Goal: Task Accomplishment & Management: Complete application form

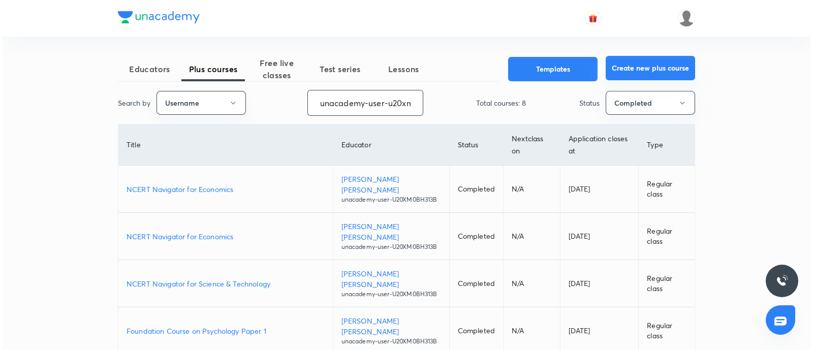
scroll to position [0, 36]
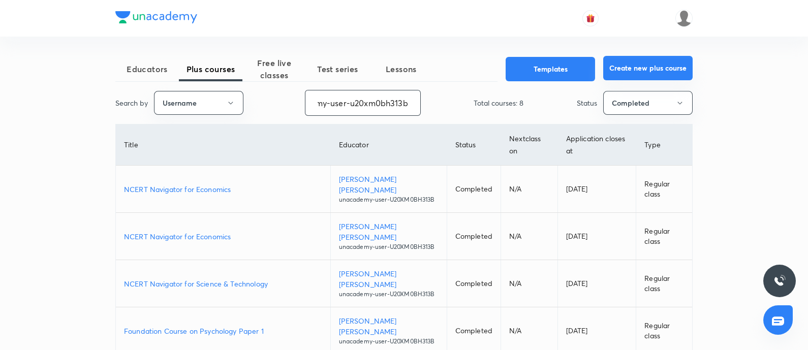
drag, startPoint x: 379, startPoint y: 99, endPoint x: 650, endPoint y: 65, distance: 273.9
click at [651, 65] on div "Educators Plus courses Free live classes Test series Lessons Templates Create n…" at bounding box center [403, 317] width 577 height 520
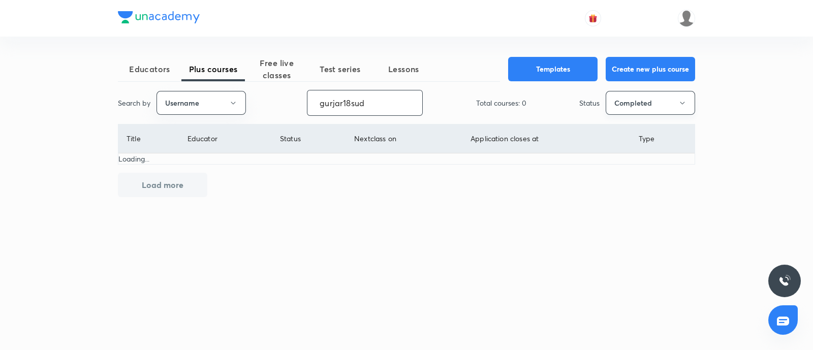
click at [640, 108] on button "Completed" at bounding box center [650, 103] width 89 height 24
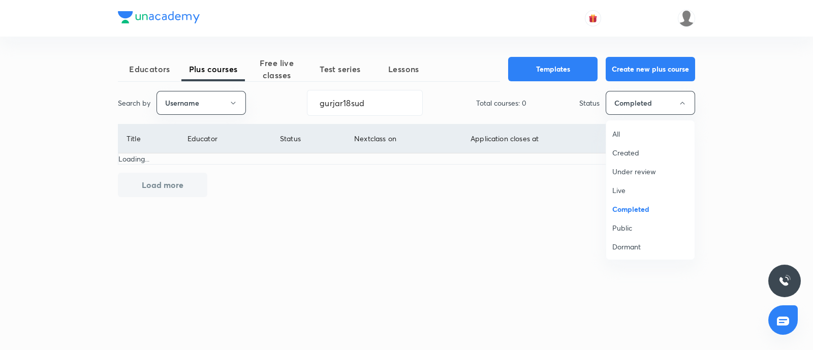
click at [471, 230] on div at bounding box center [406, 175] width 813 height 350
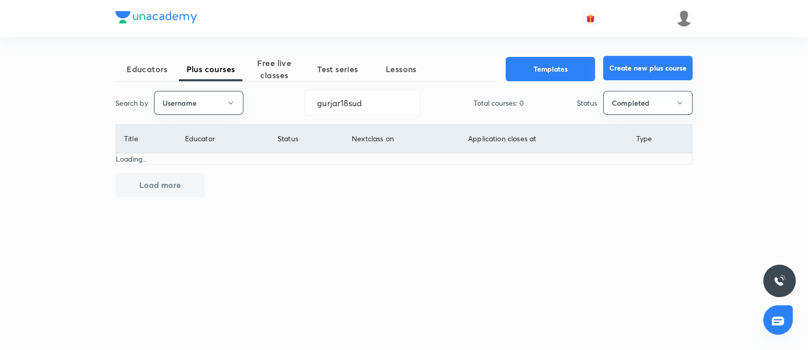
click at [640, 72] on button "Create new plus course" at bounding box center [647, 68] width 89 height 24
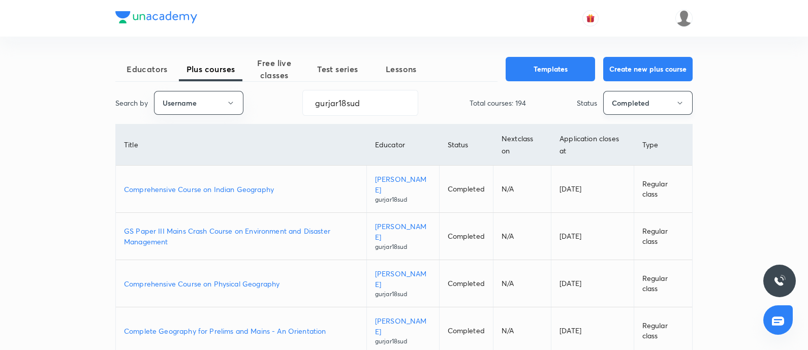
click at [625, 102] on button "Completed" at bounding box center [647, 103] width 89 height 24
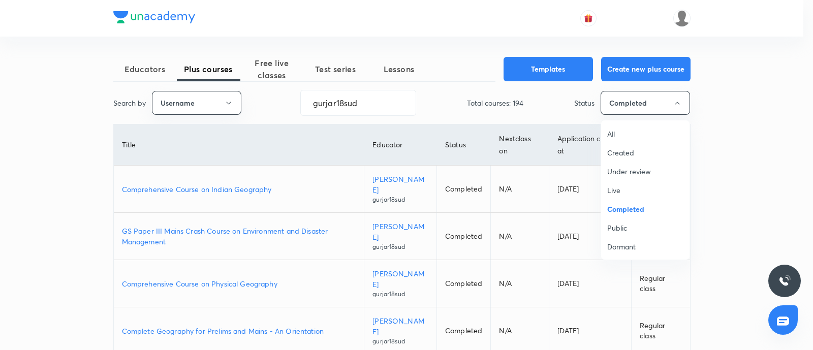
click at [8, 236] on div at bounding box center [406, 175] width 813 height 350
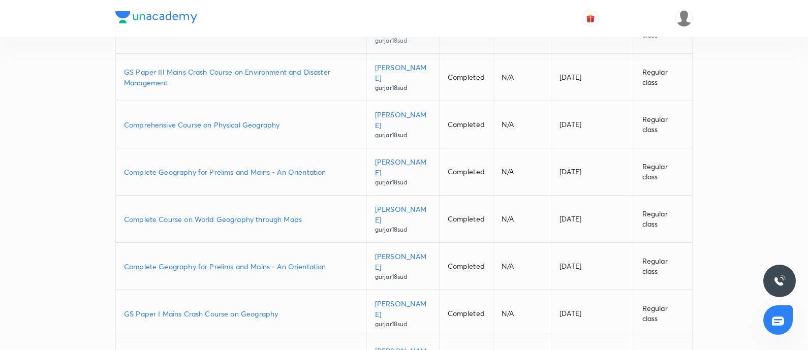
scroll to position [191, 0]
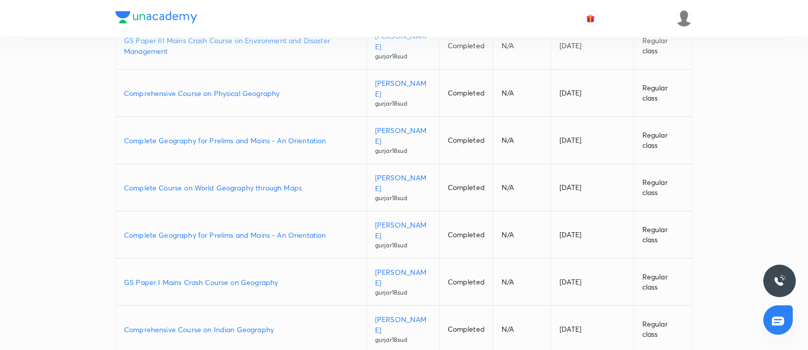
click at [184, 39] on p "GS Paper III Mains Crash Course on Environment and Disaster Management" at bounding box center [241, 45] width 234 height 21
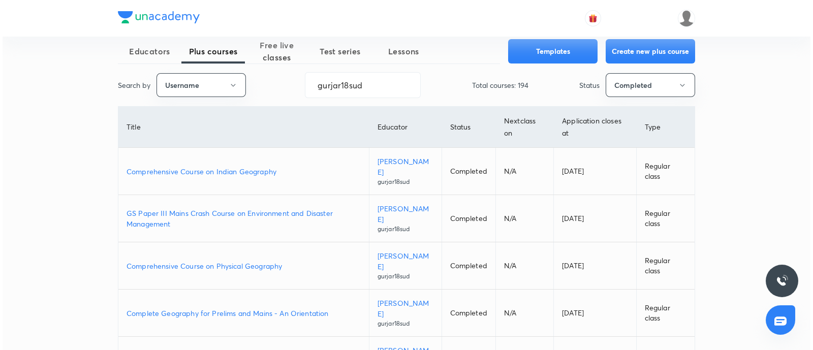
scroll to position [0, 0]
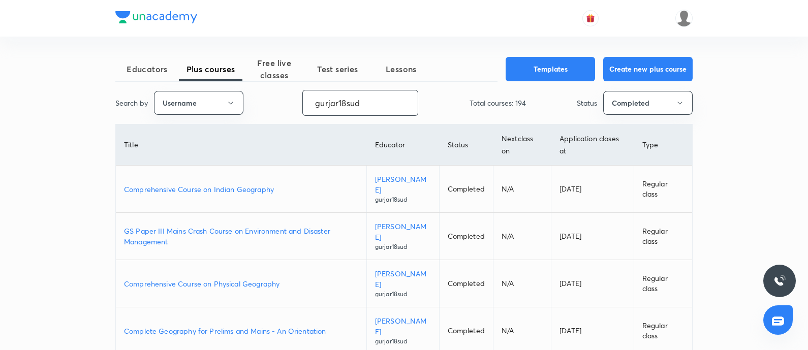
drag, startPoint x: 255, startPoint y: 113, endPoint x: 43, endPoint y: 111, distance: 211.9
click at [44, 111] on div "Educators Plus courses Free live classes Test series Lessons Templates Create n…" at bounding box center [404, 345] width 808 height 690
paste input "sidhartharoraofficial"
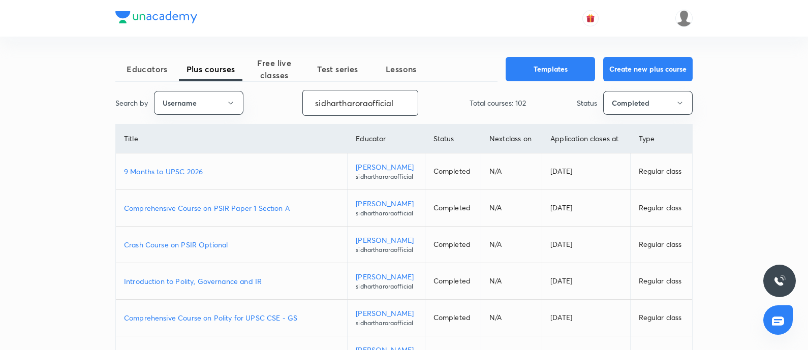
drag, startPoint x: 631, startPoint y: 67, endPoint x: 563, endPoint y: 100, distance: 75.2
click at [631, 66] on button "Create new plus course" at bounding box center [647, 69] width 89 height 24
drag, startPoint x: 607, startPoint y: 76, endPoint x: 778, endPoint y: 70, distance: 171.3
click at [777, 70] on div "Educators Plus courses Free live classes Test series Lessons Templates Create n…" at bounding box center [404, 285] width 808 height 571
paste input "AtulJain-9376"
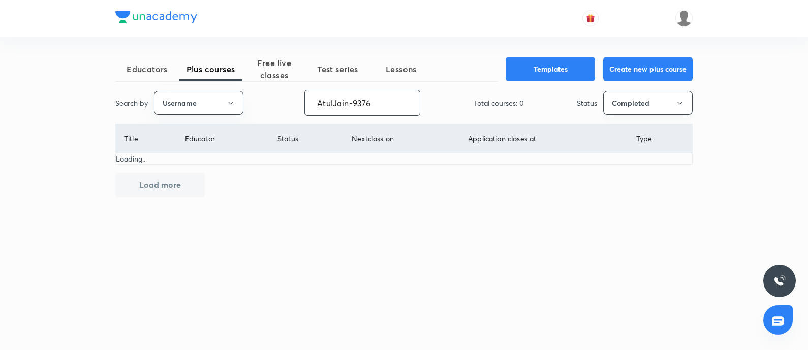
type input "AtulJain-9376"
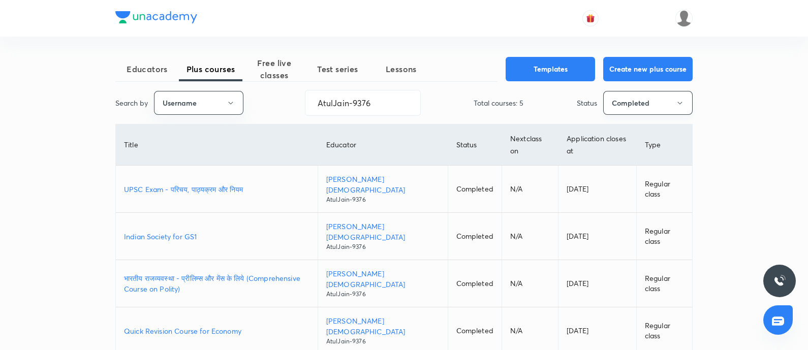
click at [645, 103] on button "Completed" at bounding box center [647, 103] width 89 height 24
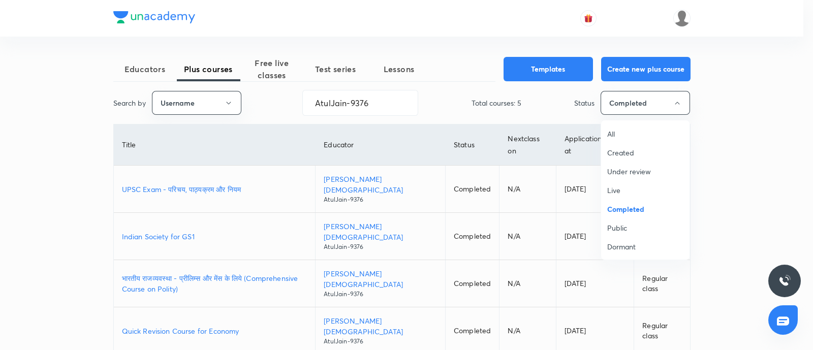
drag, startPoint x: 623, startPoint y: 194, endPoint x: 12, endPoint y: 269, distance: 615.8
click at [621, 194] on span "Live" at bounding box center [645, 190] width 76 height 11
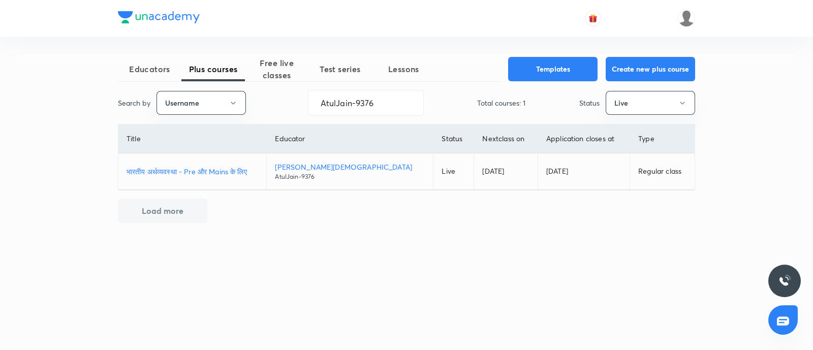
click at [189, 172] on p "भारतीय अर्थव्यवस्था - Pre और Mains के लिए" at bounding box center [193, 171] width 132 height 11
click at [181, 171] on p "भारतीय अर्थव्यवस्था - Pre और Mains के लिए" at bounding box center [193, 171] width 132 height 11
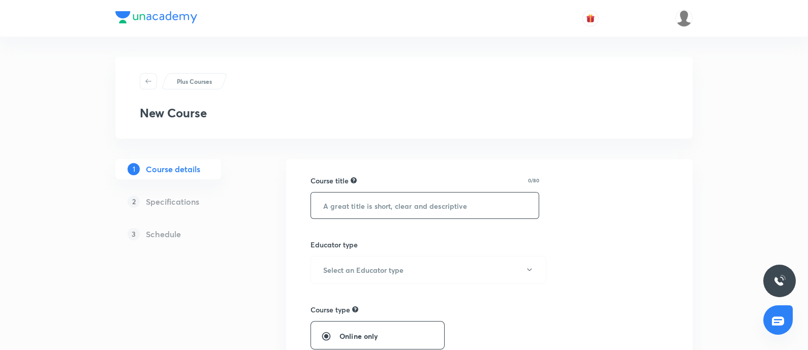
click at [350, 210] on input "text" at bounding box center [425, 206] width 228 height 26
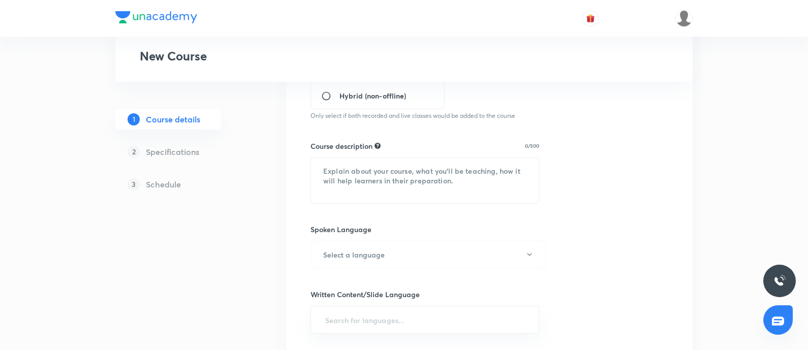
scroll to position [63, 0]
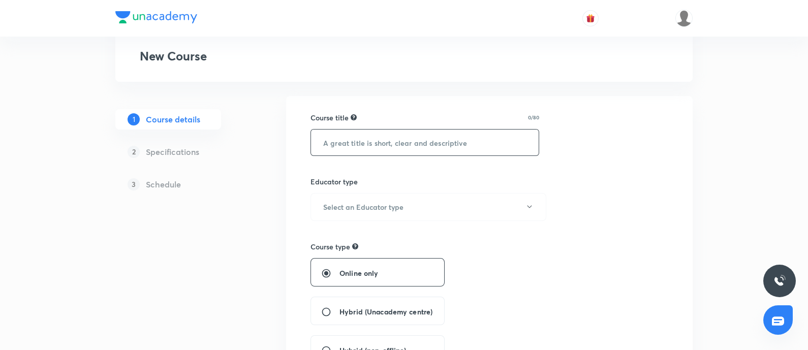
click at [399, 144] on input "text" at bounding box center [425, 143] width 228 height 26
paste input "Mains 2026"
type input "Mains 2026 Course on Geography"
click at [399, 215] on button "Select an Educator type" at bounding box center [428, 207] width 236 height 28
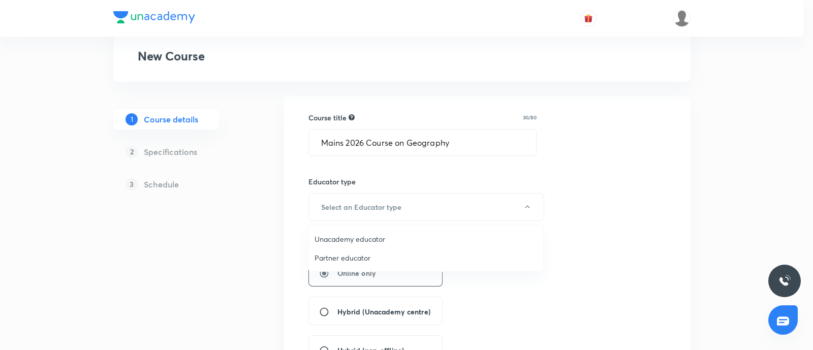
click at [344, 235] on span "Unacademy educator" at bounding box center [426, 239] width 223 height 11
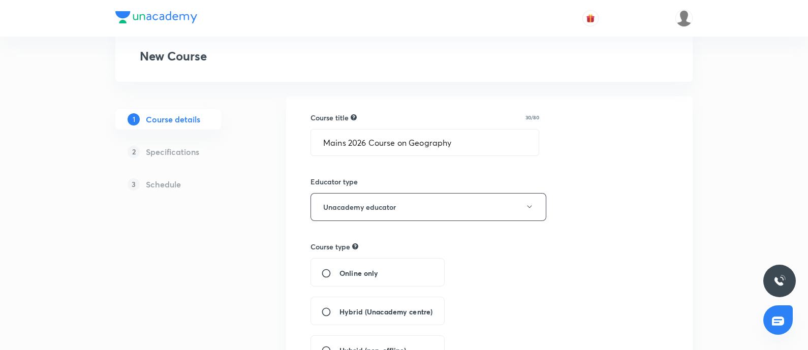
click at [320, 269] on div "Online only" at bounding box center [377, 272] width 134 height 28
drag, startPoint x: 323, startPoint y: 271, endPoint x: 287, endPoint y: 183, distance: 94.4
click at [323, 271] on input "Online only" at bounding box center [330, 273] width 18 height 10
radio input "true"
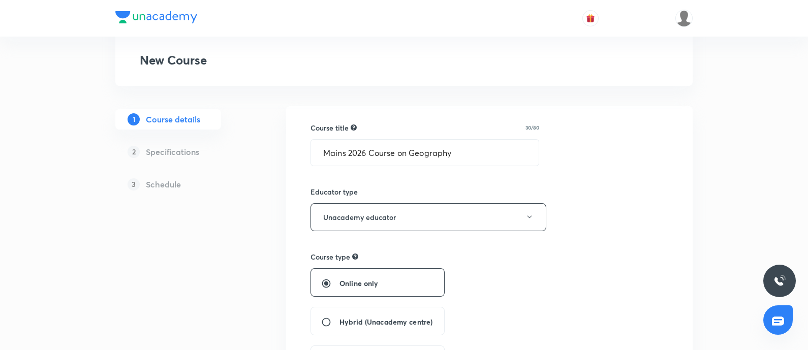
scroll to position [0, 0]
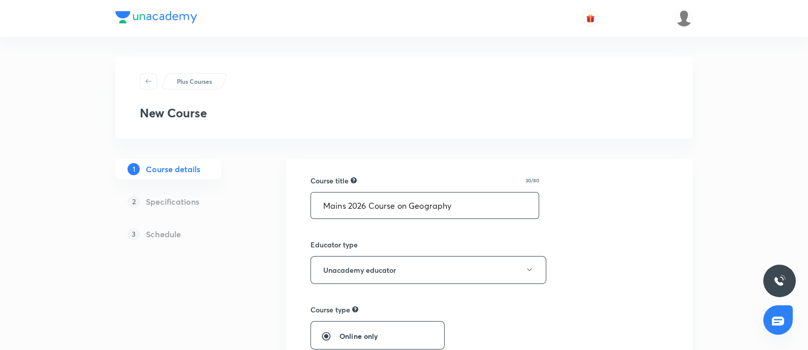
click at [322, 204] on input "Mains 2026 Course on Geography" at bounding box center [425, 206] width 228 height 26
paste input "GS Paper 1"
drag, startPoint x: 412, startPoint y: 206, endPoint x: 507, endPoint y: 199, distance: 94.7
click at [507, 199] on input "GS Paper 1 Mains 2026 Course on Geography" at bounding box center [425, 206] width 228 height 26
click at [390, 205] on input "GS Paper 1 Mains 2026" at bounding box center [425, 206] width 228 height 26
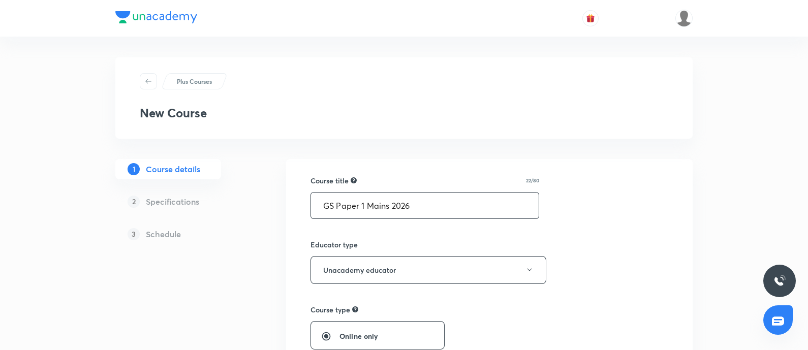
paste input "Course on Geography"
click at [389, 204] on input "GS Paper 1 MainsCourse on Geography 2026" at bounding box center [425, 206] width 228 height 26
click at [313, 208] on input "GS Paper 1 Mains Course on Geography 2026" at bounding box center [425, 206] width 228 height 26
click at [478, 202] on input "GS Paper 1 Mains Course on Geography 2026" at bounding box center [425, 206] width 228 height 26
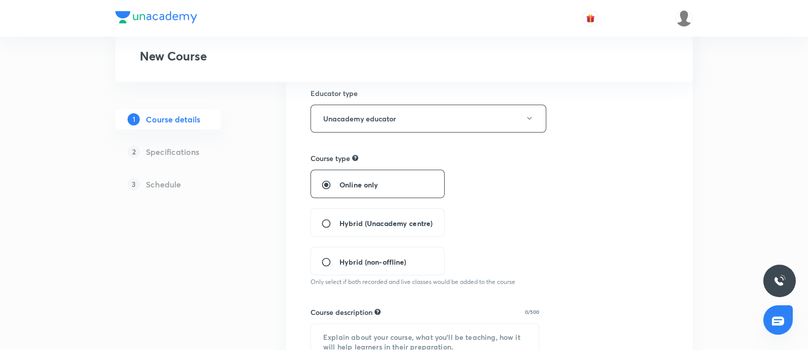
scroll to position [254, 0]
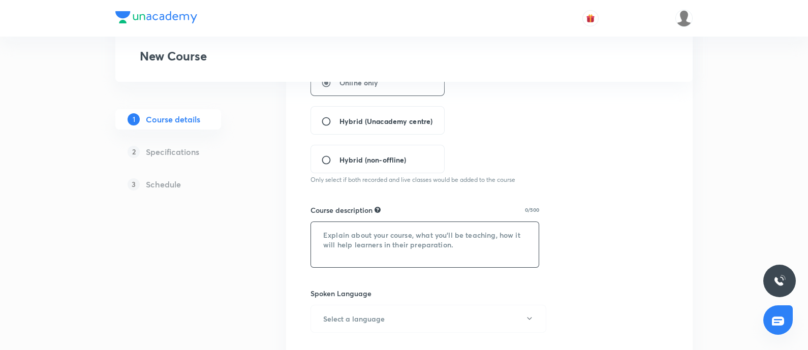
type input "GS Paper 1 Mains Course on Geography for 2026"
click at [367, 239] on textarea at bounding box center [425, 244] width 228 height 45
click at [340, 232] on textarea at bounding box center [425, 244] width 228 height 45
paste textarea "In this course, Sudarshan Gurjar will discuss important concepts under Environm…"
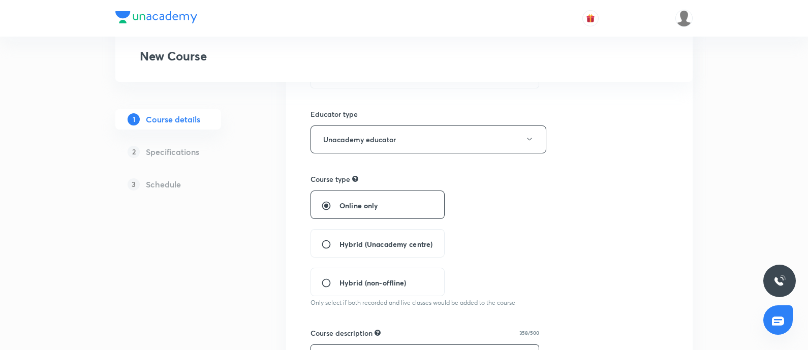
scroll to position [0, 0]
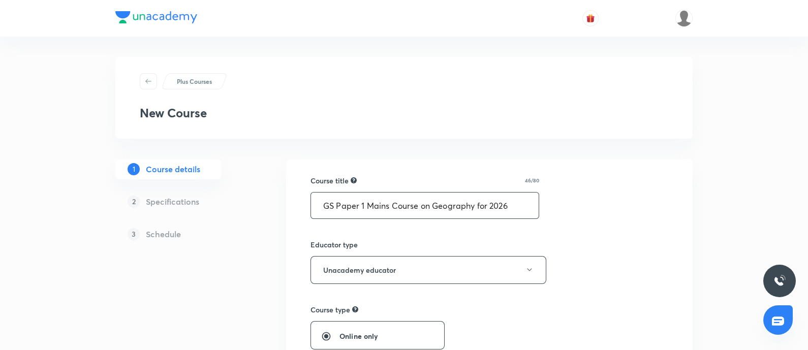
drag, startPoint x: 432, startPoint y: 206, endPoint x: 474, endPoint y: 204, distance: 41.7
click at [474, 204] on input "GS Paper 1 Mains Course on Geography for 2026" at bounding box center [425, 206] width 228 height 26
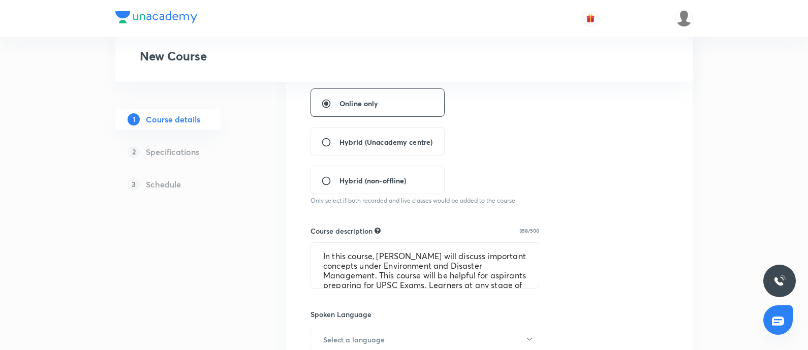
scroll to position [254, 0]
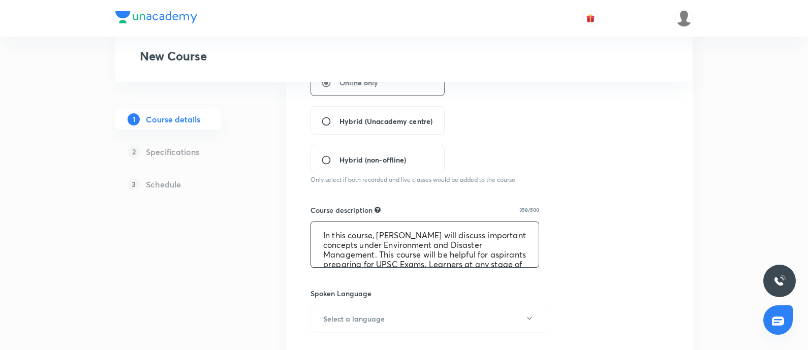
drag, startPoint x: 430, startPoint y: 242, endPoint x: 406, endPoint y: 253, distance: 26.4
click at [406, 253] on textarea "In this course, Sudarshan Gurjar will discuss important concepts under Environm…" at bounding box center [425, 244] width 228 height 45
paste textarea "Geography"
click at [316, 229] on textarea "In this course, Sudarshan Gurjar will discuss important concepts under Geograph…" at bounding box center [425, 244] width 228 height 45
click at [323, 262] on textarea "In this course, Sudarshan Gurjar will discuss important concepts under Geograph…" at bounding box center [425, 244] width 228 height 45
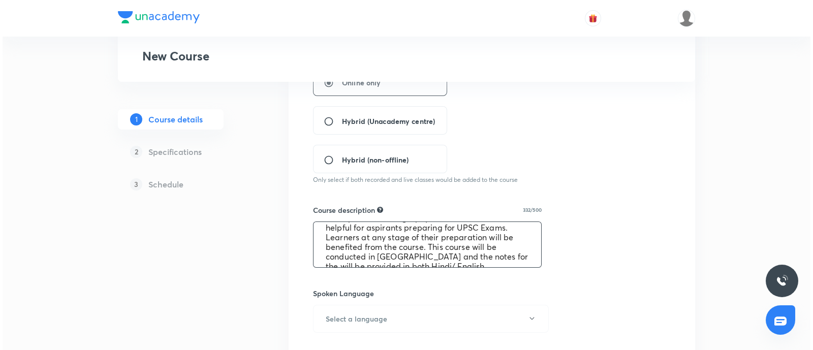
scroll to position [38, 0]
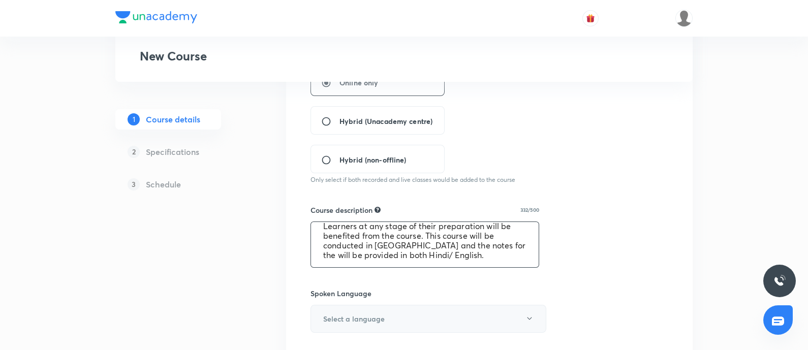
type textarea "In this course, Sudarshan Gurjar will discuss important concepts under Geograph…"
click at [367, 279] on button "Select a language" at bounding box center [428, 319] width 236 height 28
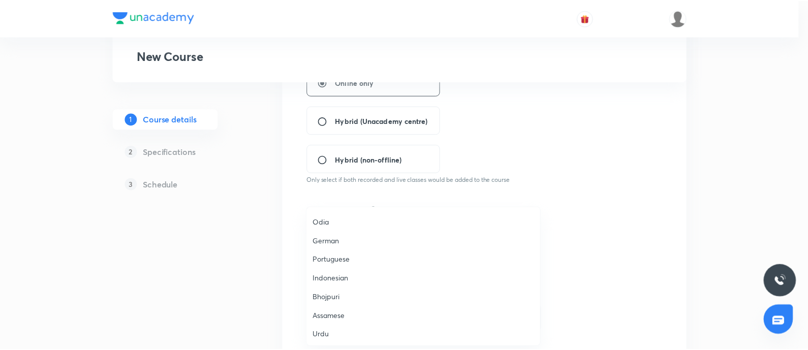
scroll to position [301, 0]
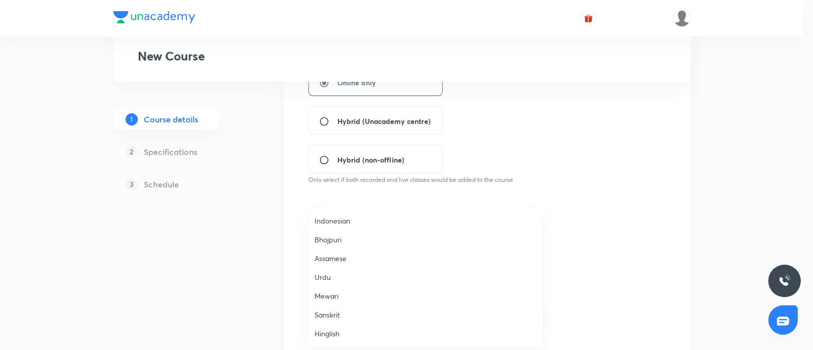
click at [345, 279] on span "Hinglish" at bounding box center [426, 333] width 223 height 11
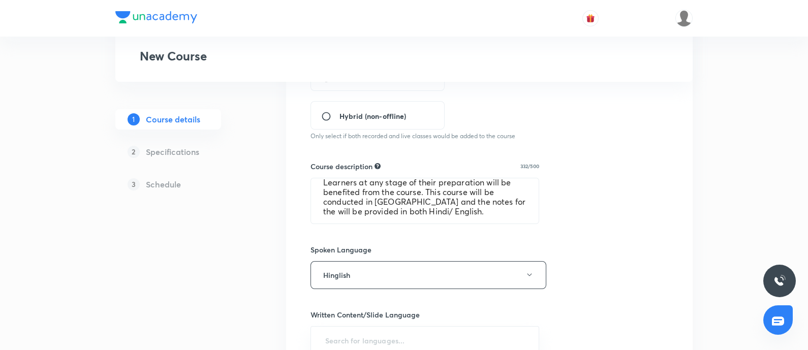
scroll to position [318, 0]
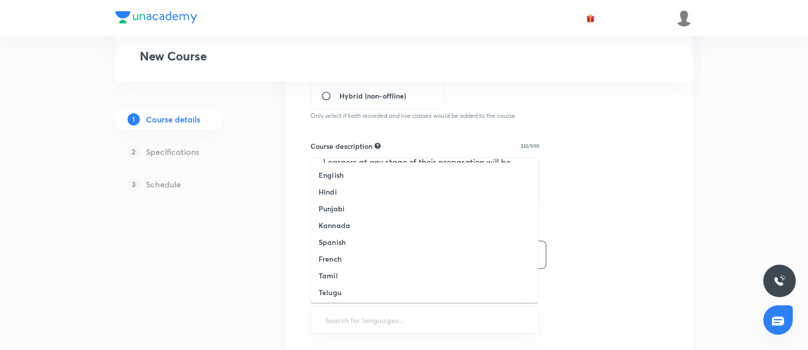
drag, startPoint x: 344, startPoint y: 323, endPoint x: 350, endPoint y: 287, distance: 36.5
click at [343, 279] on input "text" at bounding box center [424, 319] width 203 height 19
drag, startPoint x: 337, startPoint y: 177, endPoint x: 404, endPoint y: 181, distance: 66.7
click at [338, 177] on h6 "English" at bounding box center [331, 175] width 25 height 11
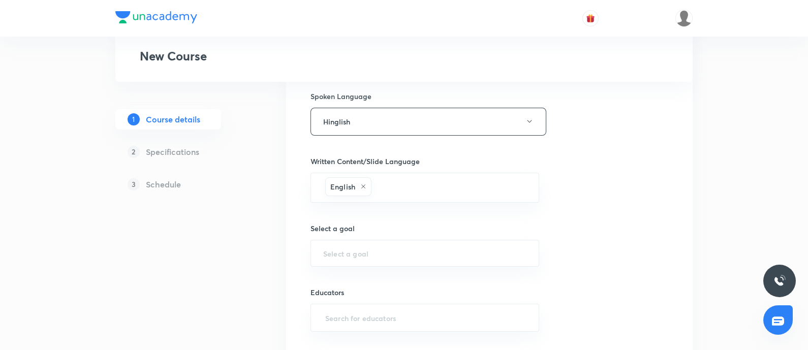
scroll to position [508, 0]
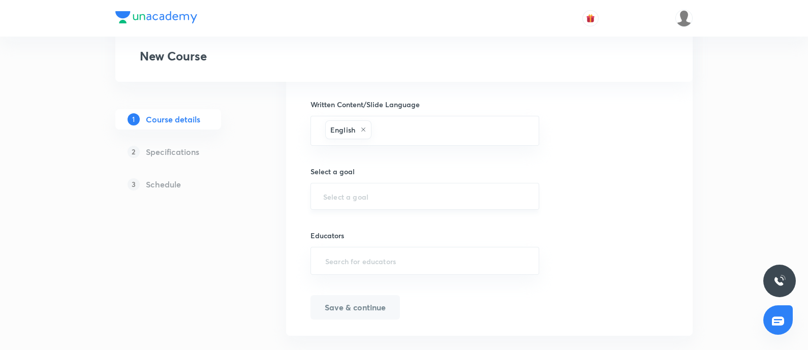
click at [338, 202] on div "​" at bounding box center [424, 196] width 229 height 27
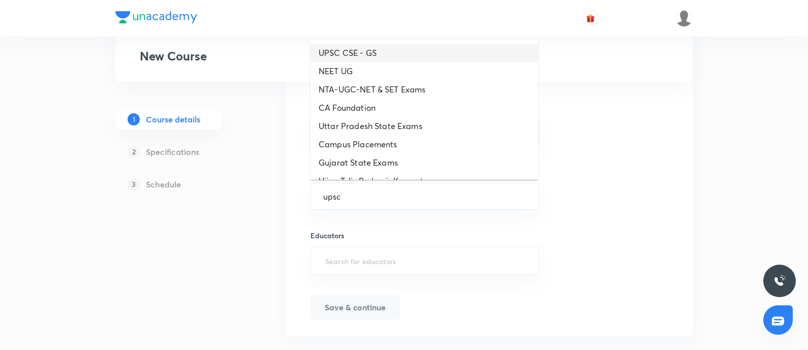
drag, startPoint x: 335, startPoint y: 45, endPoint x: 331, endPoint y: 42, distance: 5.5
click at [331, 44] on li "UPSC CSE - GS" at bounding box center [424, 53] width 228 height 18
type input "UPSC CSE - GS"
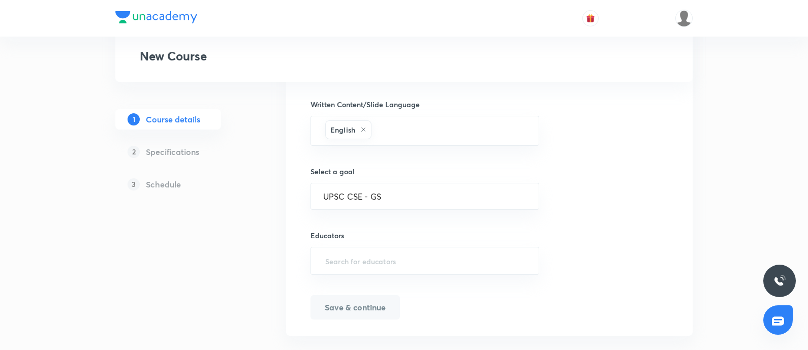
drag, startPoint x: 336, startPoint y: 259, endPoint x: 341, endPoint y: 237, distance: 21.9
click at [336, 259] on input "text" at bounding box center [424, 261] width 203 height 19
click at [356, 247] on div "​" at bounding box center [424, 261] width 229 height 28
click at [346, 256] on input "text" at bounding box center [424, 261] width 203 height 19
paste input "gurjar18sud"
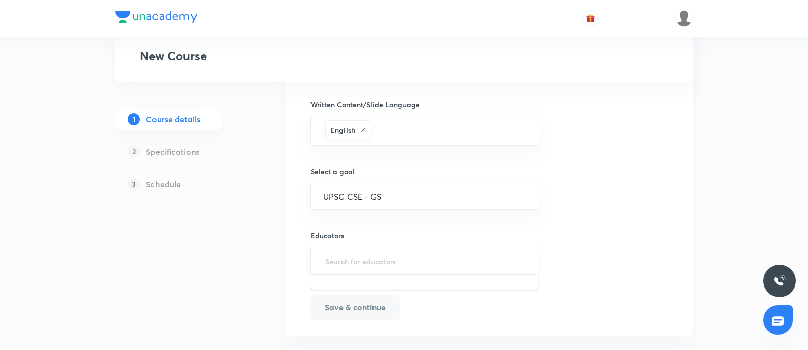
type input "gurjar18sud"
click at [352, 279] on h6 "Sudarshan Gurjar(gurjar18sud)" at bounding box center [397, 292] width 104 height 11
drag, startPoint x: 347, startPoint y: 307, endPoint x: 346, endPoint y: 288, distance: 19.4
click at [347, 279] on button "Save & continue" at bounding box center [354, 309] width 89 height 24
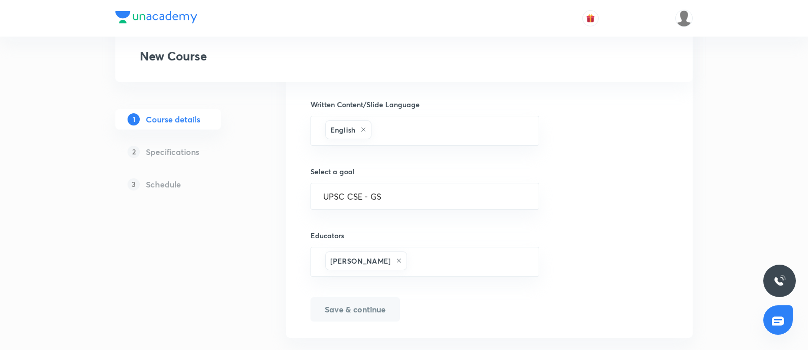
type input "GS Paper 1 Mains Course on Geography for 2026"
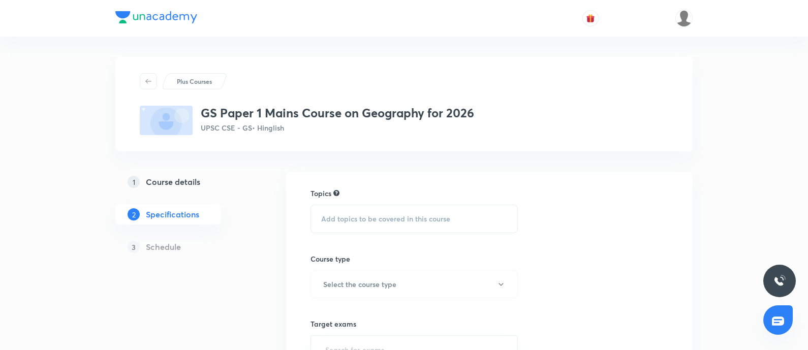
click at [369, 217] on span "Add topics to be covered in this course" at bounding box center [385, 219] width 129 height 8
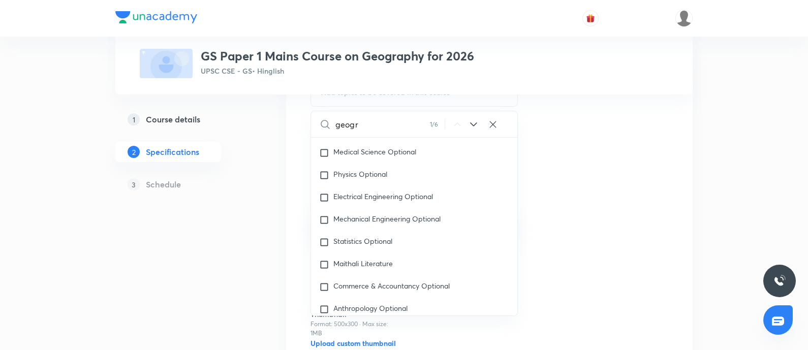
scroll to position [350, 0]
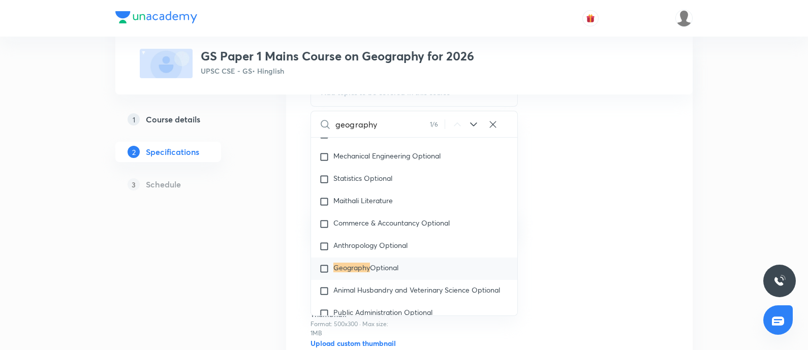
type input "geography"
click at [472, 123] on icon at bounding box center [473, 124] width 12 height 12
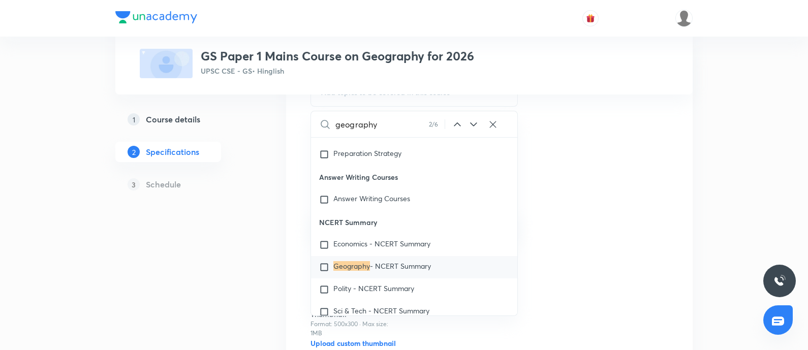
scroll to position [760, 0]
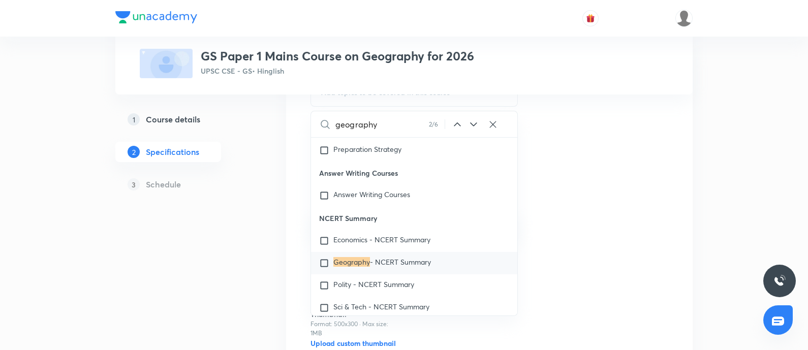
click at [474, 119] on icon at bounding box center [473, 124] width 12 height 12
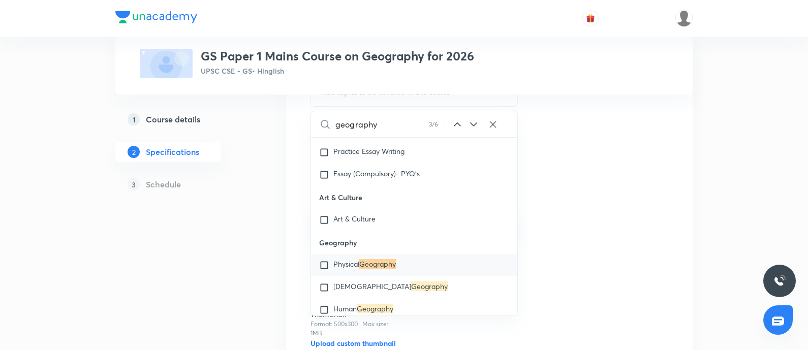
scroll to position [1636, 0]
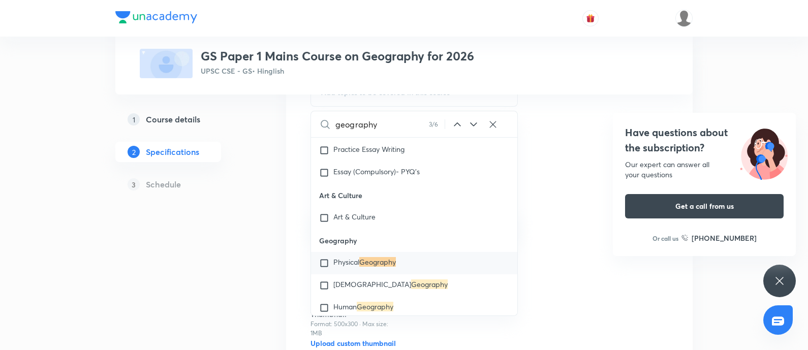
click at [359, 266] on span "Physical" at bounding box center [346, 262] width 26 height 10
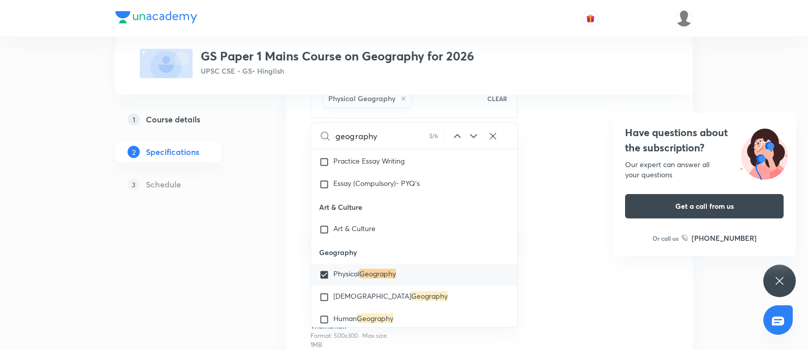
click at [411, 279] on mark "Geography" at bounding box center [429, 296] width 37 height 10
checkbox input "true"
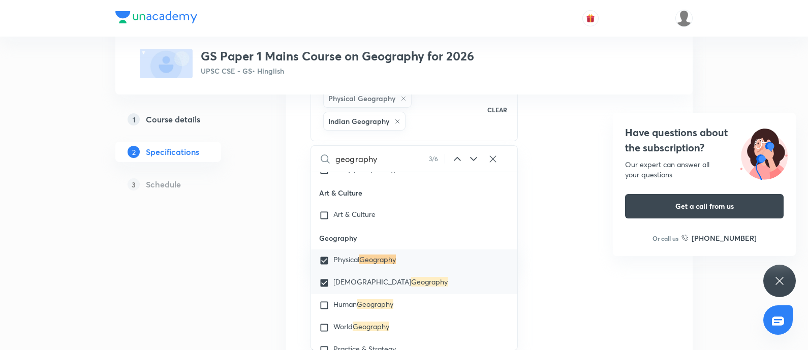
scroll to position [1699, 0]
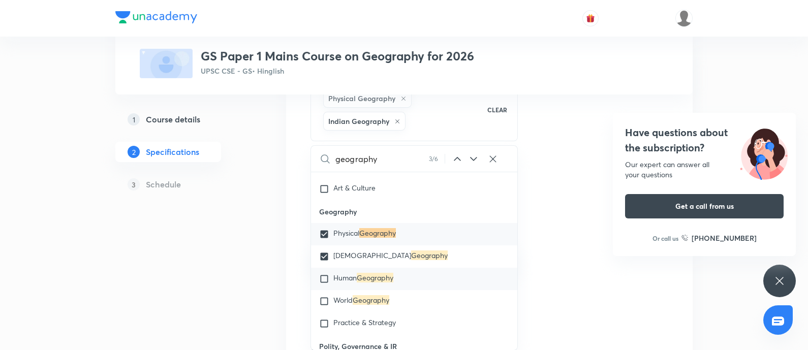
click at [356, 279] on span "Human" at bounding box center [344, 278] width 23 height 10
checkbox input "true"
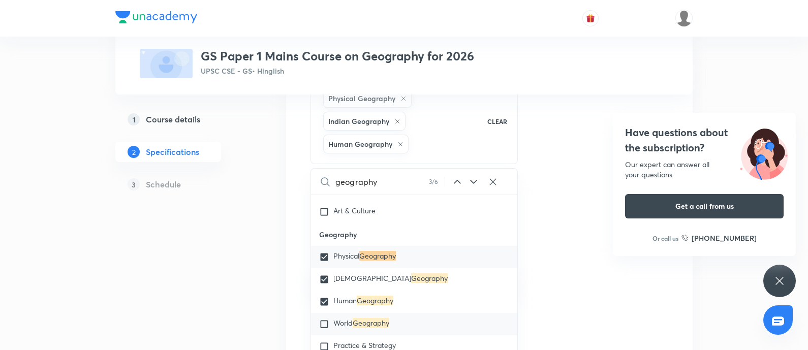
click at [346, 279] on span "World" at bounding box center [342, 323] width 19 height 10
checkbox input "true"
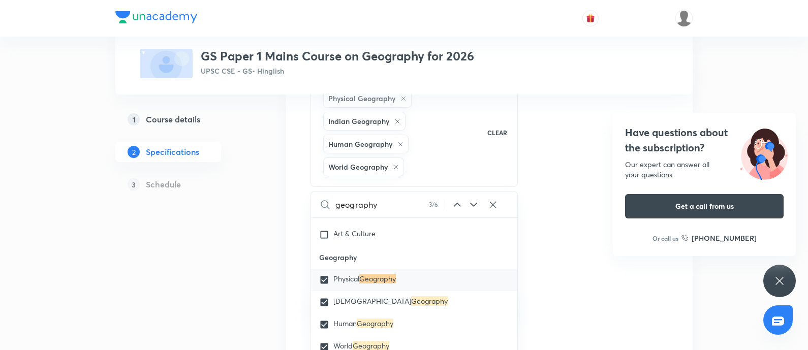
drag, startPoint x: 147, startPoint y: 297, endPoint x: 229, endPoint y: 247, distance: 95.8
click at [150, 279] on div "1 Course details 2 Specifications 3 Schedule" at bounding box center [184, 276] width 138 height 463
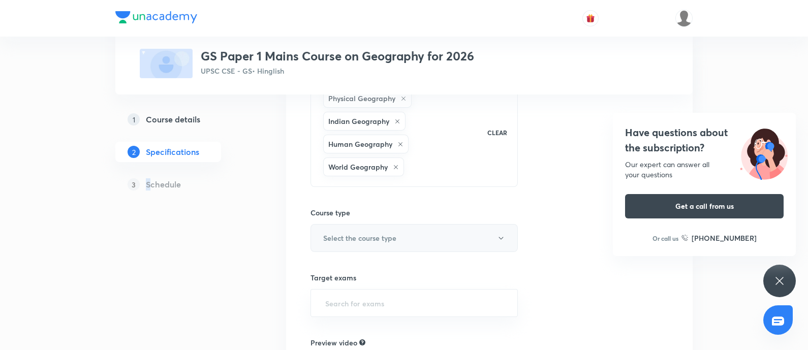
click at [340, 233] on h6 "Select the course type" at bounding box center [359, 238] width 73 height 11
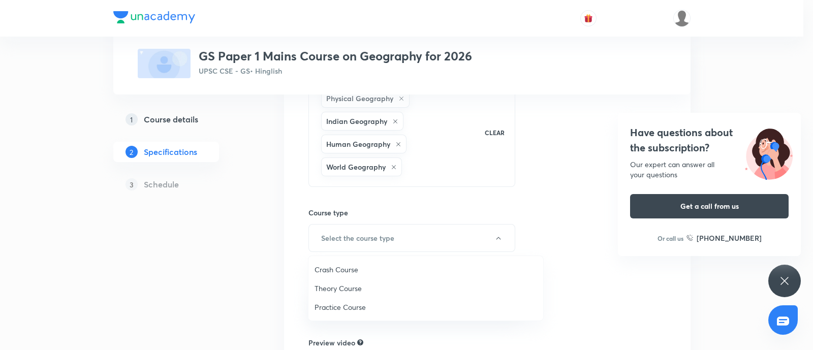
drag, startPoint x: 334, startPoint y: 285, endPoint x: 350, endPoint y: 196, distance: 90.4
click at [334, 279] on span "Theory Course" at bounding box center [426, 288] width 223 height 11
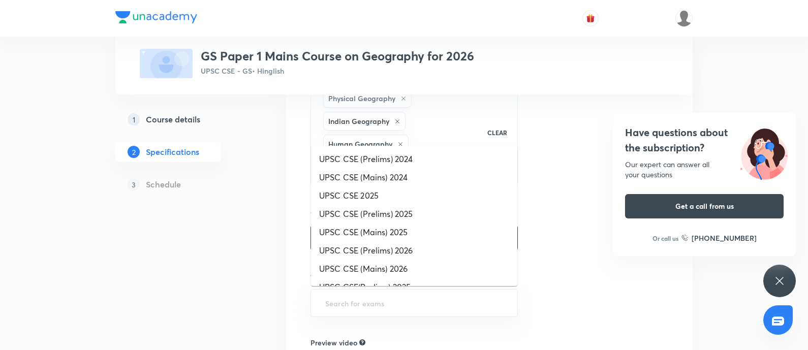
drag, startPoint x: 346, startPoint y: 295, endPoint x: 389, endPoint y: 180, distance: 122.4
click at [346, 279] on input "text" at bounding box center [414, 303] width 182 height 19
drag, startPoint x: 394, startPoint y: 267, endPoint x: 417, endPoint y: 211, distance: 60.2
click at [395, 265] on li "UPSC CSE (Mains) 2026" at bounding box center [414, 269] width 206 height 18
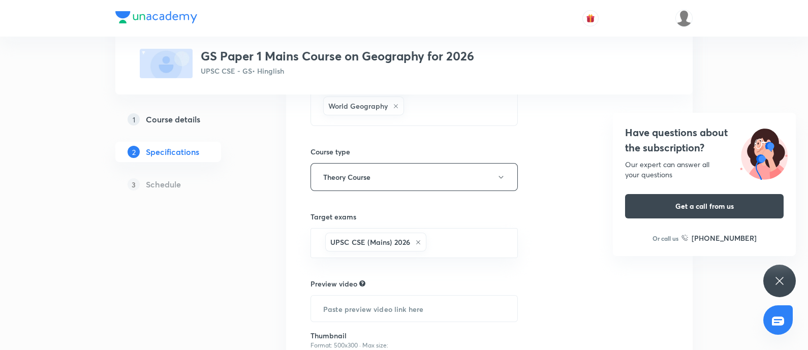
scroll to position [254, 0]
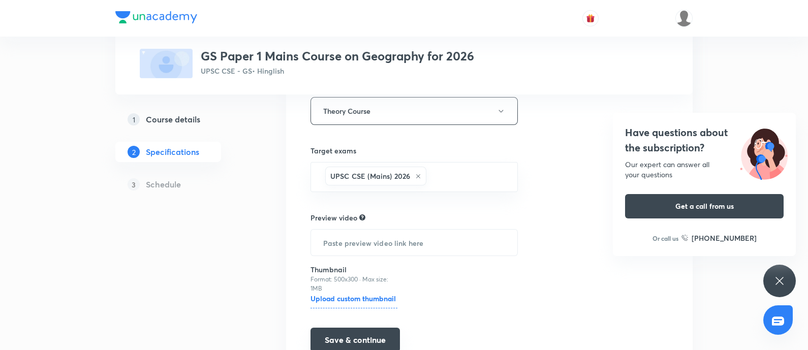
click at [338, 279] on button "Save & continue" at bounding box center [354, 340] width 89 height 24
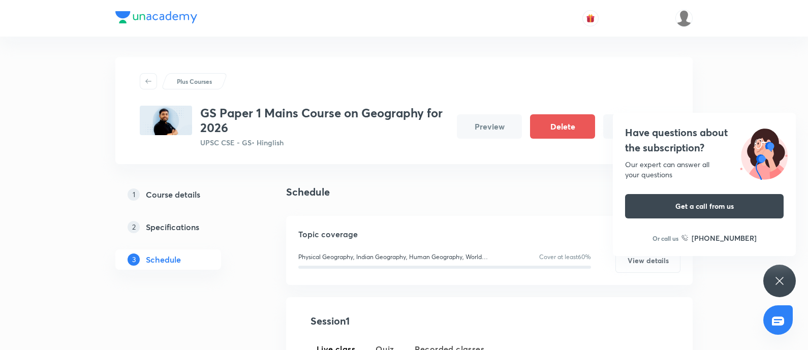
scroll to position [191, 0]
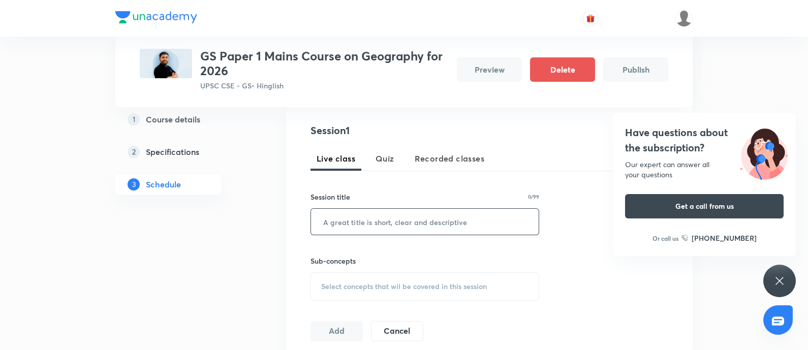
click at [365, 221] on input "text" at bounding box center [425, 222] width 228 height 26
paste input "Geography – Lecture 1"
click at [318, 222] on input "Geography – Lecture 1" at bounding box center [425, 222] width 228 height 26
type input "Geography – Lecture 1"
click at [367, 279] on span "Select concepts that wil be covered in this session" at bounding box center [404, 287] width 166 height 8
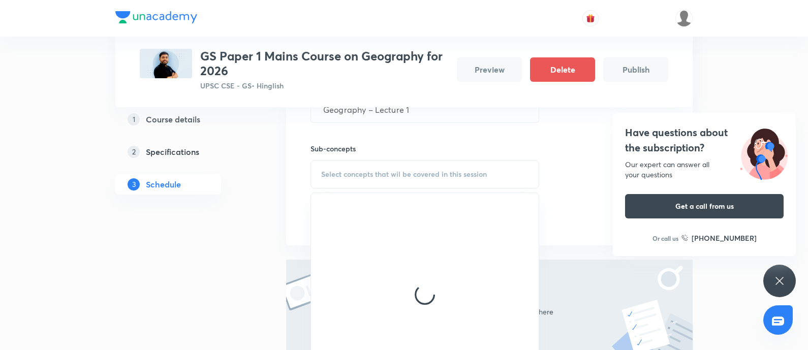
scroll to position [381, 0]
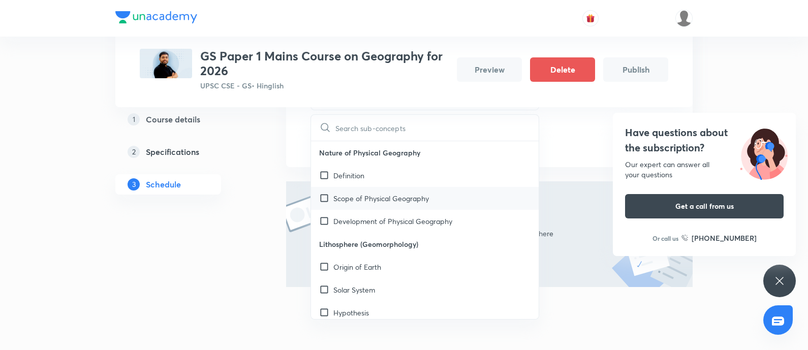
drag, startPoint x: 362, startPoint y: 177, endPoint x: 329, endPoint y: 212, distance: 47.8
click at [362, 176] on p "Definition" at bounding box center [348, 175] width 31 height 11
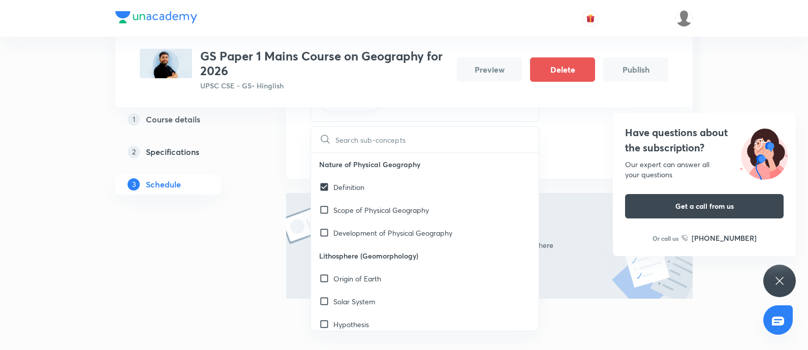
click at [372, 232] on p "Development of Physical Geography" at bounding box center [392, 233] width 119 height 11
checkbox input "true"
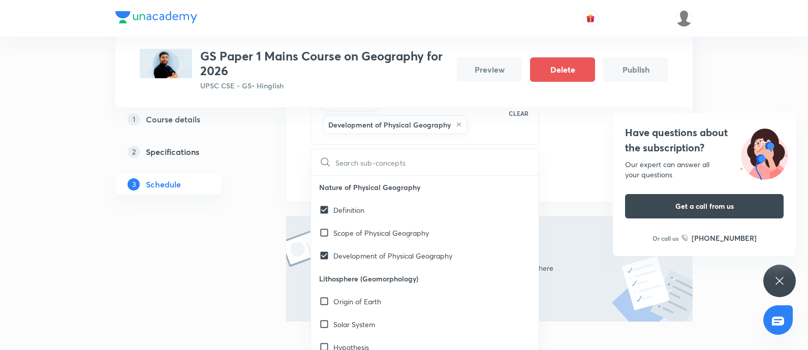
click at [361, 279] on div "Origin of Earth" at bounding box center [425, 301] width 228 height 23
checkbox input "true"
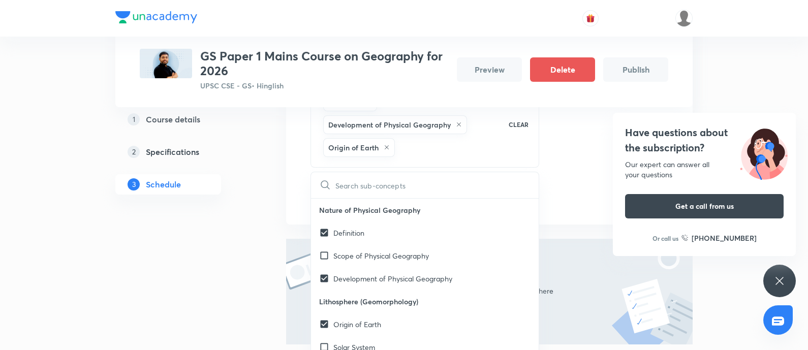
click at [112, 279] on div "Plus Courses GS Paper 1 Mains Course on Geography for 2026 UPSC CSE - GS • Hing…" at bounding box center [404, 23] width 808 height 809
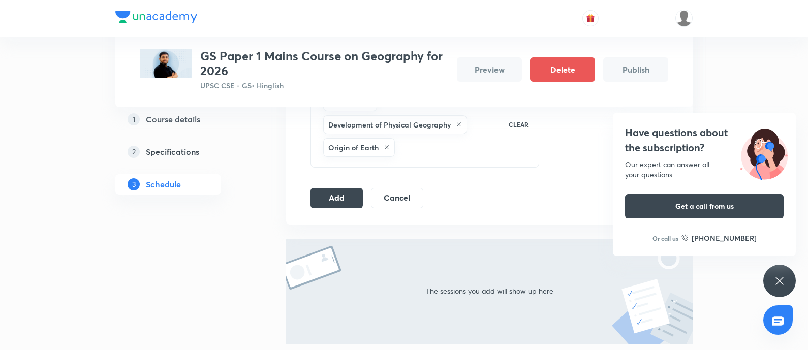
click at [344, 184] on div "Session 1 Live class Quiz Recorded classes Session title 21/99 Geography – Lect…" at bounding box center [489, 70] width 358 height 276
click at [334, 193] on button "Add" at bounding box center [336, 197] width 52 height 20
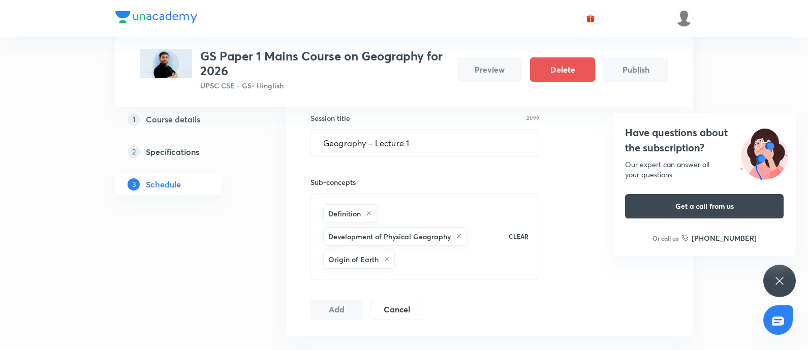
scroll to position [191, 0]
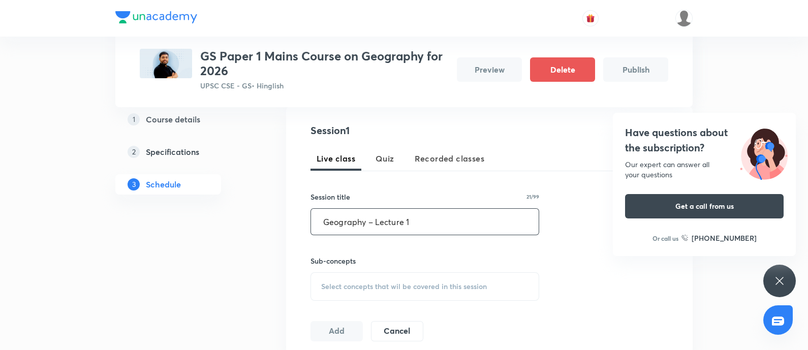
drag, startPoint x: 444, startPoint y: 223, endPoint x: 0, endPoint y: 237, distance: 443.8
click at [0, 237] on div "Plus Courses GS Paper 1 Mains Course on Geography for 2026 UPSC CSE - GS • Hing…" at bounding box center [404, 184] width 808 height 751
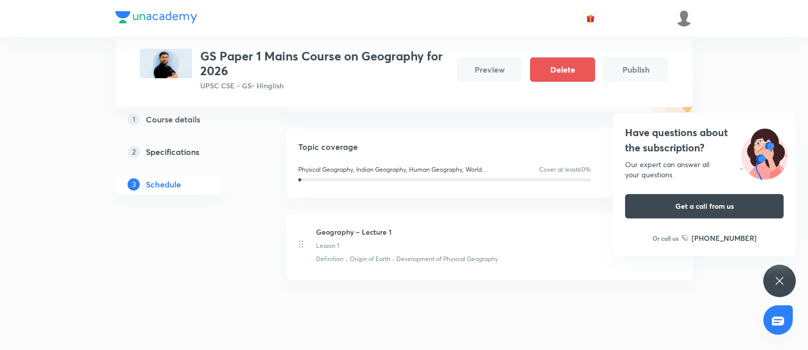
scroll to position [26, 0]
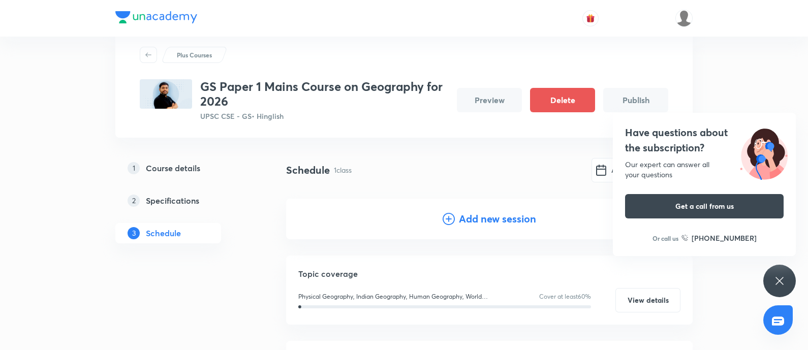
click at [469, 216] on h4 "Add new session" at bounding box center [497, 218] width 77 height 15
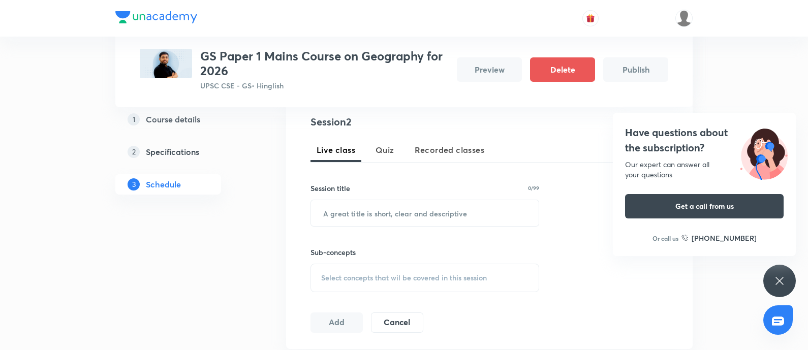
scroll to position [217, 0]
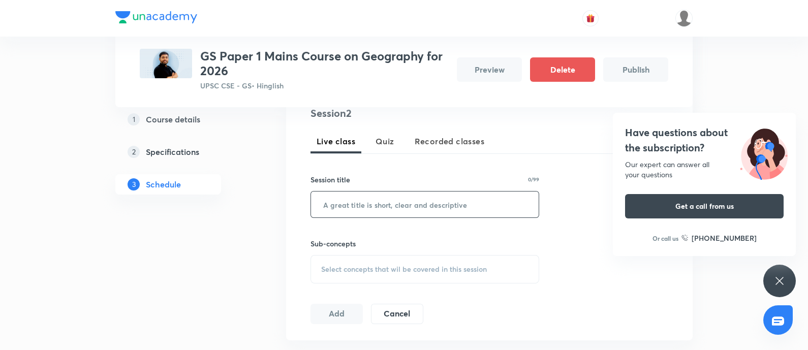
click at [338, 205] on input "text" at bounding box center [425, 205] width 228 height 26
paste input "Geography – Lecture 2"
type input "Geography – Lecture 2"
click at [343, 267] on span "Select concepts that wil be covered in this session" at bounding box center [404, 269] width 166 height 8
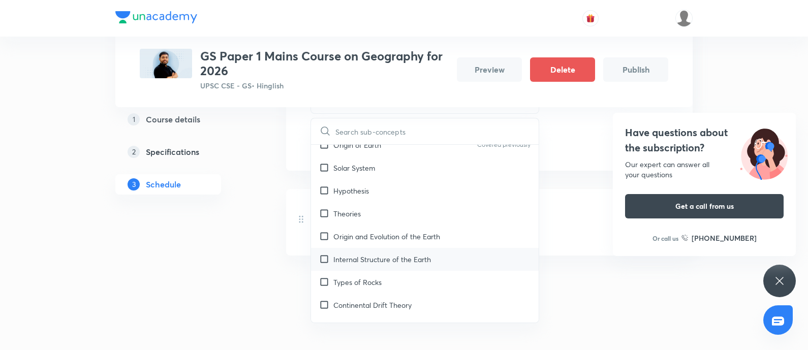
scroll to position [63, 0]
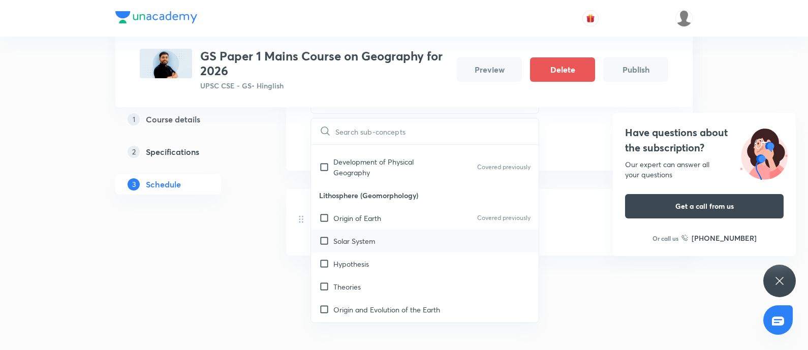
click at [340, 238] on p "Solar System" at bounding box center [354, 241] width 42 height 11
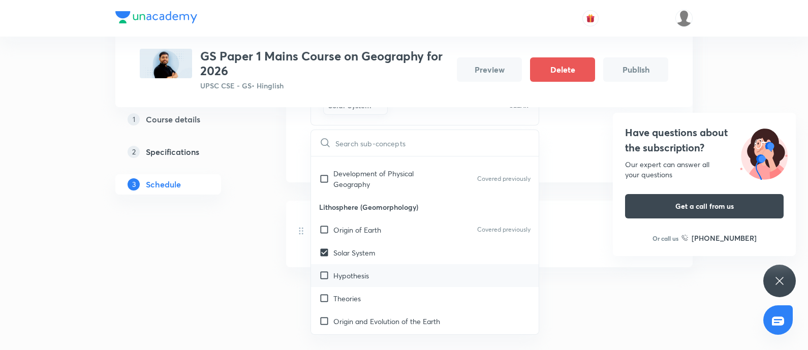
drag, startPoint x: 363, startPoint y: 262, endPoint x: 343, endPoint y: 279, distance: 26.0
click at [362, 264] on div "Hypothesis" at bounding box center [425, 275] width 228 height 23
checkbox input "true"
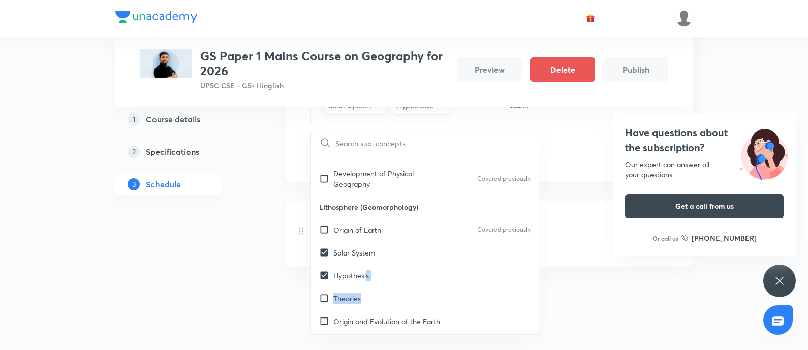
drag, startPoint x: 354, startPoint y: 299, endPoint x: 303, endPoint y: 316, distance: 53.8
click at [354, 279] on p "Theories" at bounding box center [346, 298] width 27 height 11
checkbox input "true"
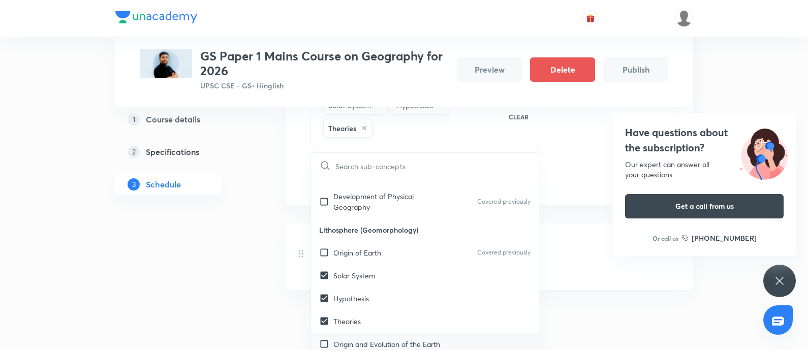
click at [352, 279] on p "Origin and Evolution of the Earth" at bounding box center [386, 344] width 107 height 11
checkbox input "true"
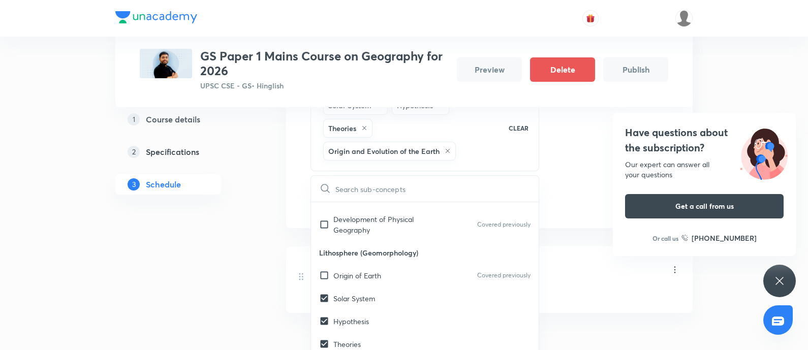
click at [206, 279] on div "1 Course details 2 Specifications 3 Schedule" at bounding box center [184, 94] width 138 height 592
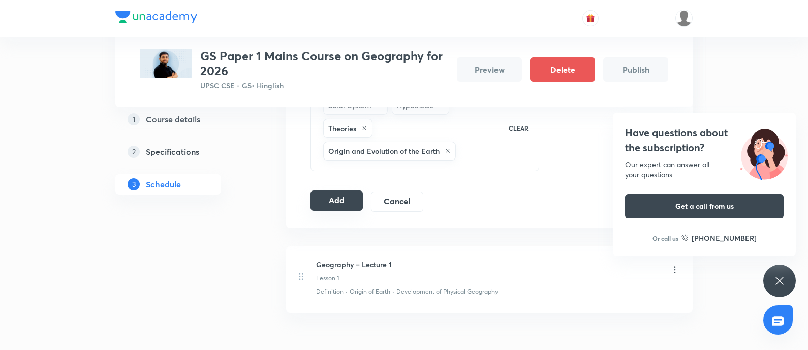
click at [336, 193] on button "Add" at bounding box center [336, 201] width 52 height 20
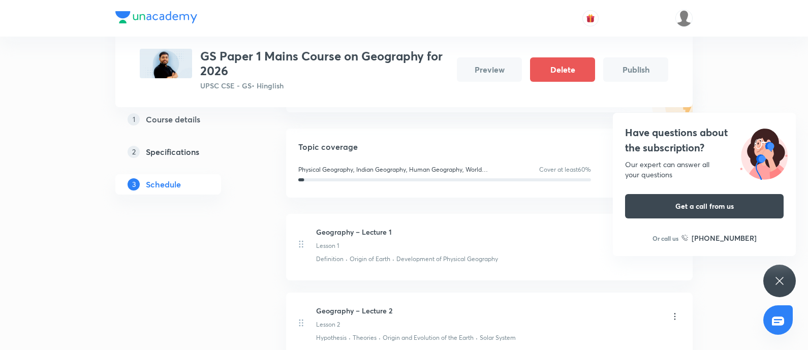
scroll to position [67, 0]
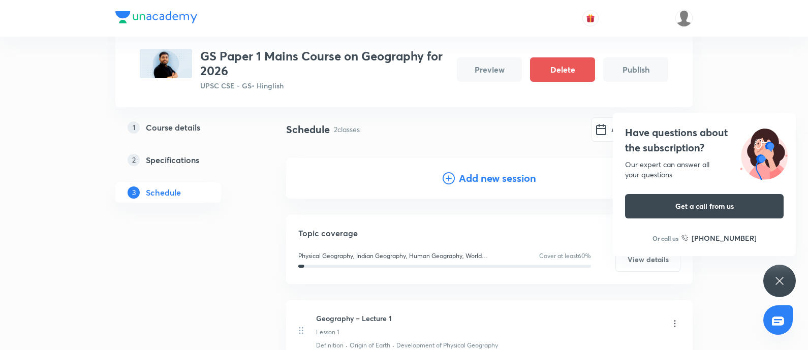
click at [473, 171] on h4 "Add new session" at bounding box center [497, 178] width 77 height 15
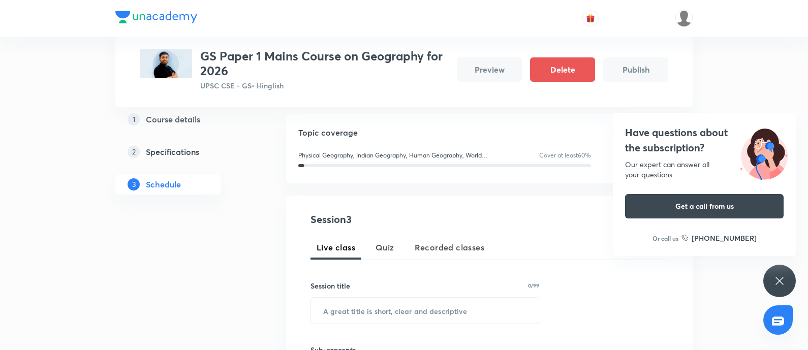
scroll to position [131, 0]
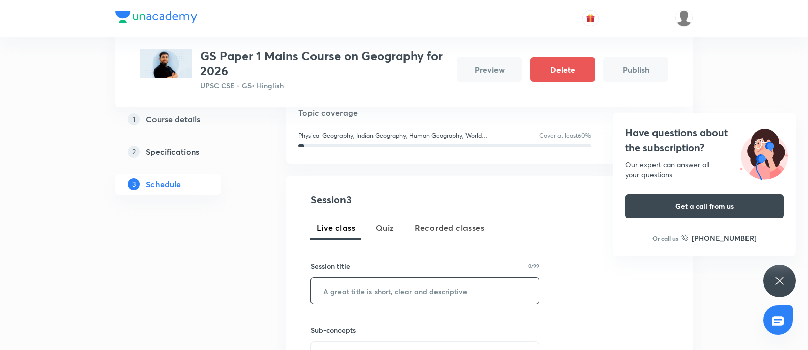
click at [334, 279] on input "text" at bounding box center [425, 291] width 228 height 26
paste input "Geography – Lecture 3"
type input "Geography – Lecture 3"
click at [310, 279] on div "Session 3 Live class Quiz Recorded classes Session title 21/99 Geography – Lect…" at bounding box center [489, 301] width 406 height 251
click at [316, 279] on input "Geography – Lecture 3" at bounding box center [425, 291] width 228 height 26
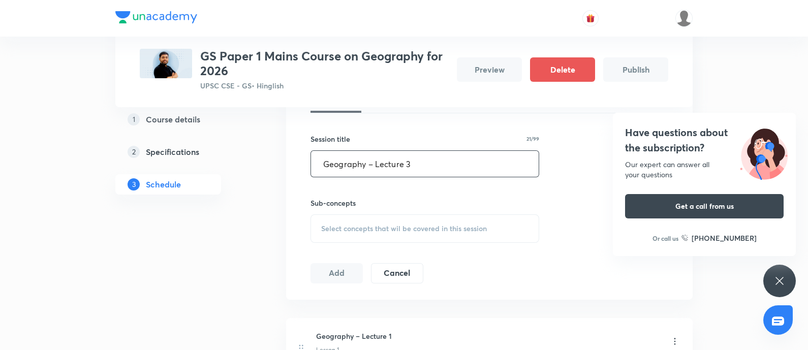
drag, startPoint x: 382, startPoint y: 228, endPoint x: 503, endPoint y: 228, distance: 121.4
click at [381, 226] on span "Select concepts that wil be covered in this session" at bounding box center [404, 229] width 166 height 8
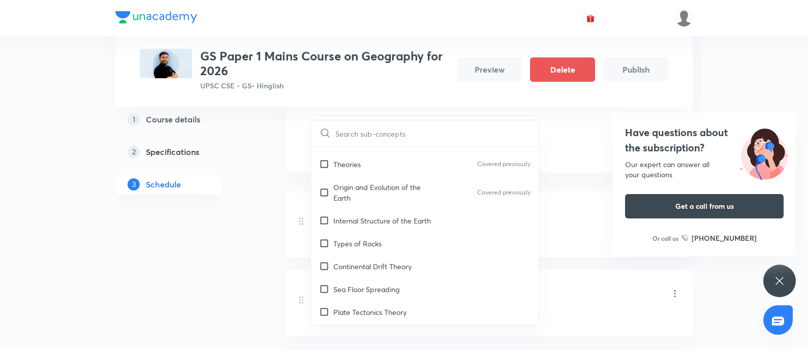
scroll to position [191, 0]
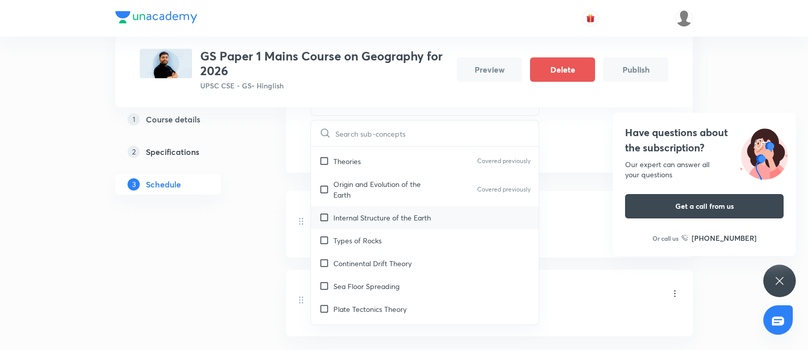
click at [413, 217] on p "Internal Structure of the Earth" at bounding box center [382, 217] width 98 height 11
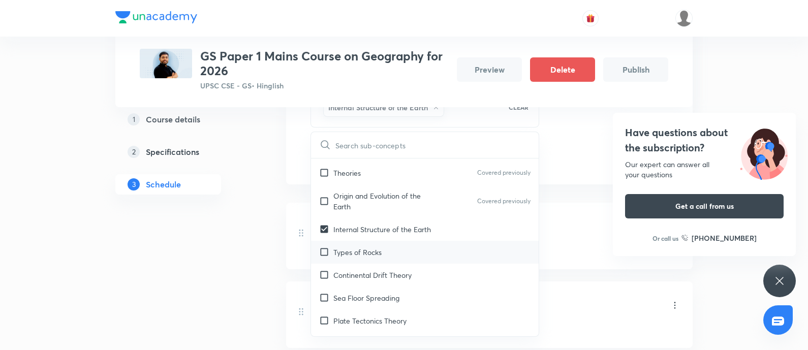
click at [387, 241] on div "Types of Rocks" at bounding box center [425, 252] width 228 height 23
checkbox input "true"
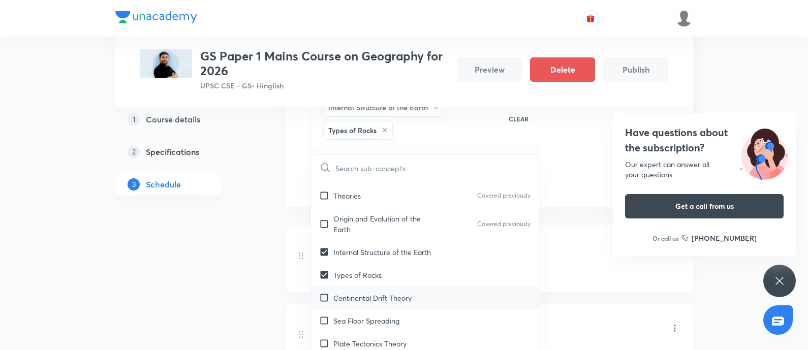
click at [369, 279] on div "Continental Drift Theory" at bounding box center [425, 298] width 228 height 23
checkbox input "true"
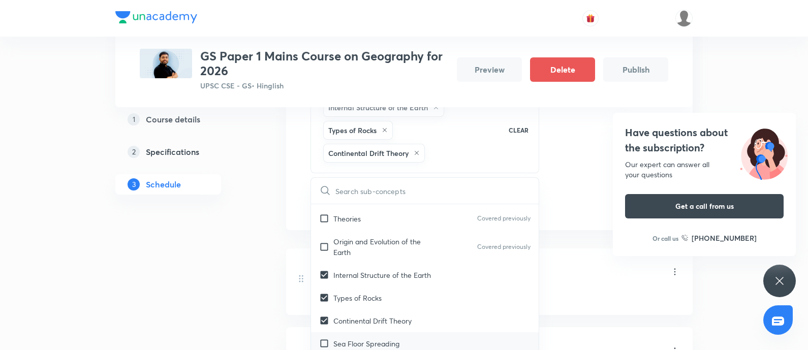
click at [355, 279] on p "Sea Floor Spreading" at bounding box center [366, 343] width 66 height 11
checkbox input "true"
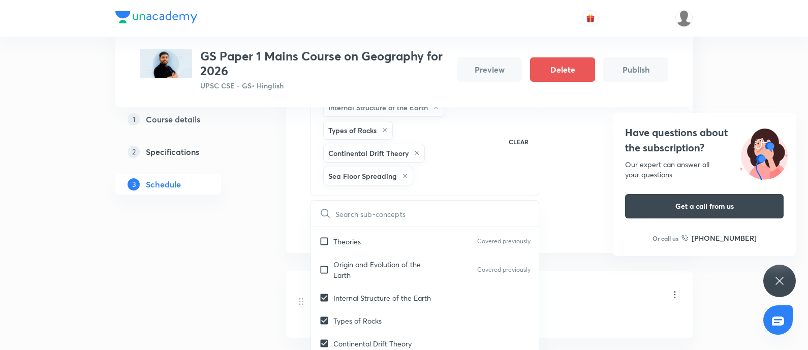
click at [149, 279] on div "1 Course details 2 Specifications 3 Schedule" at bounding box center [184, 147] width 138 height 695
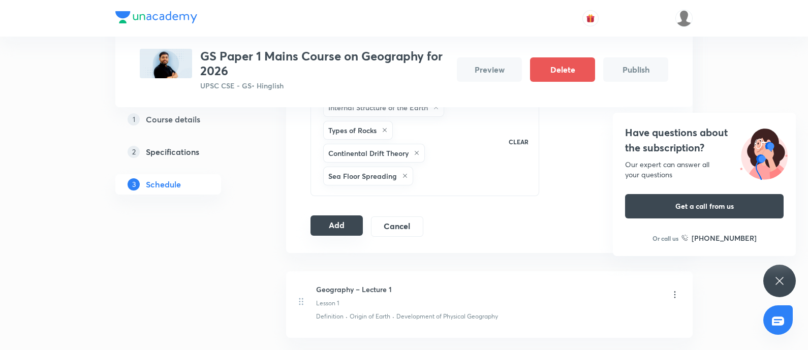
click at [328, 222] on button "Add" at bounding box center [336, 225] width 52 height 20
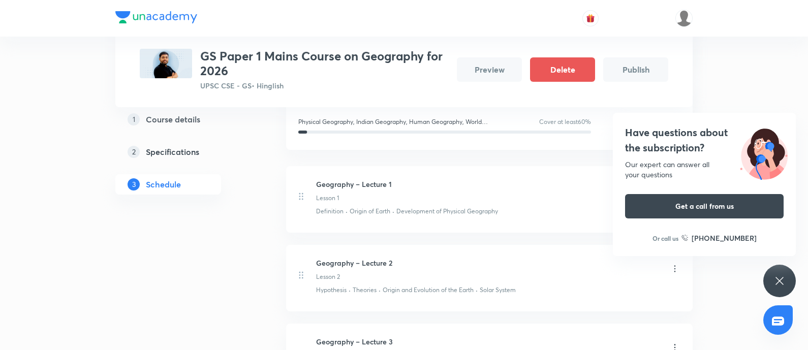
scroll to position [82, 0]
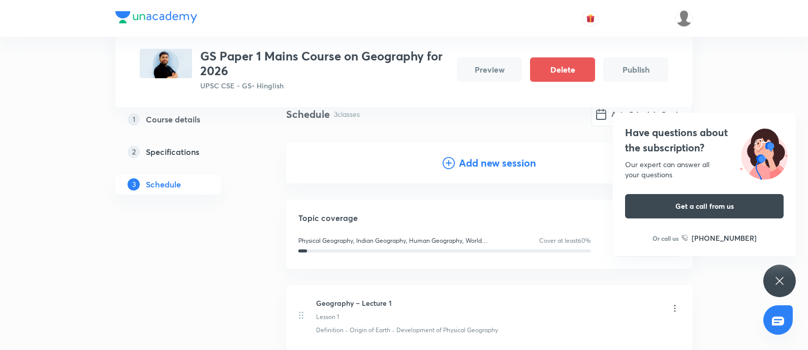
click at [484, 145] on div "Add new session" at bounding box center [489, 163] width 406 height 41
click at [476, 162] on h4 "Add new session" at bounding box center [497, 162] width 77 height 15
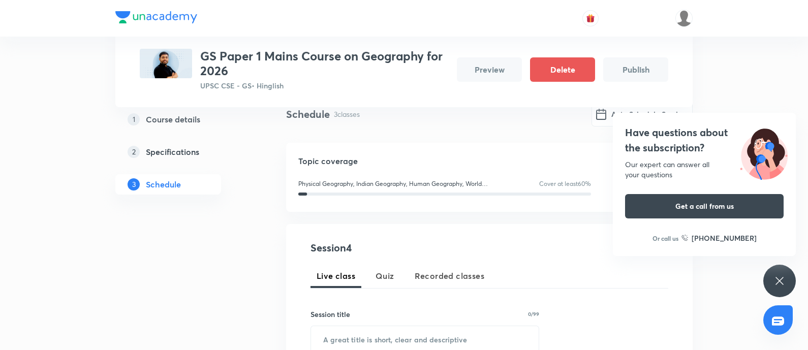
scroll to position [273, 0]
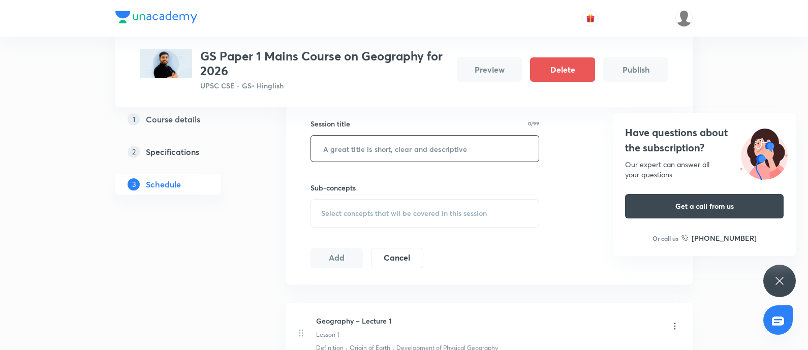
click at [354, 152] on input "text" at bounding box center [425, 149] width 228 height 26
paste input "Geography – Lecture 4"
click at [317, 154] on input "Geography – Lecture 4" at bounding box center [425, 149] width 228 height 26
type input "Geography – Lecture 4"
click at [381, 204] on div "Select concepts that wil be covered in this session" at bounding box center [424, 213] width 229 height 28
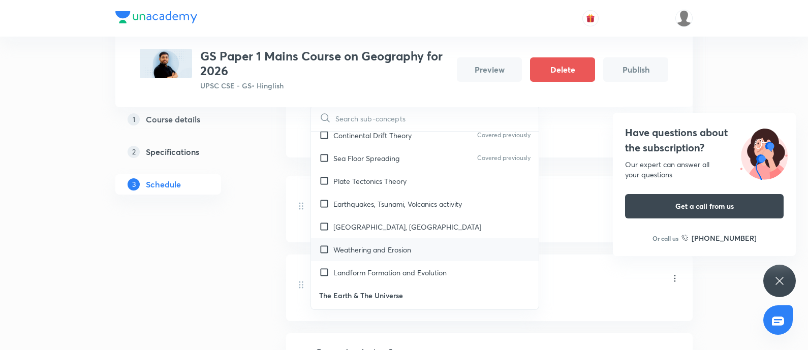
scroll to position [318, 0]
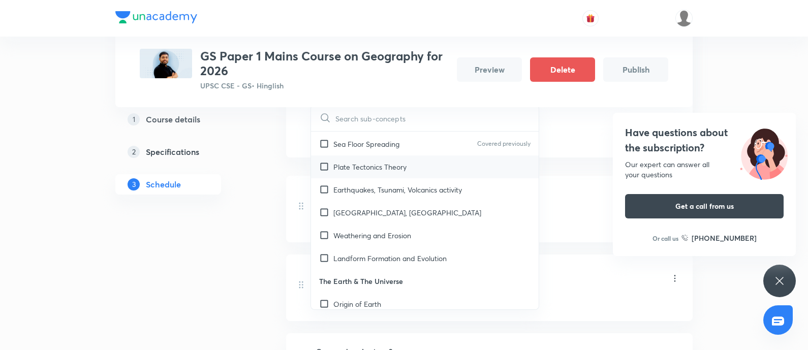
click at [387, 169] on p "Plate Tectonics Theory" at bounding box center [369, 167] width 73 height 11
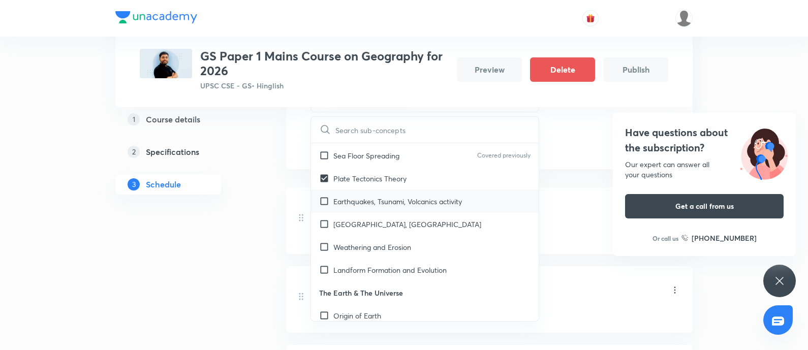
click at [362, 198] on p "Earthquakes, Tsunami, Volcanics activity" at bounding box center [397, 201] width 129 height 11
checkbox input "true"
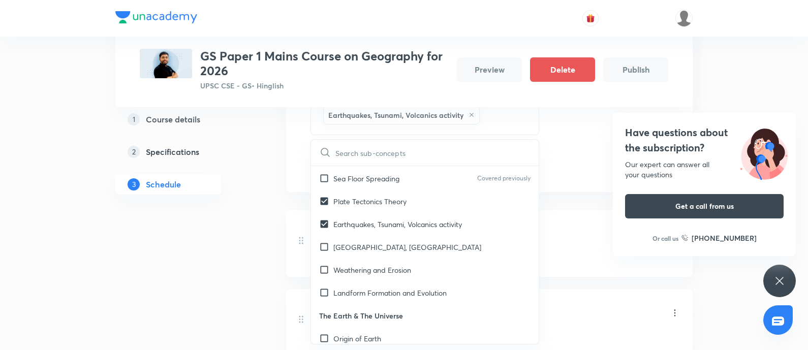
click at [366, 245] on p "Mountain Building, Ocean Ridge Formation" at bounding box center [407, 247] width 148 height 11
checkbox input "true"
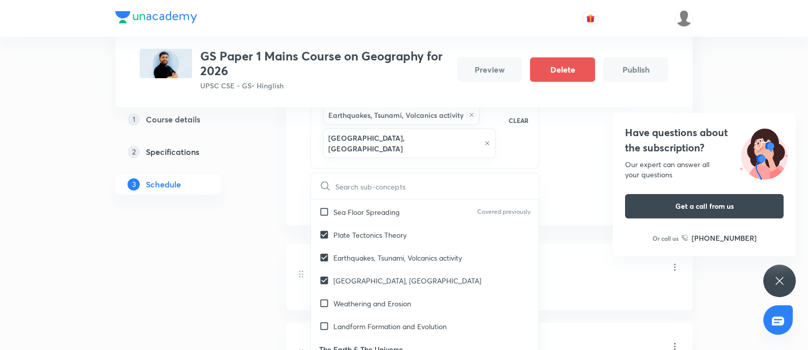
drag, startPoint x: 361, startPoint y: 289, endPoint x: 230, endPoint y: 308, distance: 132.1
click at [361, 279] on p "Weathering and Erosion" at bounding box center [372, 303] width 78 height 11
checkbox input "true"
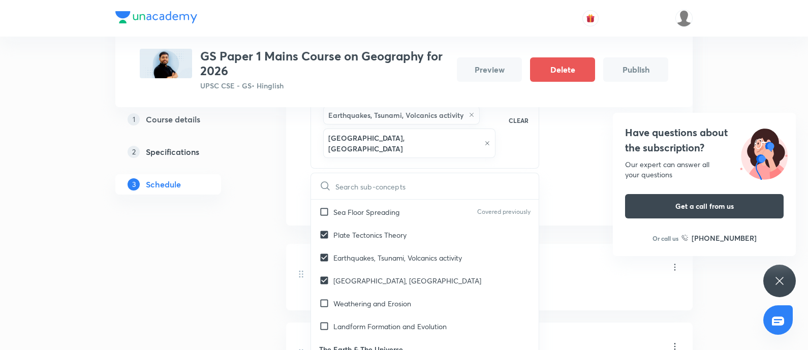
checkbox input "true"
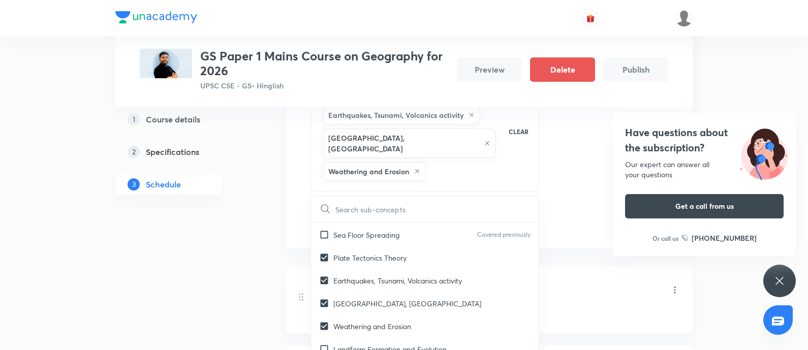
drag, startPoint x: 170, startPoint y: 301, endPoint x: 189, endPoint y: 292, distance: 21.4
click at [170, 279] on div "1 Course details 2 Specifications 3 Schedule" at bounding box center [184, 177] width 138 height 784
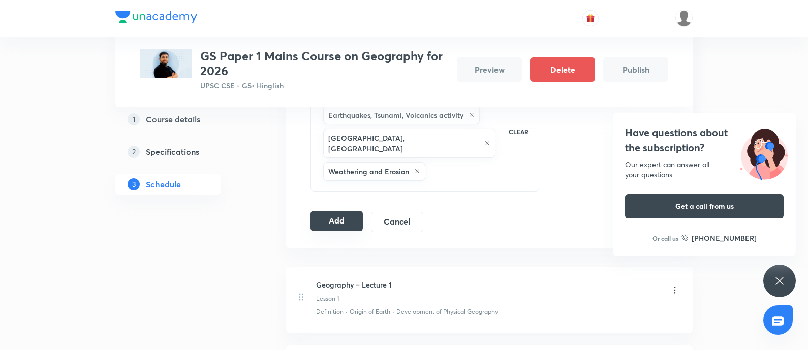
click at [330, 211] on button "Add" at bounding box center [336, 221] width 52 height 20
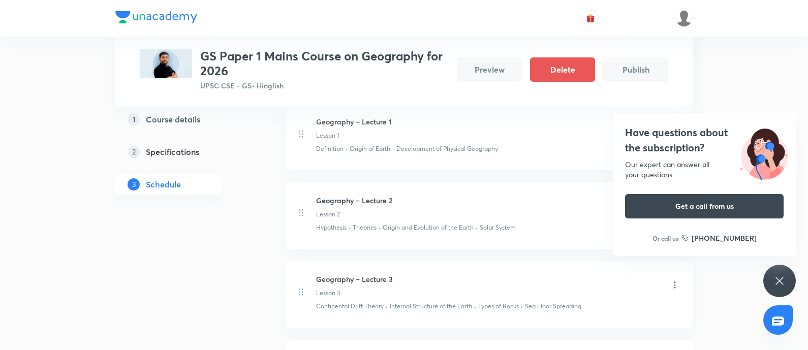
scroll to position [107, 0]
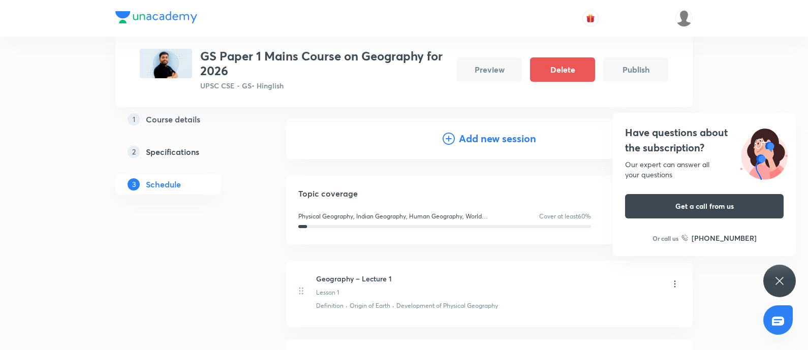
drag, startPoint x: 496, startPoint y: 144, endPoint x: 450, endPoint y: 159, distance: 48.0
click at [495, 143] on h4 "Add new session" at bounding box center [497, 138] width 77 height 15
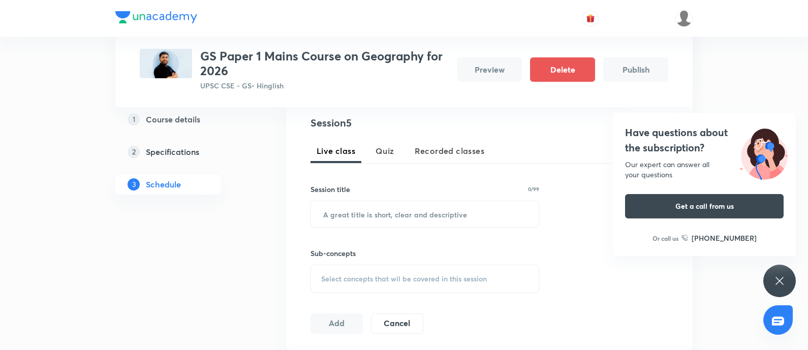
scroll to position [234, 0]
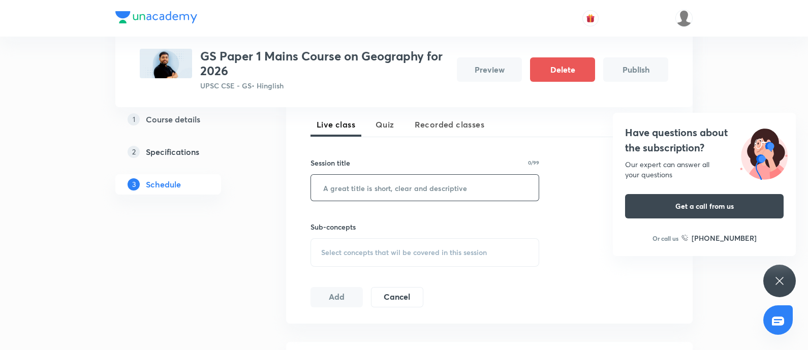
click at [359, 175] on input "text" at bounding box center [425, 188] width 228 height 26
paste input "Geography – Lecture 5"
click at [316, 185] on input "Geography – Lecture 5" at bounding box center [425, 188] width 228 height 26
type input "Geography – Lecture 5"
click at [364, 255] on span "Select concepts that wil be covered in this session" at bounding box center [404, 252] width 166 height 8
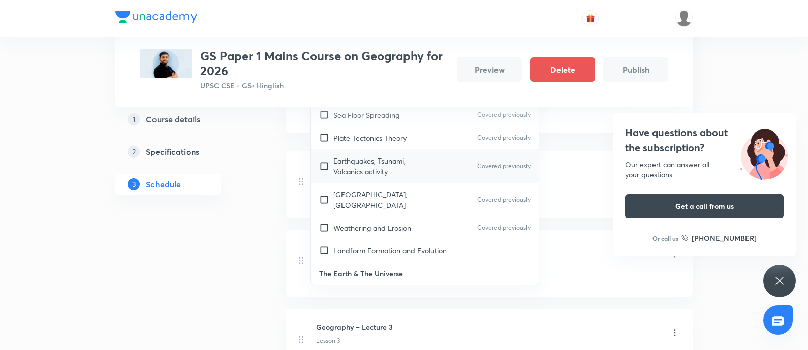
scroll to position [318, 0]
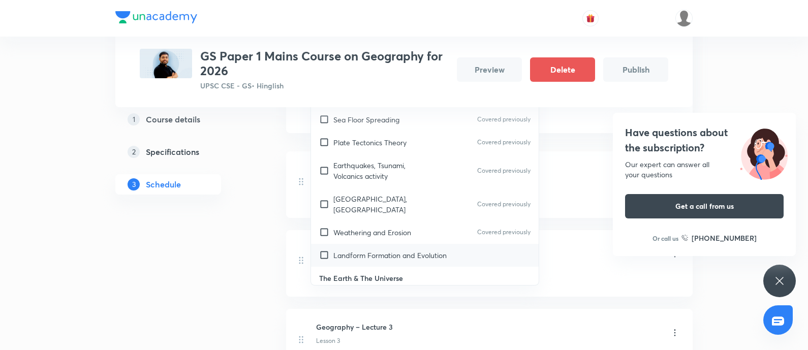
click at [379, 252] on p "Landform Formation and Evolution" at bounding box center [389, 255] width 113 height 11
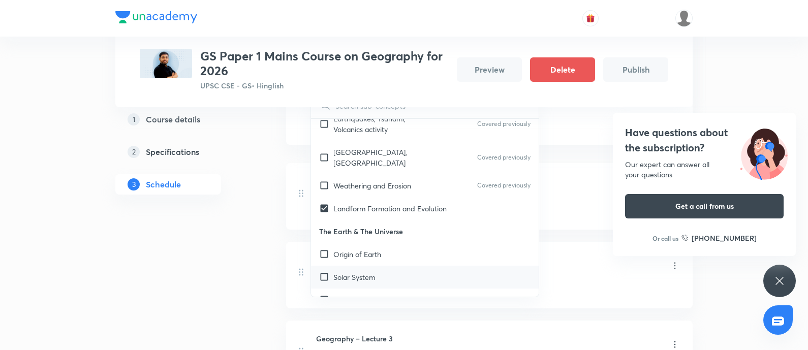
scroll to position [444, 0]
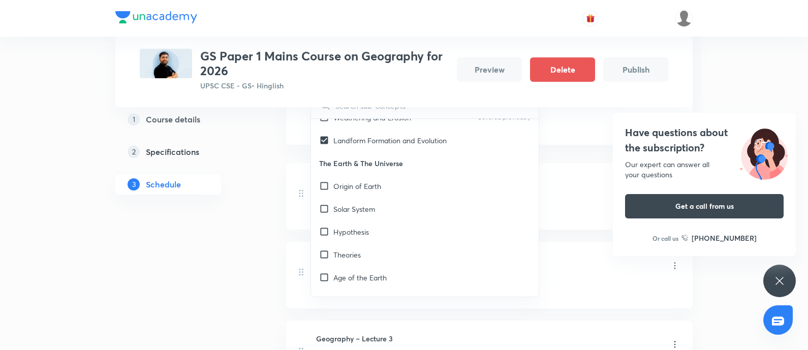
drag, startPoint x: 377, startPoint y: 178, endPoint x: 221, endPoint y: 233, distance: 165.5
click at [376, 178] on div "Origin of Earth" at bounding box center [425, 186] width 228 height 23
checkbox input "true"
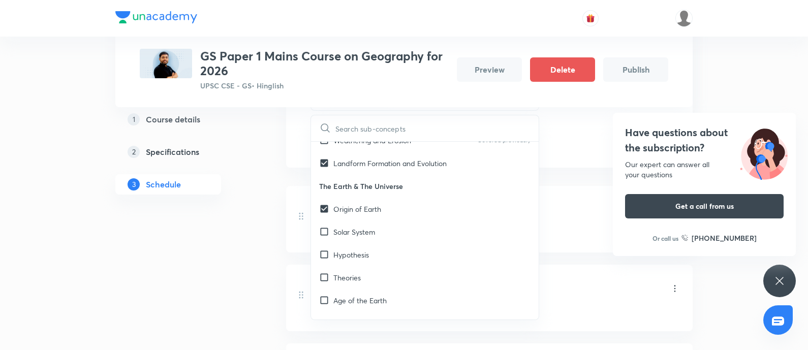
drag, startPoint x: 382, startPoint y: 223, endPoint x: 273, endPoint y: 265, distance: 116.6
click at [379, 224] on div "Solar System" at bounding box center [425, 232] width 228 height 23
checkbox input "true"
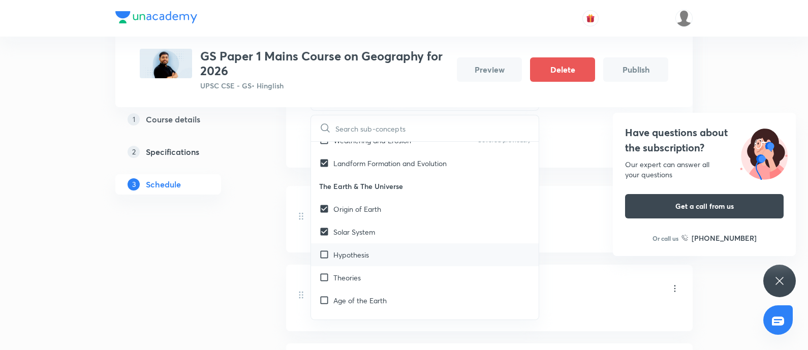
click at [382, 249] on div "Hypothesis" at bounding box center [425, 254] width 228 height 23
checkbox input "true"
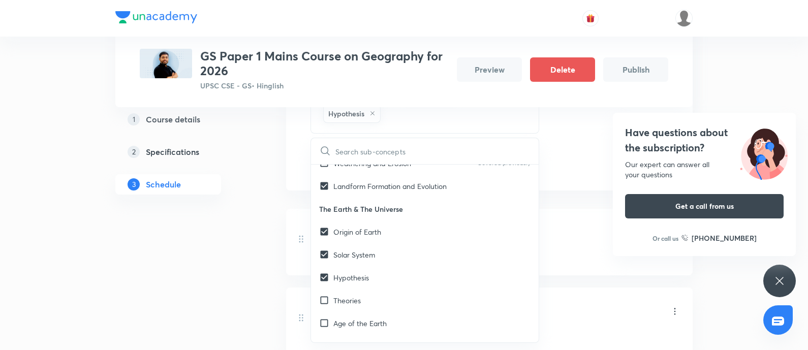
drag, startPoint x: 236, startPoint y: 273, endPoint x: 241, endPoint y: 269, distance: 6.1
click at [236, 273] on div "1 Course details 2 Specifications 3 Schedule" at bounding box center [184, 179] width 138 height 839
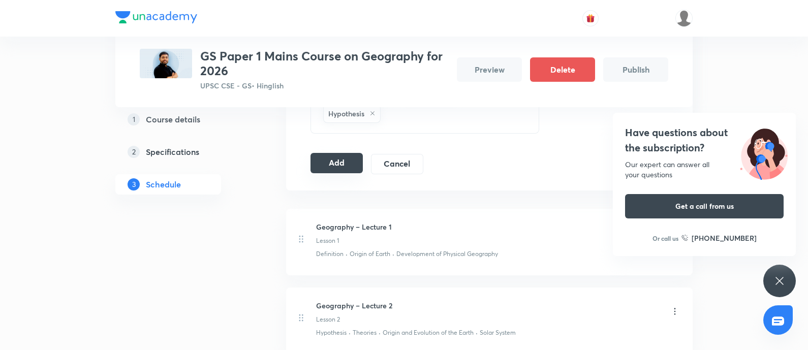
click at [337, 164] on button "Add" at bounding box center [336, 163] width 52 height 20
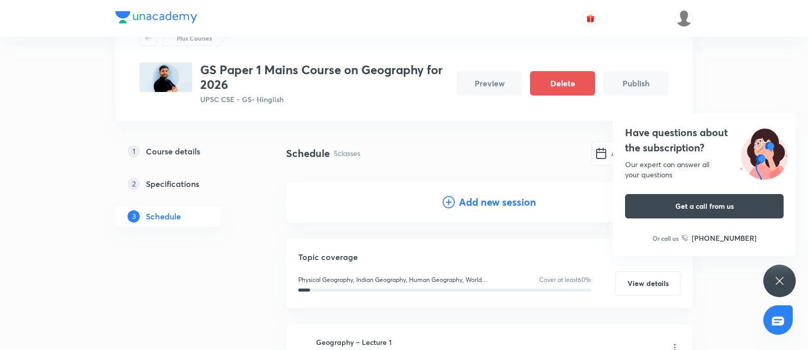
drag, startPoint x: 465, startPoint y: 203, endPoint x: 396, endPoint y: 230, distance: 73.5
click at [463, 203] on h4 "Add new session" at bounding box center [497, 202] width 77 height 15
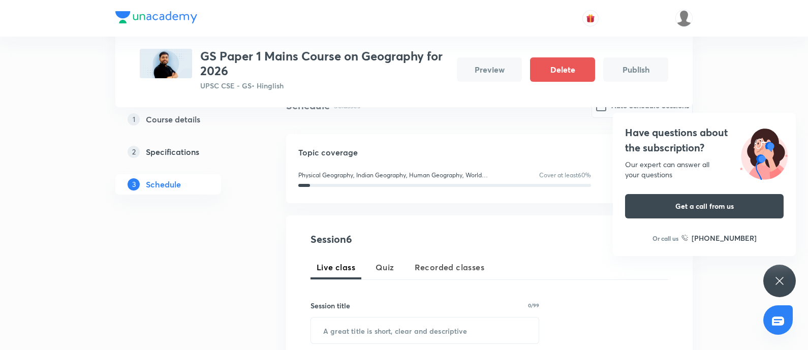
scroll to position [107, 0]
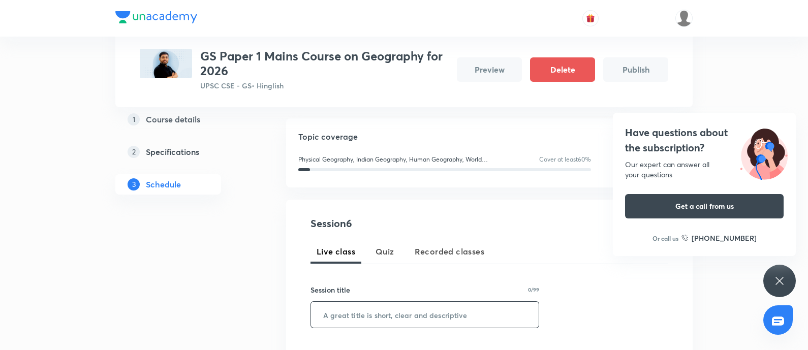
click at [335, 279] on input "text" at bounding box center [425, 315] width 228 height 26
paste input "Write to Rank (Mock Drill"
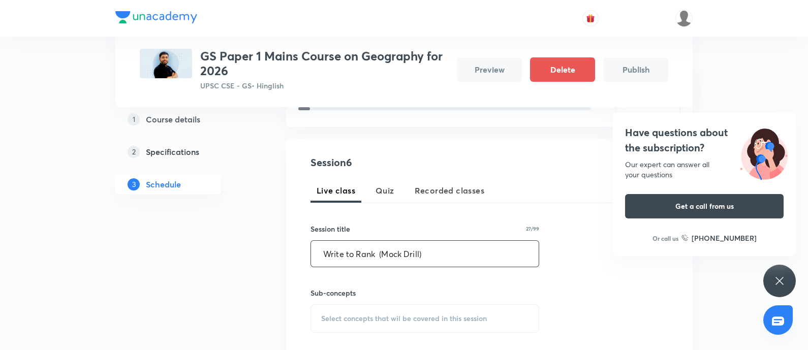
scroll to position [234, 0]
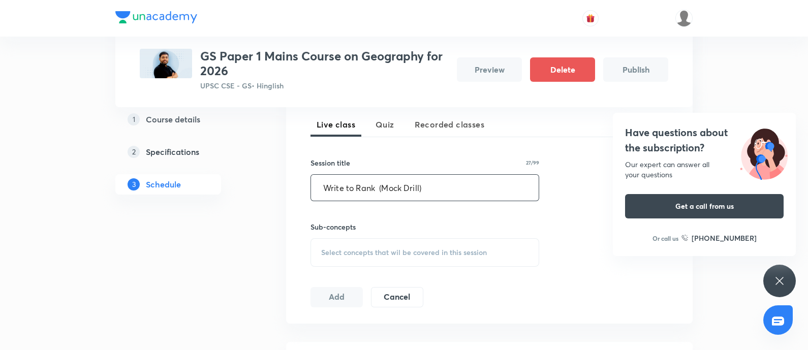
click at [322, 186] on input "Write to Rank (Mock Drill)" at bounding box center [425, 188] width 228 height 26
click at [379, 183] on input "Write to Rank (Mock Drill)" at bounding box center [425, 188] width 228 height 26
type input "Write to Rank (Mock Drill)"
click at [355, 252] on span "Select concepts that wil be covered in this session" at bounding box center [404, 252] width 166 height 8
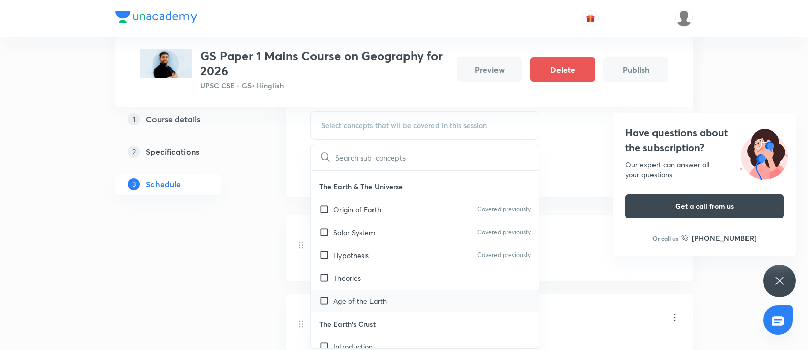
scroll to position [508, 0]
click at [408, 246] on div "Theories" at bounding box center [425, 253] width 228 height 23
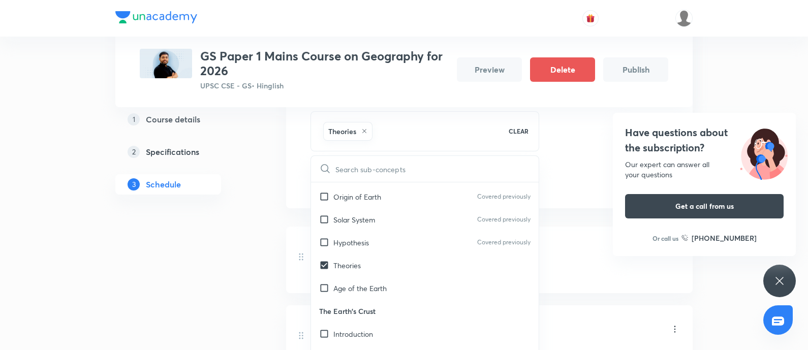
drag, startPoint x: 410, startPoint y: 286, endPoint x: 232, endPoint y: 347, distance: 188.6
click at [399, 279] on div "Age of the Earth" at bounding box center [425, 288] width 228 height 23
checkbox input "true"
click at [388, 279] on p "The Earth's Crust" at bounding box center [425, 311] width 228 height 23
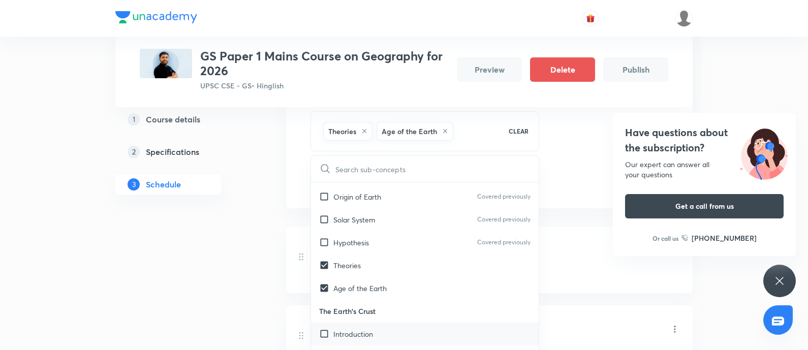
click at [385, 279] on div "Introduction" at bounding box center [425, 334] width 228 height 23
checkbox input "true"
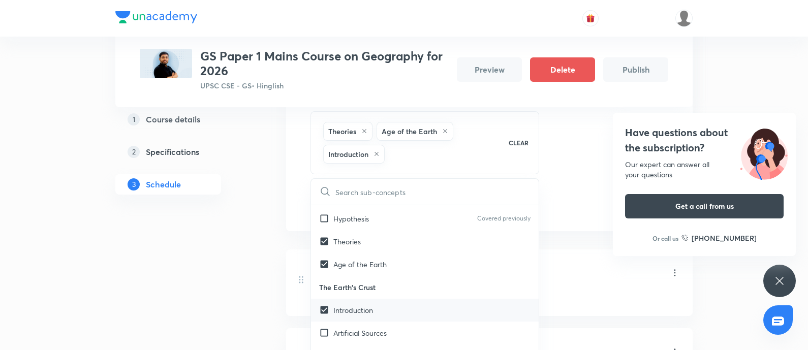
scroll to position [572, 0]
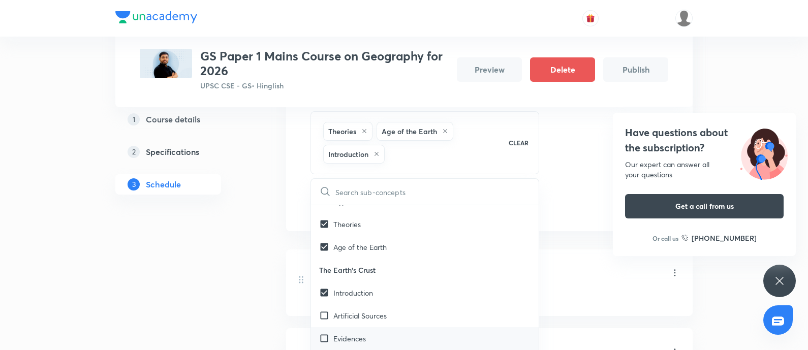
click at [400, 279] on div "Artificial Sources" at bounding box center [425, 315] width 228 height 23
checkbox input "true"
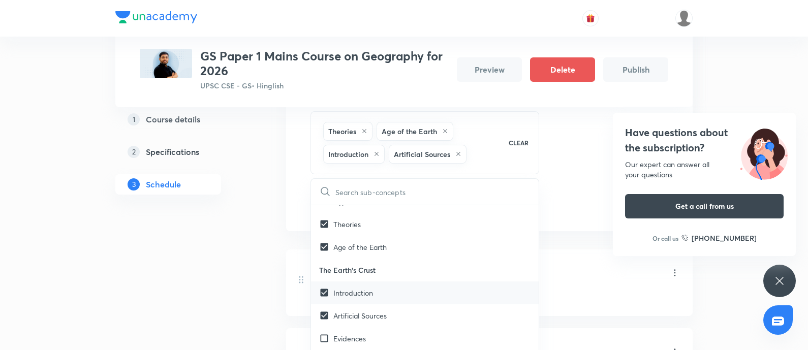
drag, startPoint x: 390, startPoint y: 332, endPoint x: 320, endPoint y: 311, distance: 72.7
click at [389, 279] on div "Evidences" at bounding box center [425, 338] width 228 height 23
checkbox input "true"
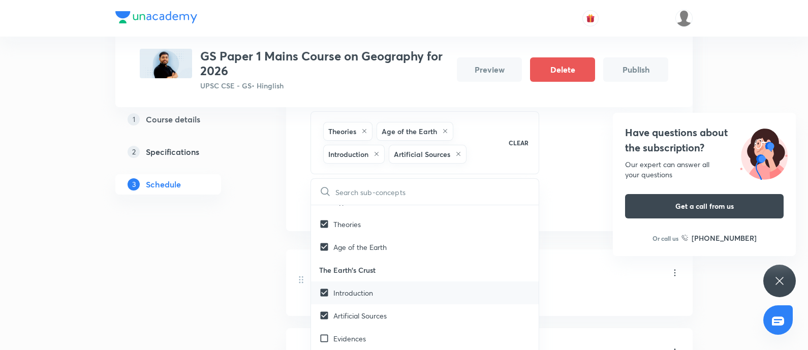
checkbox input "true"
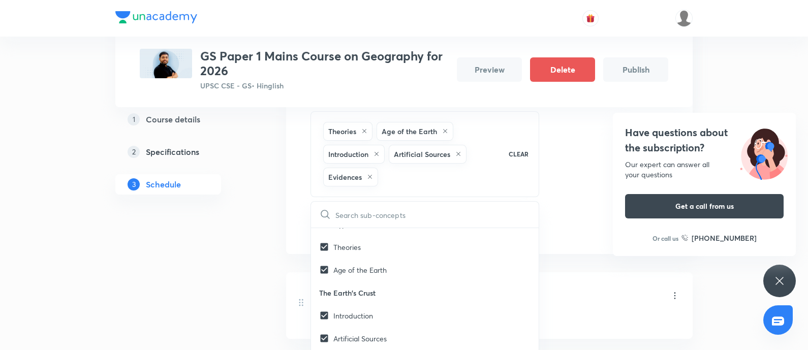
drag, startPoint x: 244, startPoint y: 304, endPoint x: 364, endPoint y: 223, distance: 144.9
click at [244, 279] on div "1 Course details 2 Specifications 3 Schedule" at bounding box center [184, 283] width 138 height 918
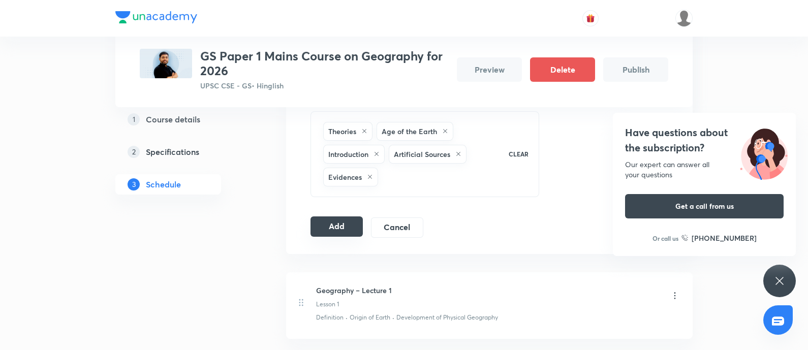
click at [341, 229] on button "Add" at bounding box center [336, 226] width 52 height 20
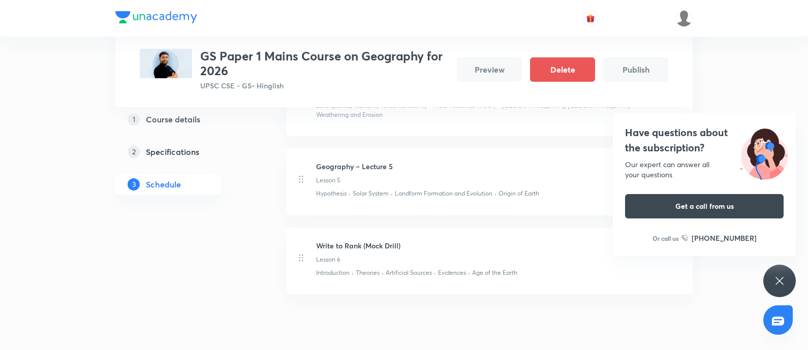
scroll to position [582, 0]
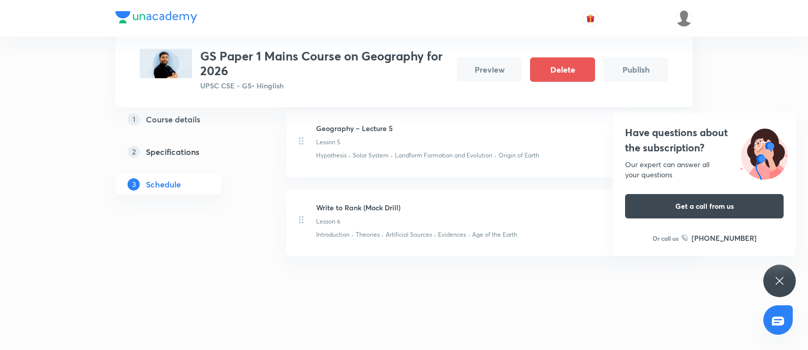
click at [645, 137] on h4 "Have questions about the subscription?" at bounding box center [704, 140] width 159 height 30
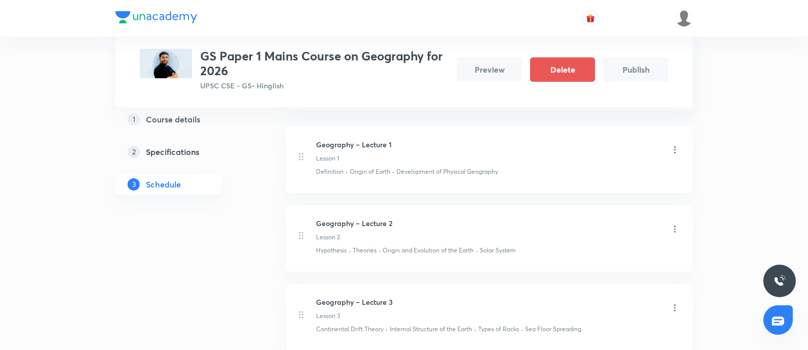
scroll to position [74, 0]
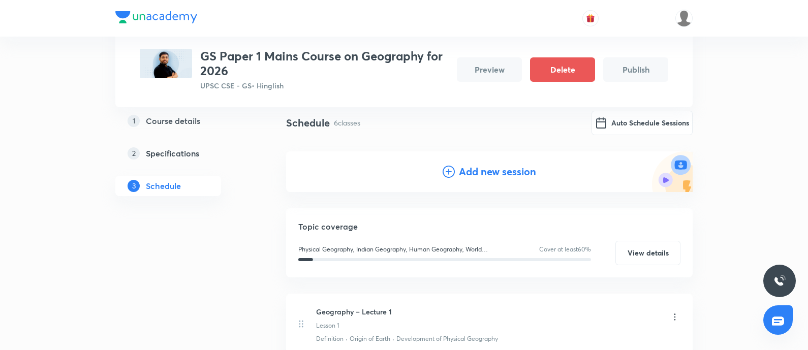
click at [478, 161] on div "Add new session" at bounding box center [489, 171] width 406 height 41
drag, startPoint x: 483, startPoint y: 169, endPoint x: 261, endPoint y: 207, distance: 225.3
click at [476, 170] on h4 "Add new session" at bounding box center [497, 171] width 77 height 15
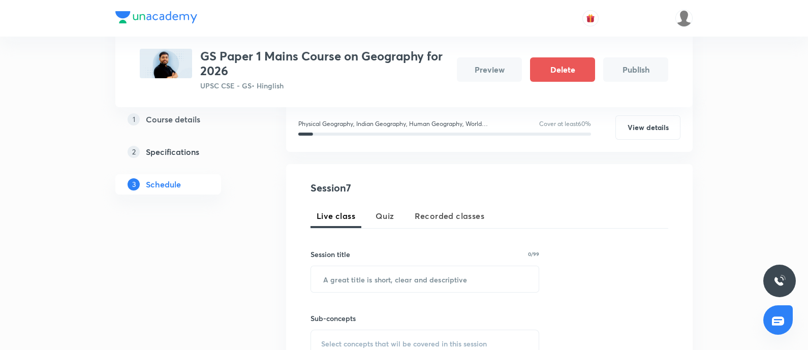
scroll to position [201, 0]
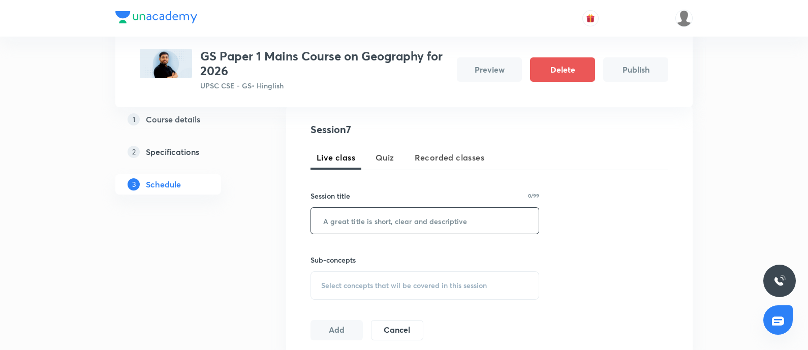
click at [321, 225] on input "text" at bounding box center [425, 221] width 228 height 26
paste input "Geography – Lecture 6"
click at [319, 222] on input "Geography – Lecture 6" at bounding box center [425, 221] width 228 height 26
type input "Geography – Lecture 6"
click at [417, 279] on span "Select concepts that wil be covered in this session" at bounding box center [404, 285] width 166 height 8
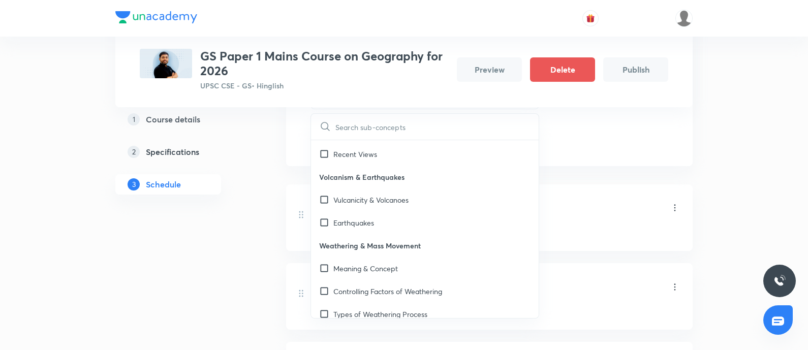
scroll to position [635, 0]
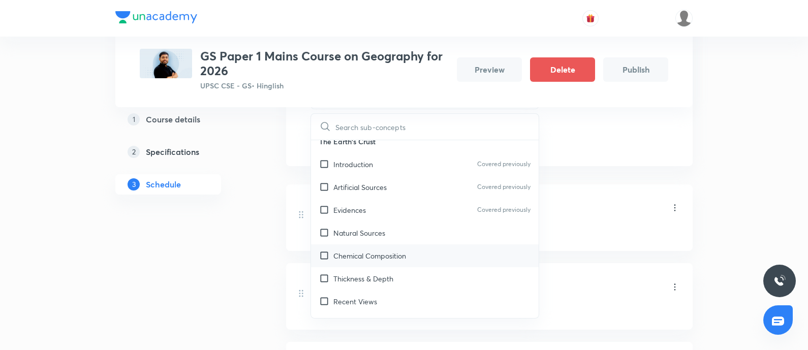
drag, startPoint x: 381, startPoint y: 240, endPoint x: 314, endPoint y: 270, distance: 73.9
click at [379, 238] on div "Natural Sources" at bounding box center [425, 233] width 228 height 23
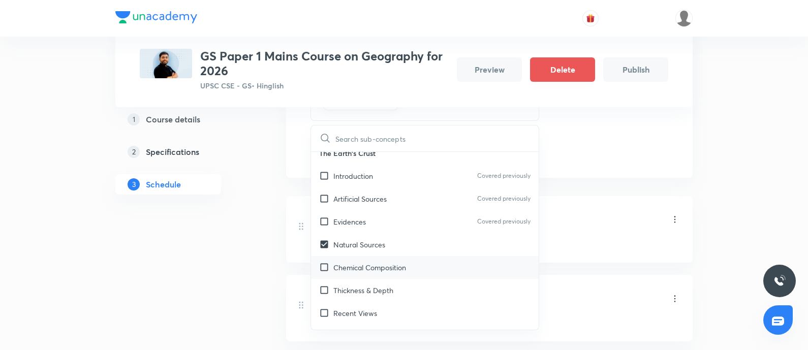
click at [384, 266] on p "Chemical Composition" at bounding box center [369, 267] width 73 height 11
checkbox input "true"
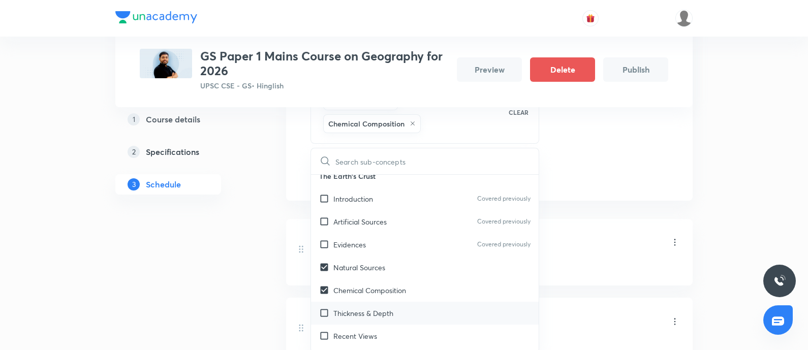
click at [372, 279] on p "Thickness & Depth" at bounding box center [363, 313] width 60 height 11
checkbox input "true"
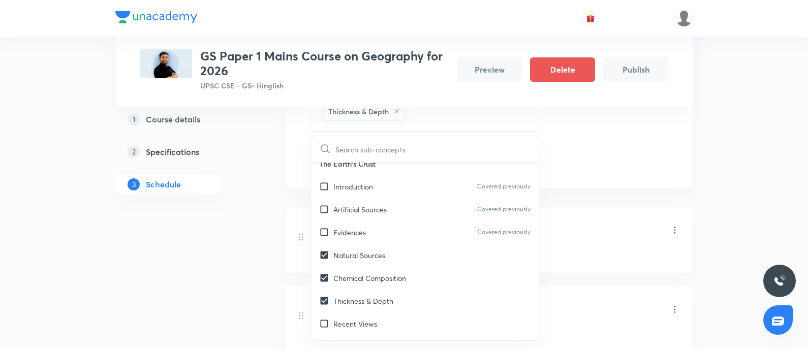
scroll to position [455, 0]
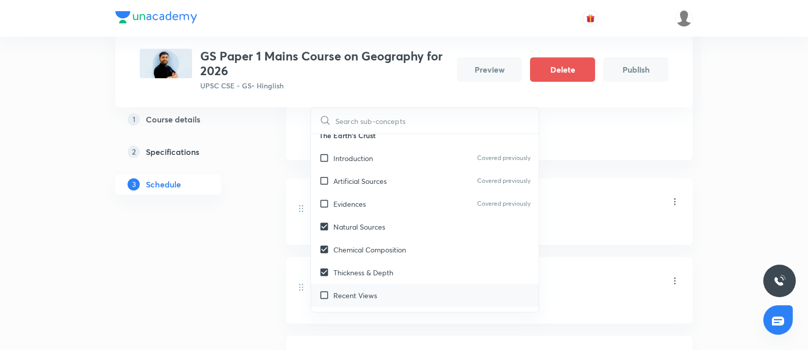
click at [370, 279] on div "Recent Views" at bounding box center [425, 295] width 228 height 23
checkbox input "true"
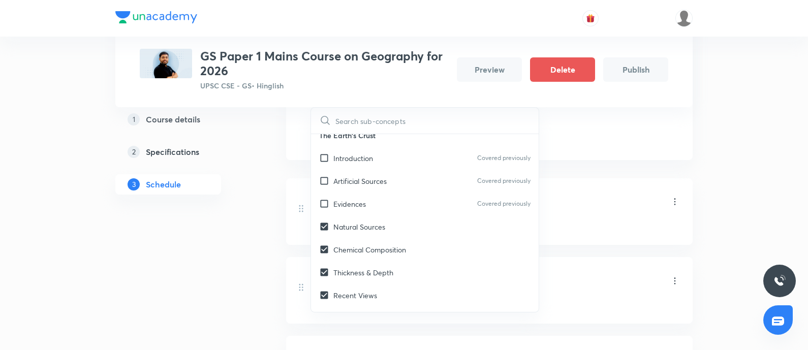
click at [155, 279] on div "1 Course details 2 Specifications 3 Schedule" at bounding box center [184, 228] width 138 height 996
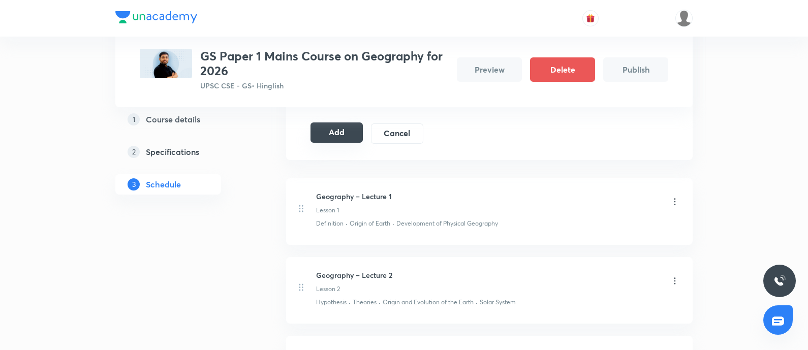
click at [335, 140] on button "Add" at bounding box center [336, 132] width 52 height 20
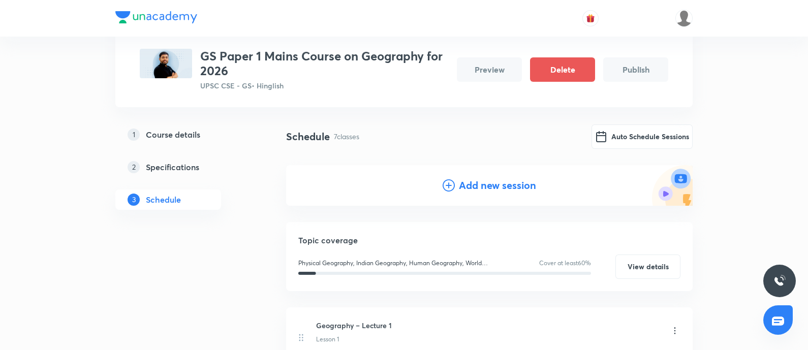
scroll to position [0, 0]
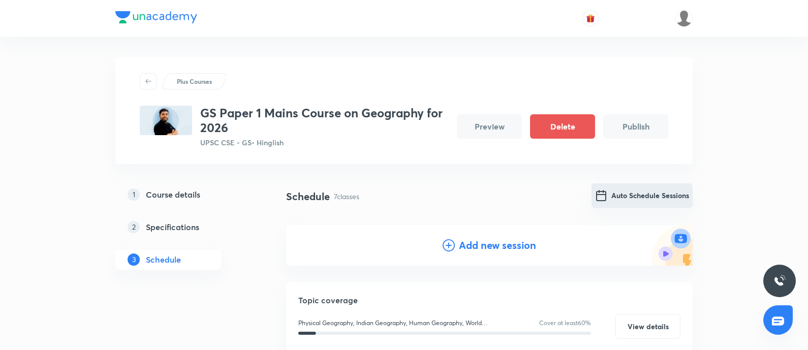
click at [640, 194] on button "Auto Schedule Sessions" at bounding box center [641, 195] width 101 height 24
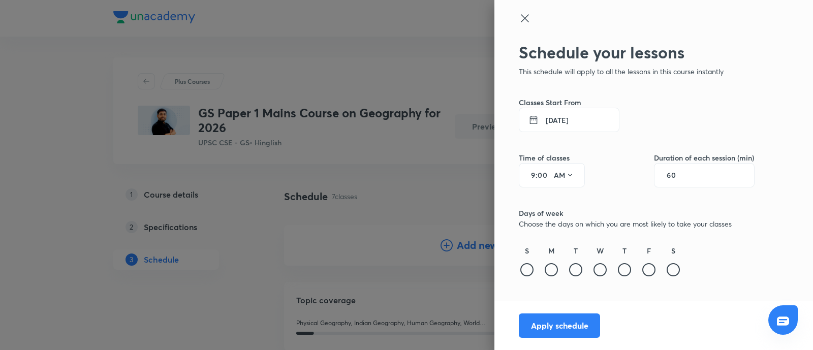
click at [563, 114] on button "3 Oct 2025" at bounding box center [569, 120] width 101 height 24
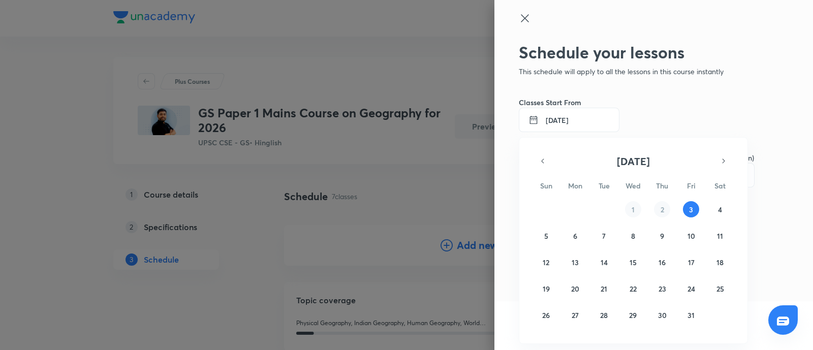
drag, startPoint x: 723, startPoint y: 163, endPoint x: 587, endPoint y: 222, distance: 147.9
click at [645, 162] on icon "button" at bounding box center [723, 161] width 8 height 12
drag, startPoint x: 573, startPoint y: 239, endPoint x: 583, endPoint y: 221, distance: 20.2
click at [574, 234] on abbr "3" at bounding box center [575, 236] width 4 height 10
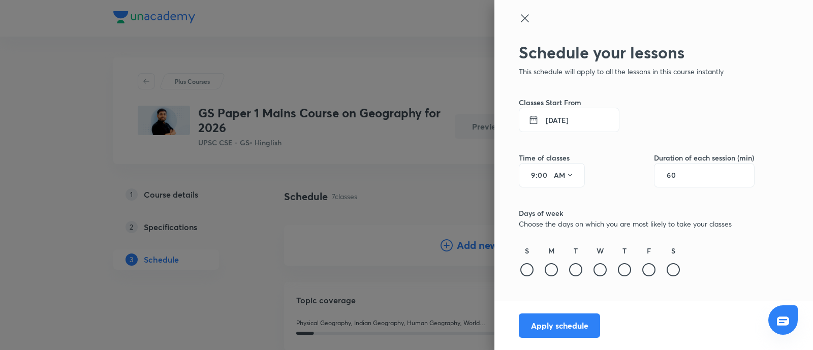
click at [645, 177] on input "60" at bounding box center [676, 175] width 19 height 8
type input "120"
click at [534, 176] on input "9" at bounding box center [529, 175] width 12 height 8
type input "3"
click at [565, 178] on button "AM" at bounding box center [564, 175] width 28 height 16
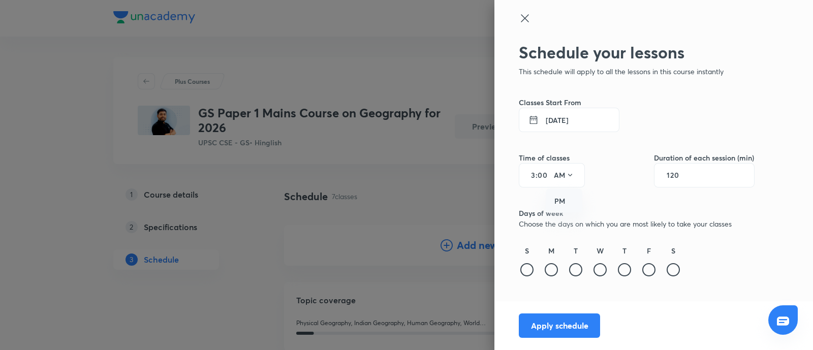
click at [561, 202] on div "PM" at bounding box center [564, 201] width 37 height 24
drag, startPoint x: 548, startPoint y: 272, endPoint x: 566, endPoint y: 267, distance: 18.5
click at [550, 271] on div at bounding box center [551, 269] width 13 height 13
click at [579, 270] on div at bounding box center [575, 269] width 13 height 13
click at [600, 265] on div at bounding box center [599, 269] width 13 height 13
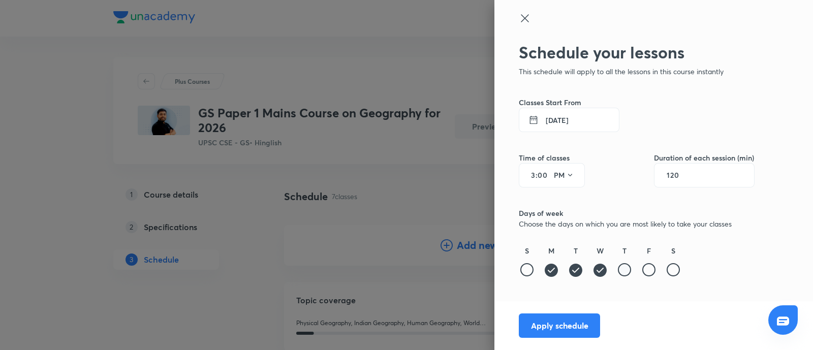
click at [626, 273] on div at bounding box center [624, 269] width 13 height 13
click at [645, 271] on div at bounding box center [648, 269] width 13 height 13
click at [645, 270] on div at bounding box center [673, 269] width 13 height 13
click at [558, 279] on button "Apply schedule" at bounding box center [559, 326] width 81 height 24
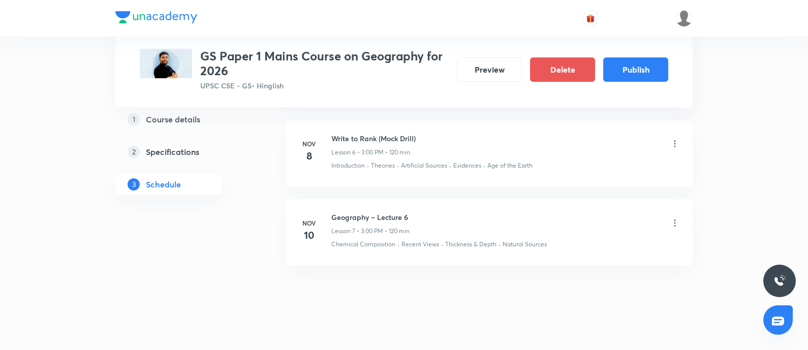
scroll to position [661, 0]
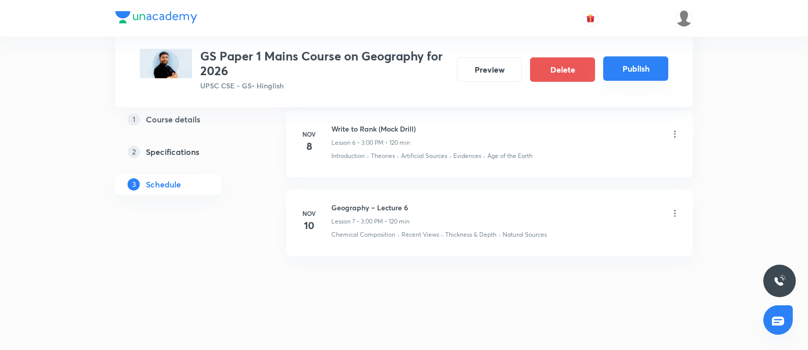
click at [627, 58] on button "Publish" at bounding box center [635, 68] width 65 height 24
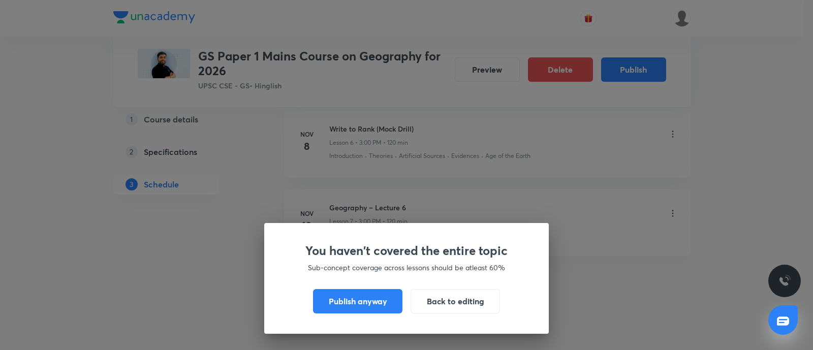
click at [352, 279] on button "Publish anyway" at bounding box center [357, 301] width 89 height 24
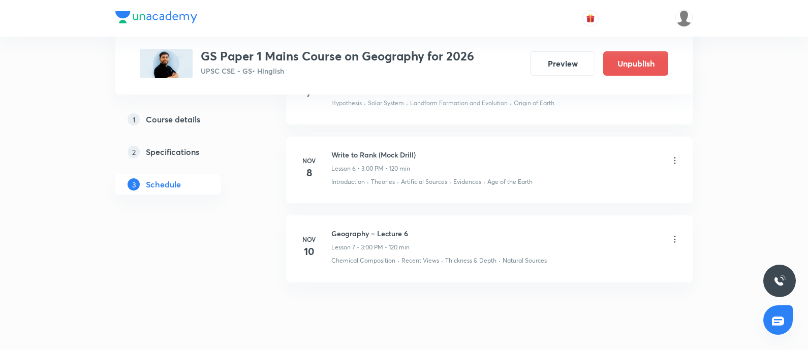
scroll to position [639, 0]
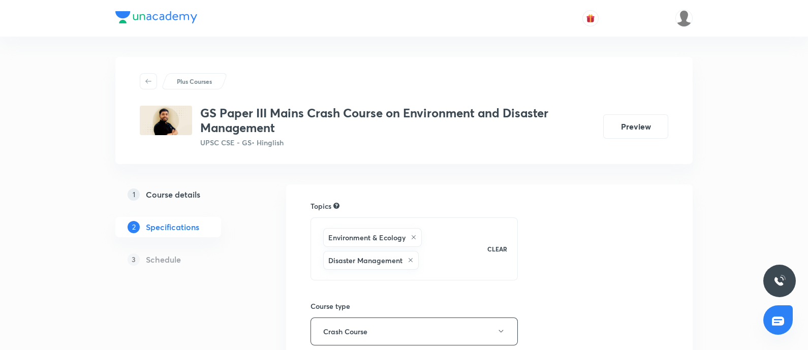
drag, startPoint x: 149, startPoint y: 194, endPoint x: 470, endPoint y: 184, distance: 320.8
click at [150, 193] on h5 "Course details" at bounding box center [173, 195] width 54 height 12
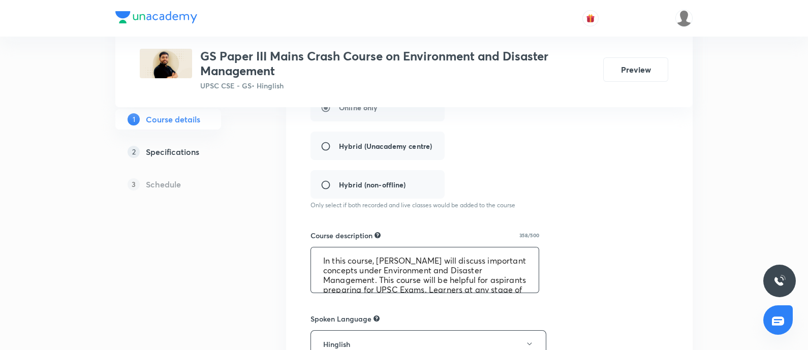
scroll to position [48, 0]
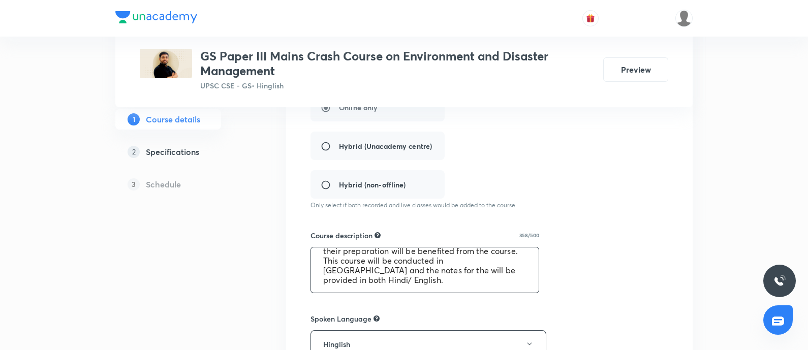
drag, startPoint x: 322, startPoint y: 260, endPoint x: 672, endPoint y: 299, distance: 352.3
click at [672, 299] on div "Course title 70/80 GS Paper III Mains Crash Course on Environment and Disaster …" at bounding box center [489, 274] width 406 height 686
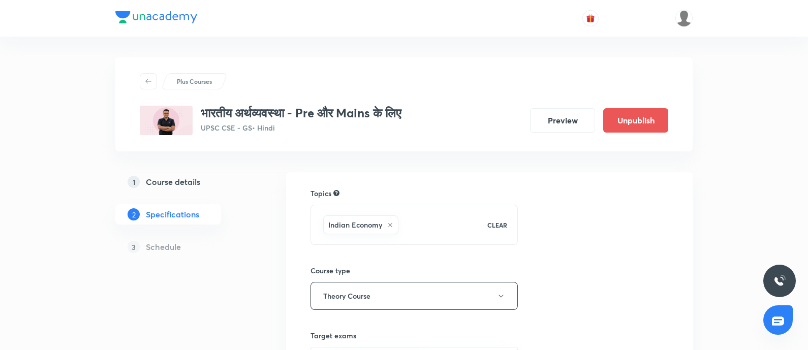
drag, startPoint x: 172, startPoint y: 179, endPoint x: 219, endPoint y: 34, distance: 152.3
click at [172, 179] on h5 "Course details" at bounding box center [173, 182] width 54 height 12
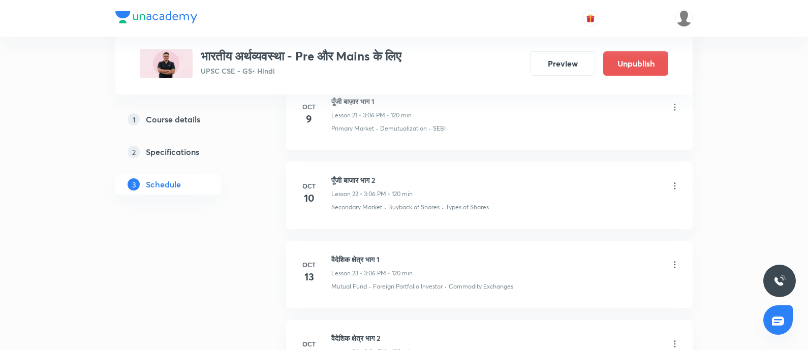
scroll to position [2223, 0]
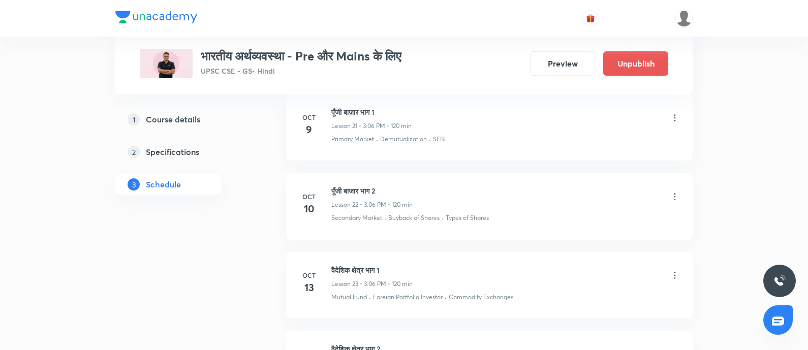
click at [677, 113] on icon at bounding box center [675, 118] width 10 height 10
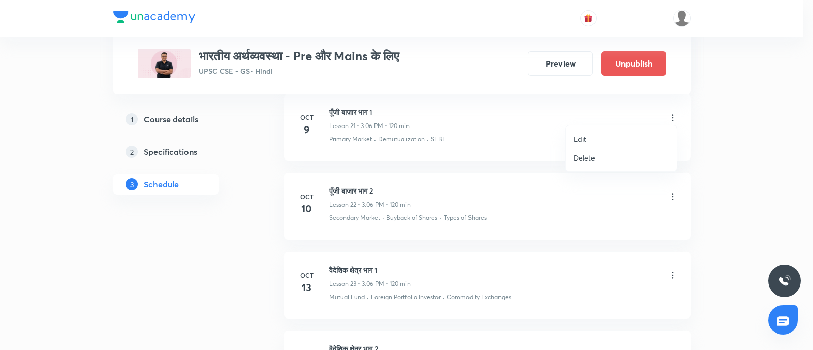
click at [584, 139] on p "Edit" at bounding box center [580, 139] width 13 height 11
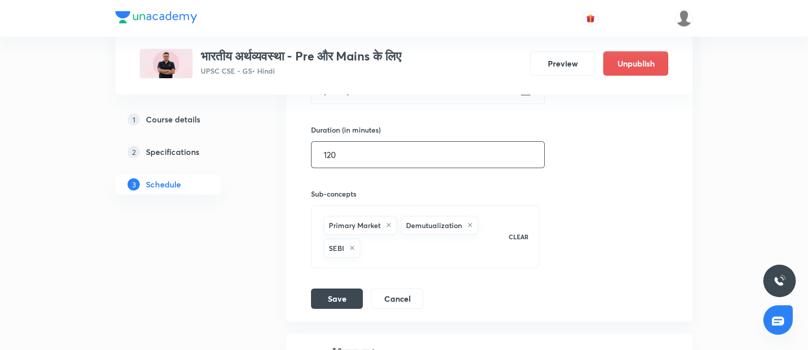
scroll to position [1968, 0]
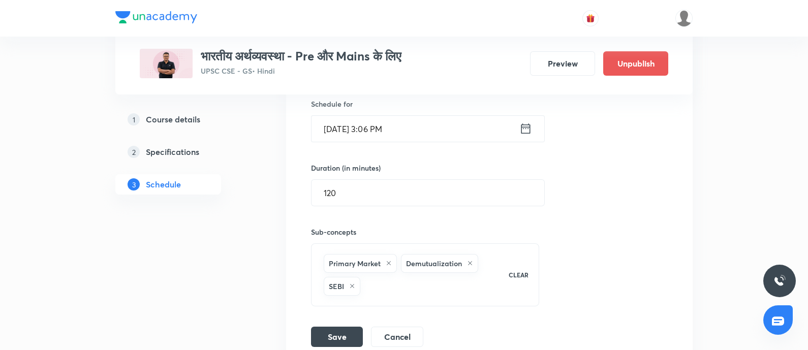
drag, startPoint x: 522, startPoint y: 128, endPoint x: 515, endPoint y: 123, distance: 8.7
click at [515, 123] on div "[DATE] 3:06 PM ​" at bounding box center [428, 128] width 234 height 27
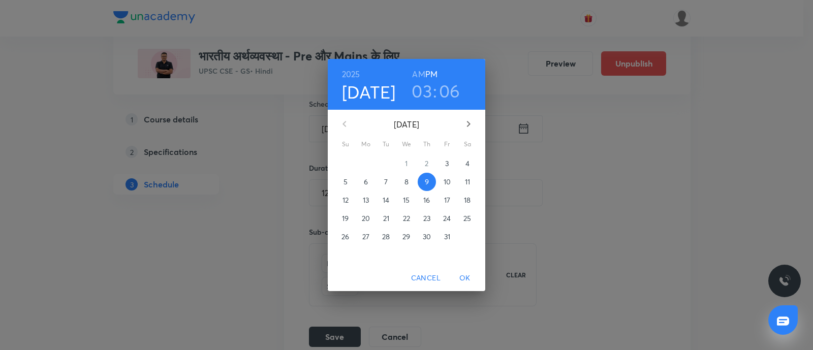
drag, startPoint x: 427, startPoint y: 86, endPoint x: 371, endPoint y: 121, distance: 65.3
click at [426, 87] on h3 "03" at bounding box center [422, 90] width 20 height 21
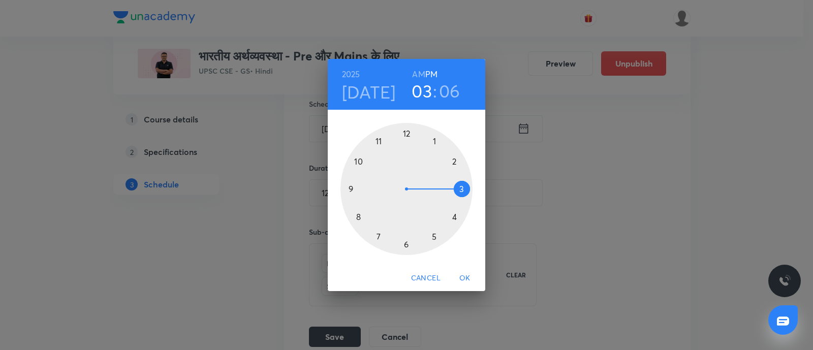
click at [348, 185] on div at bounding box center [406, 189] width 132 height 132
click at [406, 134] on div at bounding box center [406, 189] width 132 height 132
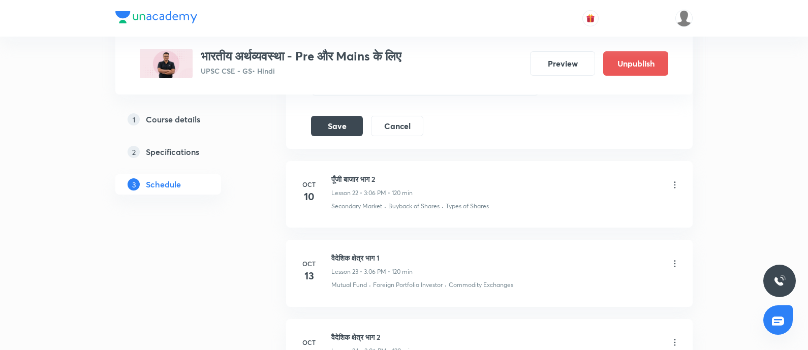
scroll to position [2159, 0]
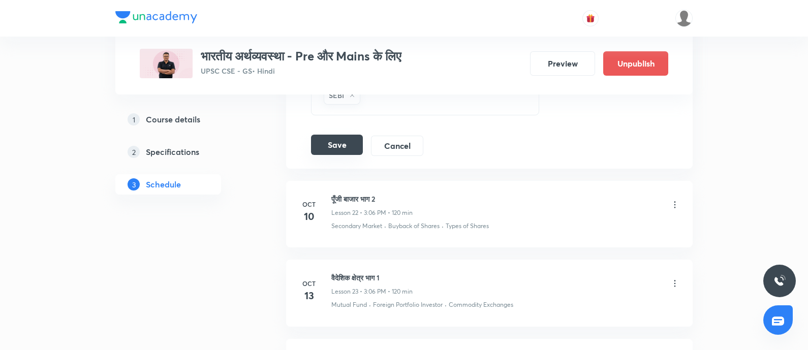
click at [342, 144] on button "Save" at bounding box center [337, 145] width 52 height 20
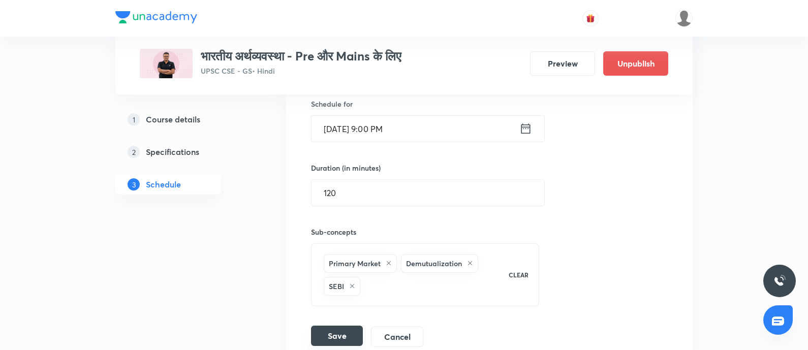
click at [334, 326] on button "Save" at bounding box center [337, 336] width 52 height 20
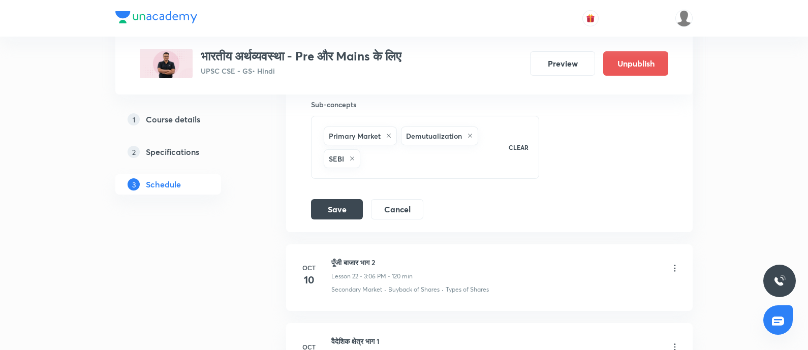
scroll to position [1841, 0]
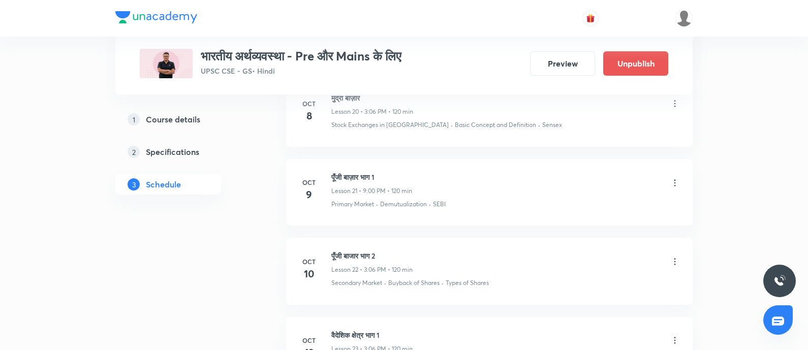
scroll to position [2223, 0]
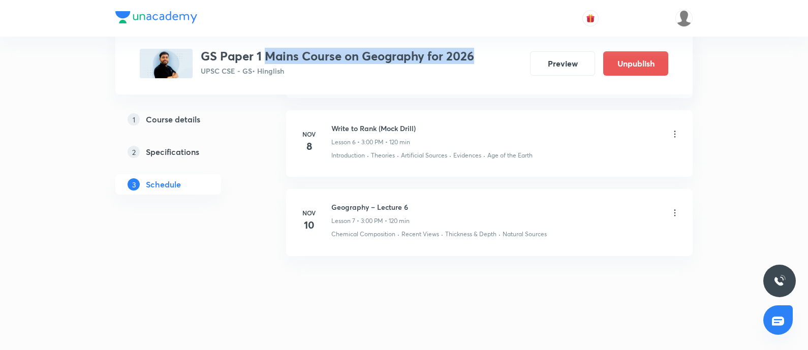
drag, startPoint x: 266, startPoint y: 57, endPoint x: 481, endPoint y: 44, distance: 215.3
click at [483, 45] on div "Plus Courses GS Paper 1 Mains Course on Geography for 2026 UPSC CSE - GS • Hing…" at bounding box center [404, 47] width 528 height 62
copy h3 "Mains Course on Geography for 2026"
click at [151, 119] on h5 "Course details" at bounding box center [173, 119] width 54 height 12
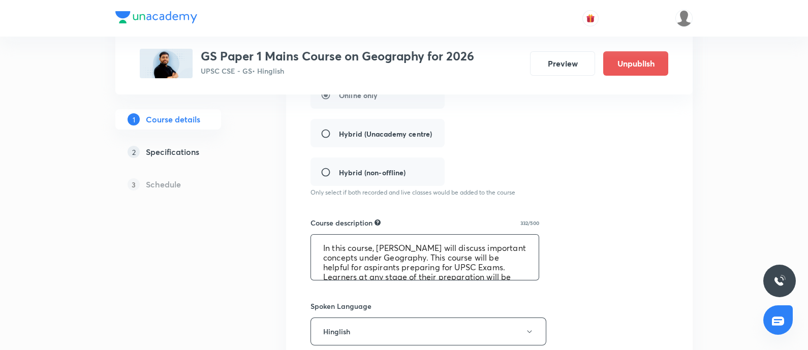
scroll to position [38, 0]
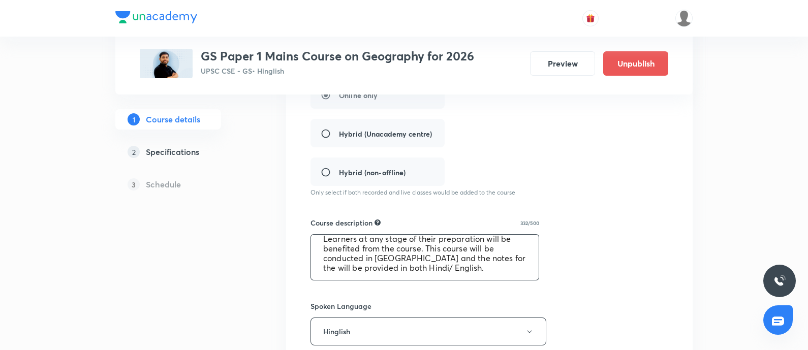
drag, startPoint x: 313, startPoint y: 247, endPoint x: 694, endPoint y: 298, distance: 384.0
click at [694, 298] on div "Plus Courses GS Paper 1 Mains Course on Geography for 2026 UPSC CSE - GS • Hing…" at bounding box center [404, 191] width 808 height 891
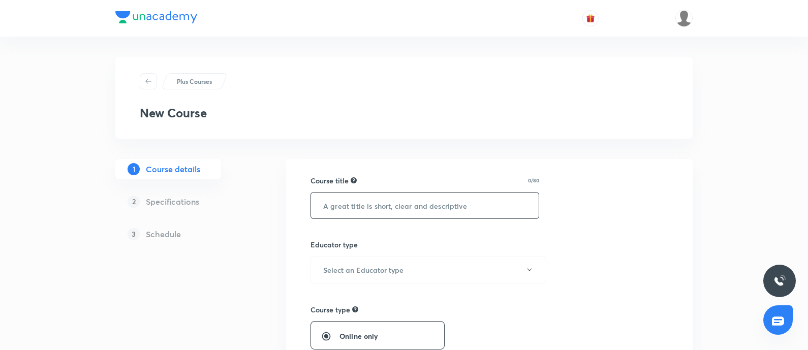
click at [321, 211] on input "text" at bounding box center [425, 206] width 228 height 26
paste input "GS Paper 2"
drag, startPoint x: 321, startPoint y: 208, endPoint x: 609, endPoint y: 287, distance: 298.7
click at [333, 212] on input "GS Paper 2" at bounding box center [425, 206] width 228 height 26
click at [399, 204] on input "GS Paper 2" at bounding box center [425, 206] width 228 height 26
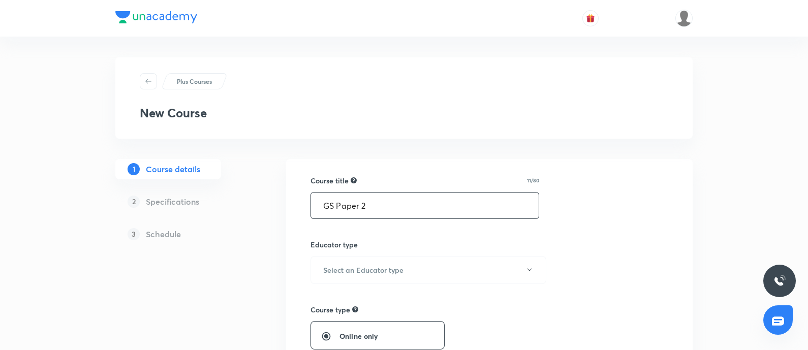
paste input "Mains Course on Geography for 2026"
click at [325, 200] on input "GS Paper 2 Mains Course on Geography for 2026" at bounding box center [425, 206] width 228 height 26
drag, startPoint x: 435, startPoint y: 204, endPoint x: 475, endPoint y: 206, distance: 40.2
click at [475, 205] on input "GS Paper 2 Mains Course on Geography for 2026" at bounding box center [425, 206] width 228 height 26
click at [314, 205] on input "GS Paper 2 Mains Course on Polity for 2026" at bounding box center [425, 206] width 228 height 26
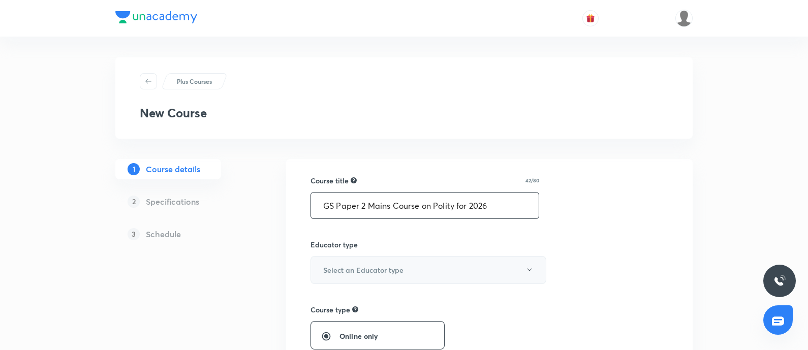
type input "GS Paper 2 Mains Course on Polity for 2026"
click at [361, 268] on h6 "Select an Educator type" at bounding box center [363, 270] width 80 height 11
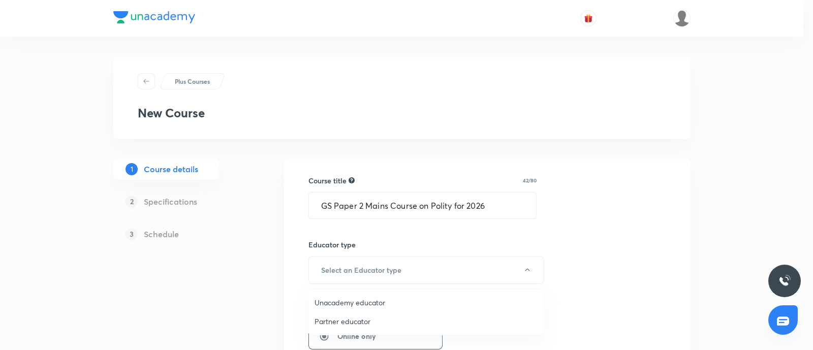
click at [334, 298] on span "Unacademy educator" at bounding box center [426, 302] width 223 height 11
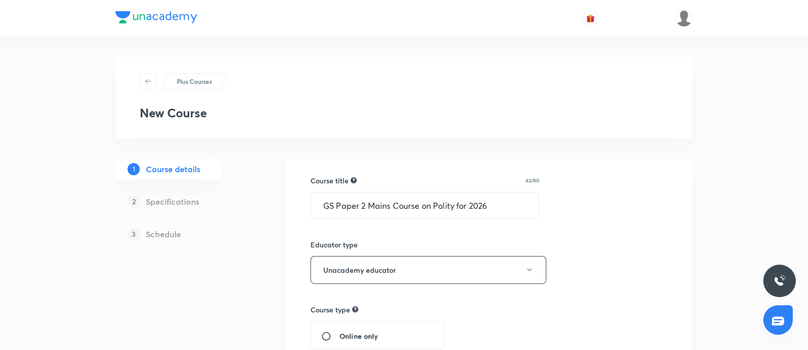
scroll to position [63, 0]
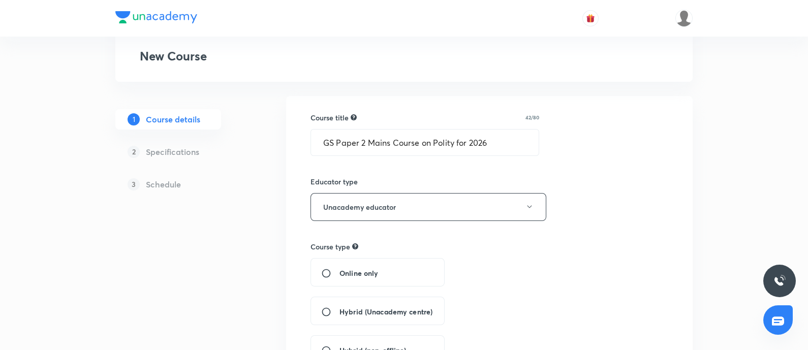
click at [327, 268] on input "Online only" at bounding box center [330, 273] width 18 height 10
radio input "true"
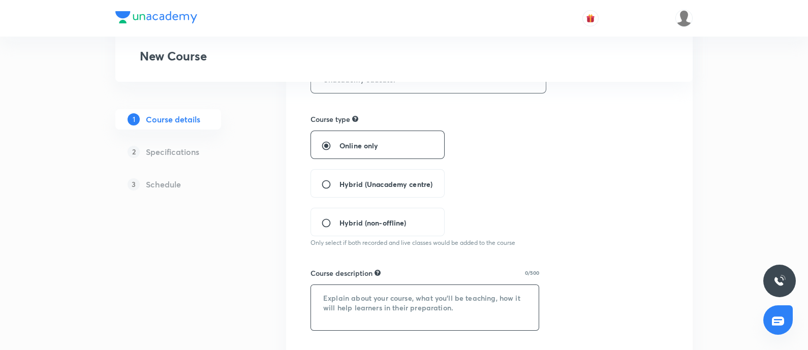
click at [352, 285] on textarea at bounding box center [425, 307] width 228 height 45
click at [425, 309] on textarea at bounding box center [425, 307] width 228 height 45
paste textarea "In this course, Sudarshan Gurjar will discuss important concepts under Geograph…"
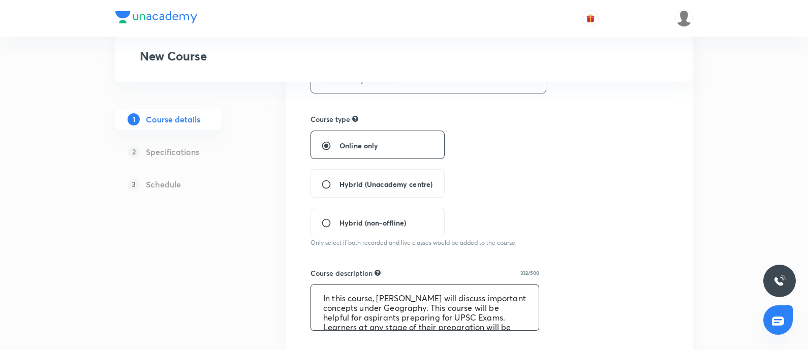
drag, startPoint x: 379, startPoint y: 295, endPoint x: 443, endPoint y: 295, distance: 64.5
click at [443, 295] on textarea "In this course, Sudarshan Gurjar will discuss important concepts under Geograph…" at bounding box center [425, 307] width 228 height 45
paste textarea "[PERSON_NAME]"
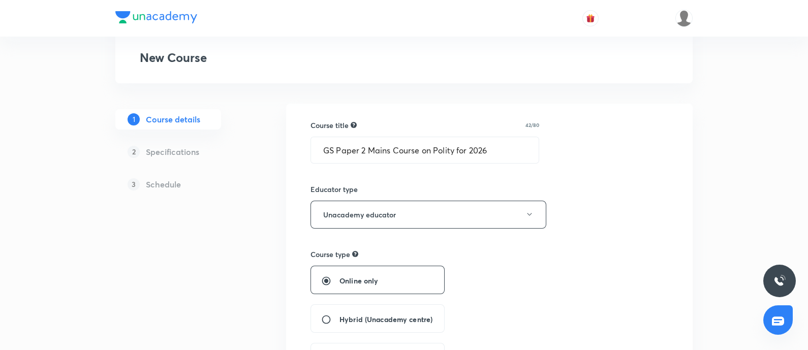
scroll to position [0, 0]
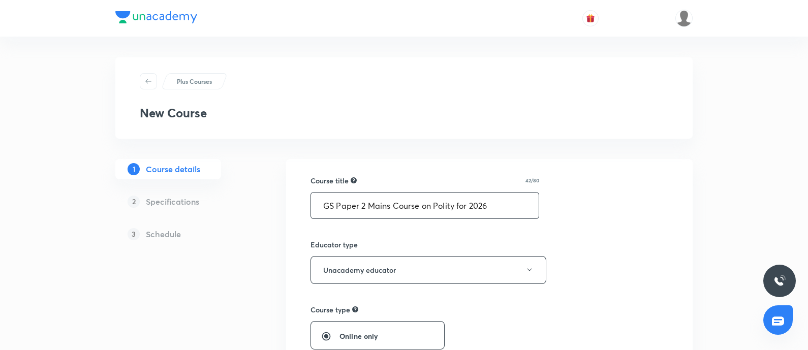
drag, startPoint x: 436, startPoint y: 201, endPoint x: 453, endPoint y: 200, distance: 16.8
click at [453, 200] on input "GS Paper 2 Mains Course on Polity for 2026" at bounding box center [425, 206] width 228 height 26
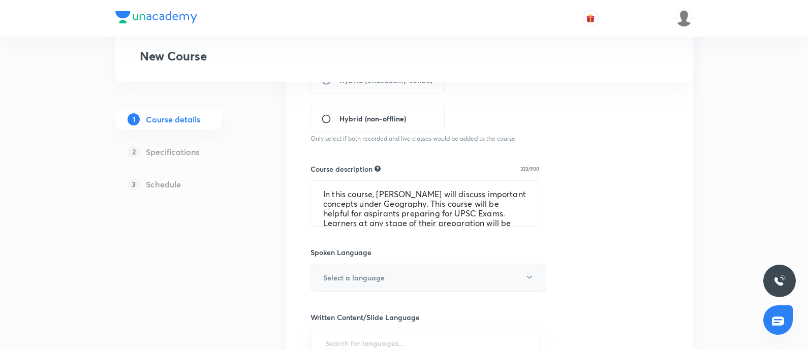
scroll to position [318, 0]
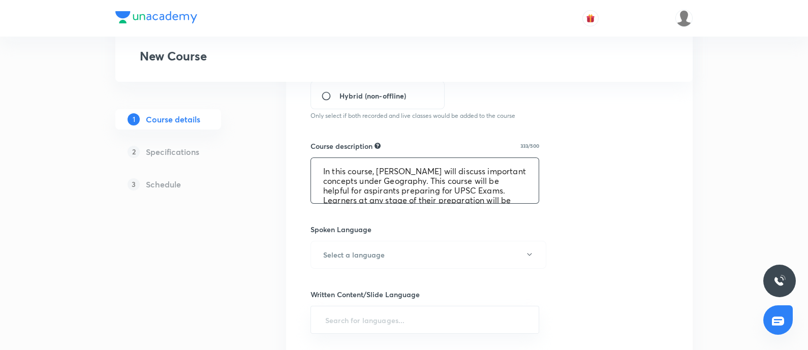
drag, startPoint x: 427, startPoint y: 179, endPoint x: 465, endPoint y: 180, distance: 37.6
click at [465, 180] on textarea "In this course, Dr Sidharth Arora will discuss important concepts under Geograp…" at bounding box center [425, 180] width 228 height 45
paste textarea "Polit"
click at [314, 173] on textarea "In this course, Dr Sidharth Arora will discuss important concepts under Polity.…" at bounding box center [425, 180] width 228 height 45
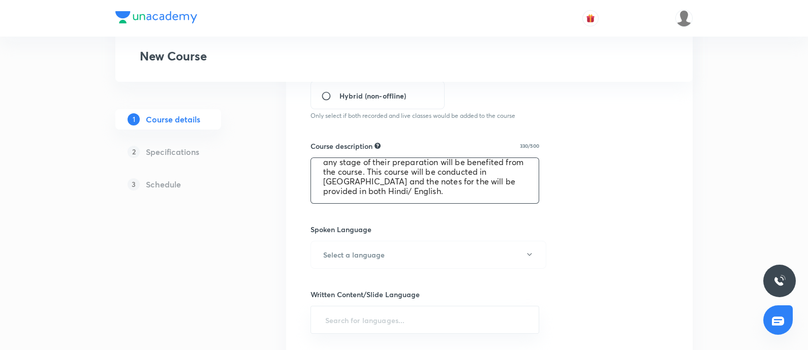
click at [324, 181] on textarea "In this course, Dr Sidharth Arora will discuss important concepts under Polity.…" at bounding box center [425, 180] width 228 height 45
click at [488, 181] on textarea "In this course, Dr Sidharth Arora will discuss important concepts under Polity.…" at bounding box center [425, 180] width 228 height 45
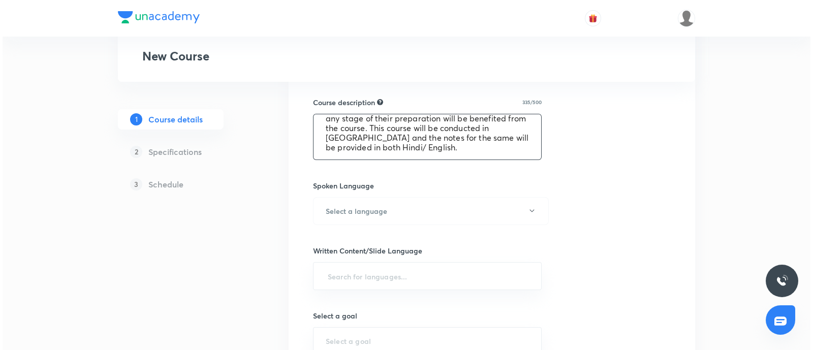
scroll to position [381, 0]
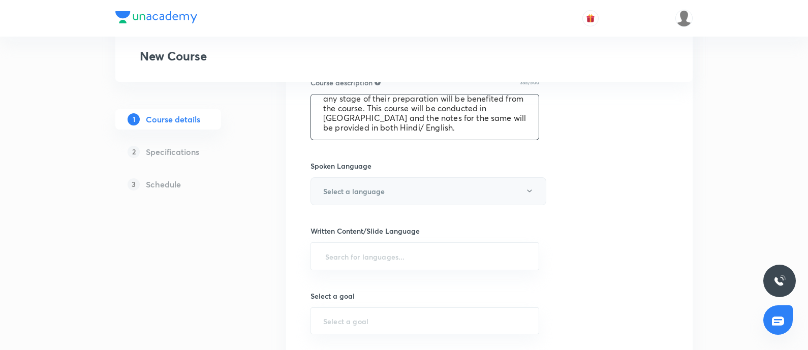
type textarea "In this course, Dr Sidharth Arora will discuss important concepts under Polity.…"
click at [404, 188] on button "Select a language" at bounding box center [428, 191] width 236 height 28
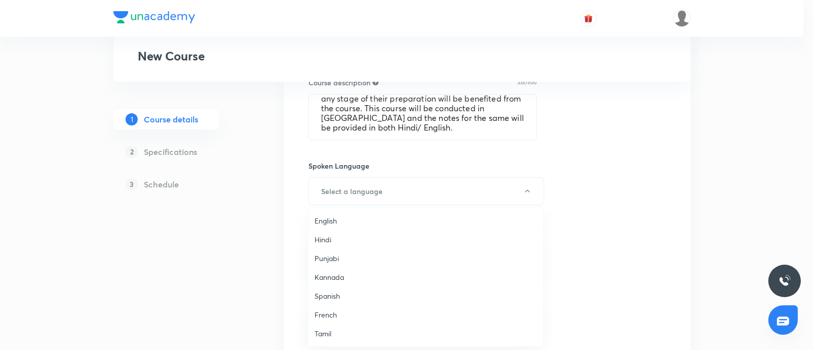
drag, startPoint x: 344, startPoint y: 220, endPoint x: 357, endPoint y: 221, distance: 12.7
click at [344, 220] on span "English" at bounding box center [426, 220] width 223 height 11
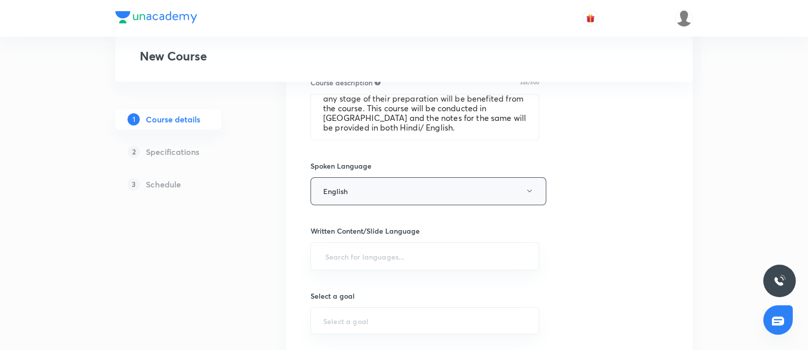
click at [371, 198] on button "English" at bounding box center [428, 191] width 236 height 28
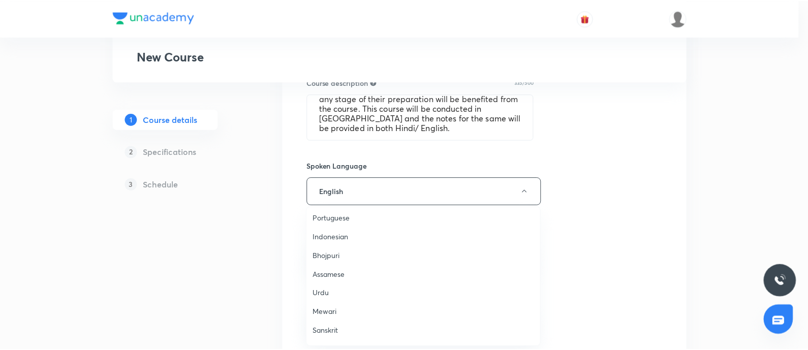
scroll to position [301, 0]
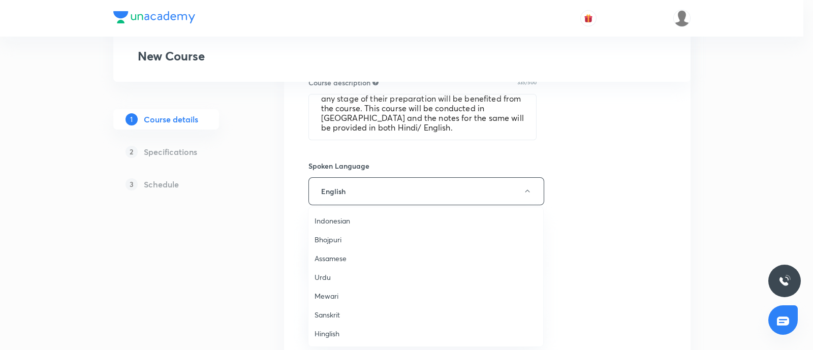
click at [344, 329] on span "Hinglish" at bounding box center [426, 333] width 223 height 11
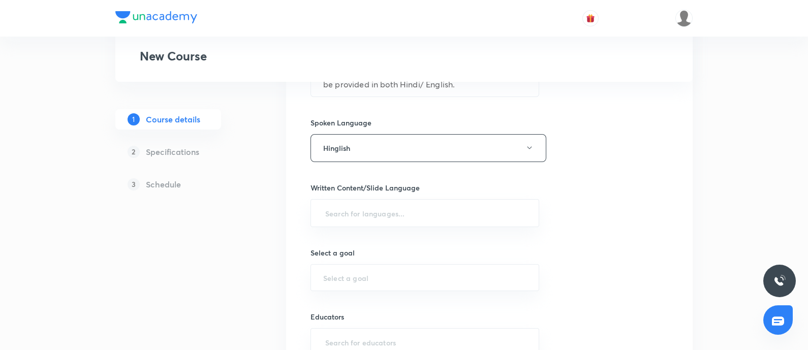
scroll to position [444, 0]
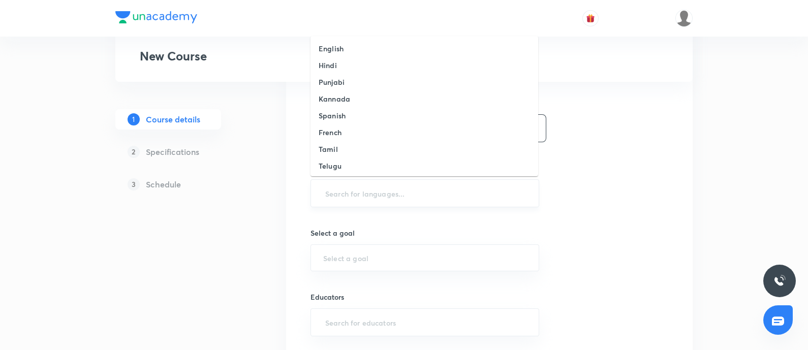
click at [338, 191] on input "text" at bounding box center [424, 193] width 203 height 19
click at [341, 46] on h6 "English" at bounding box center [331, 48] width 25 height 11
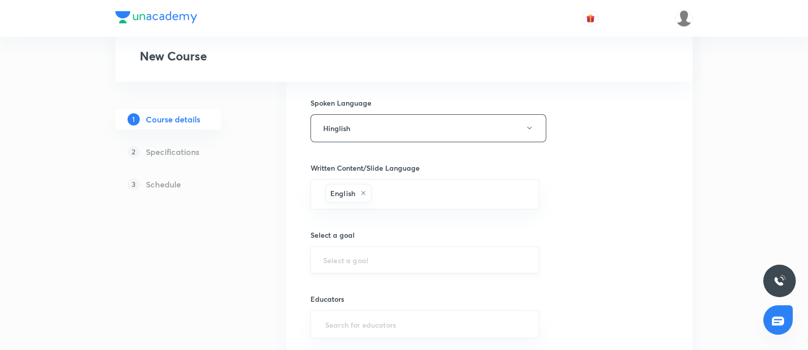
click at [390, 258] on input "text" at bounding box center [424, 260] width 203 height 10
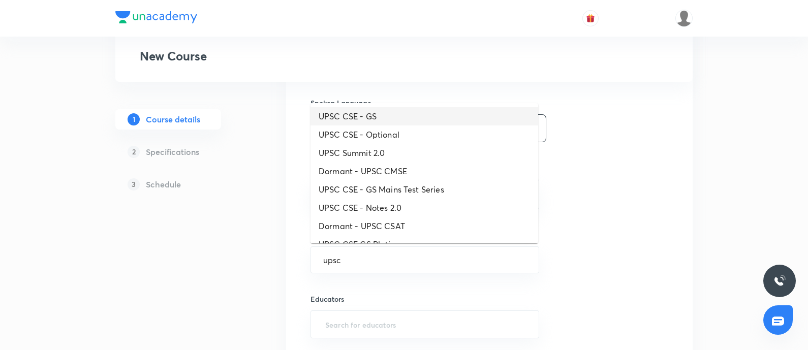
click at [334, 115] on li "UPSC CSE - GS" at bounding box center [424, 116] width 228 height 18
type input "UPSC CSE - GS"
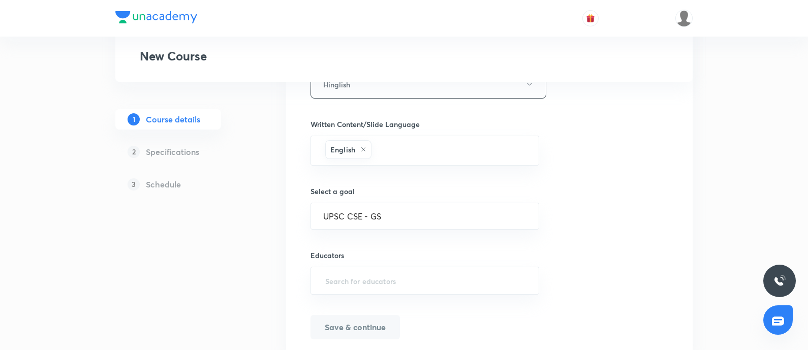
scroll to position [508, 0]
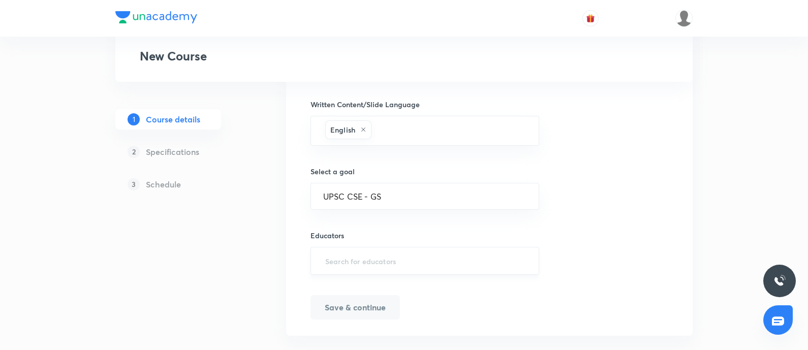
click at [390, 258] on input "text" at bounding box center [424, 261] width 203 height 19
paste input "sidhartharoraofficial"
type input "sidhartharoraofficial"
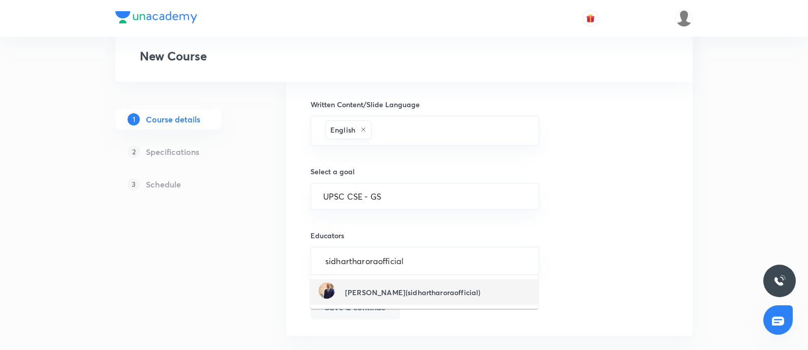
drag, startPoint x: 391, startPoint y: 288, endPoint x: 389, endPoint y: 298, distance: 10.5
click at [391, 288] on h6 "Dr Sidharth Arora(sidhartharoraofficial)" at bounding box center [412, 292] width 135 height 11
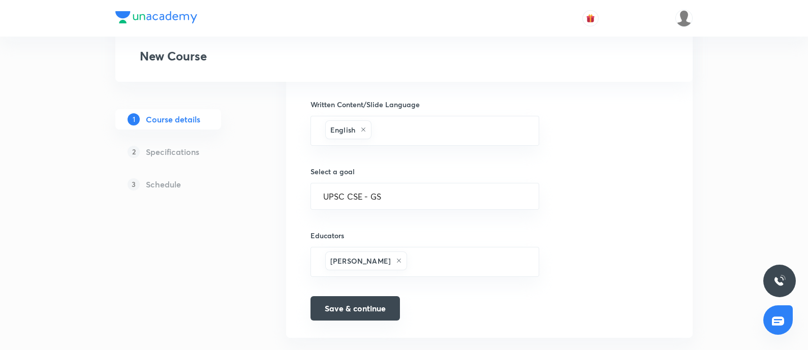
click at [373, 311] on button "Save & continue" at bounding box center [354, 308] width 89 height 24
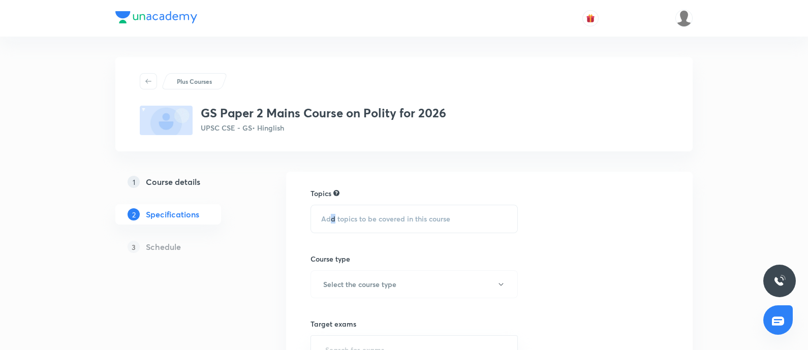
click at [332, 225] on div "Add topics to be covered in this course" at bounding box center [413, 219] width 207 height 28
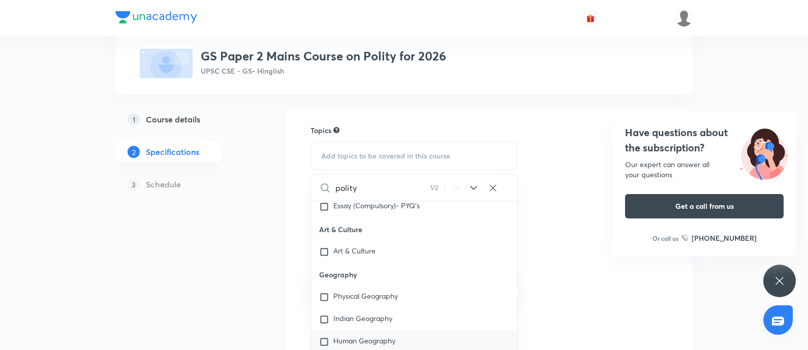
scroll to position [1799, 0]
type input "polity"
drag, startPoint x: 378, startPoint y: 341, endPoint x: 370, endPoint y: 340, distance: 7.8
click at [378, 341] on div "Indian Polity" at bounding box center [414, 343] width 206 height 22
checkbox input "true"
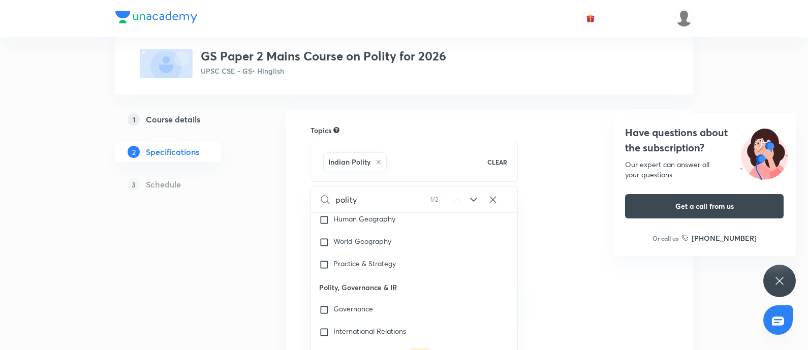
click at [189, 250] on div "1 Course details 2 Specifications 3 Schedule" at bounding box center [184, 306] width 138 height 395
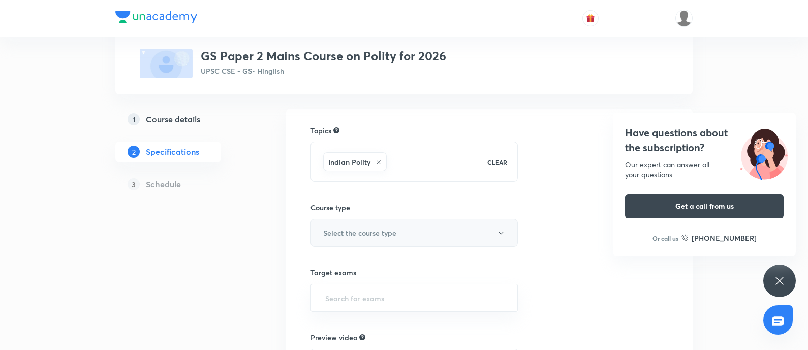
click at [356, 229] on h6 "Select the course type" at bounding box center [359, 233] width 73 height 11
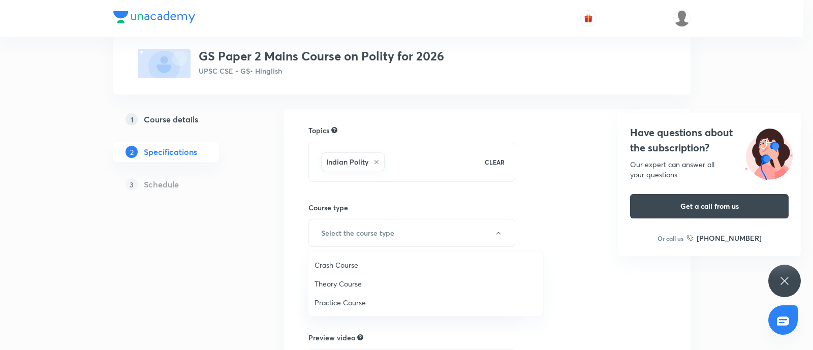
click at [358, 278] on span "Theory Course" at bounding box center [426, 283] width 223 height 11
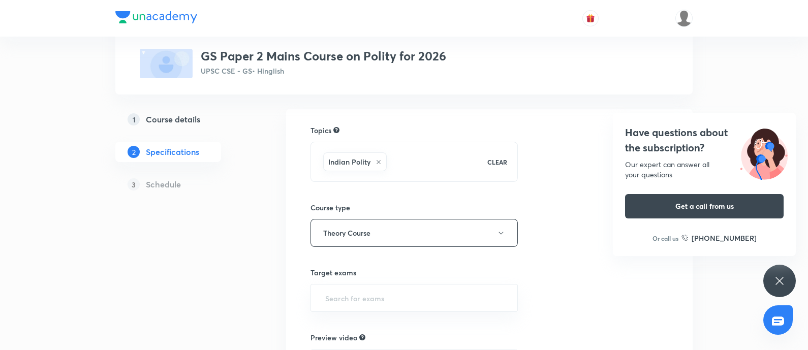
drag, startPoint x: 368, startPoint y: 302, endPoint x: 191, endPoint y: 308, distance: 177.4
click at [367, 302] on input "text" at bounding box center [414, 298] width 182 height 19
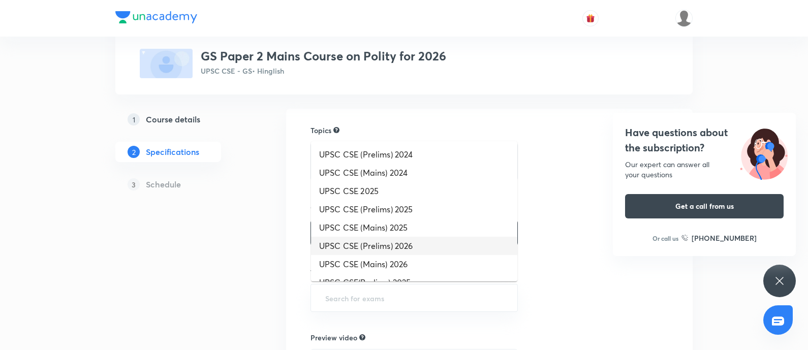
drag, startPoint x: 379, startPoint y: 242, endPoint x: 657, endPoint y: 159, distance: 290.3
click at [393, 237] on li "UPSC CSE (Prelims) 2026" at bounding box center [414, 246] width 206 height 18
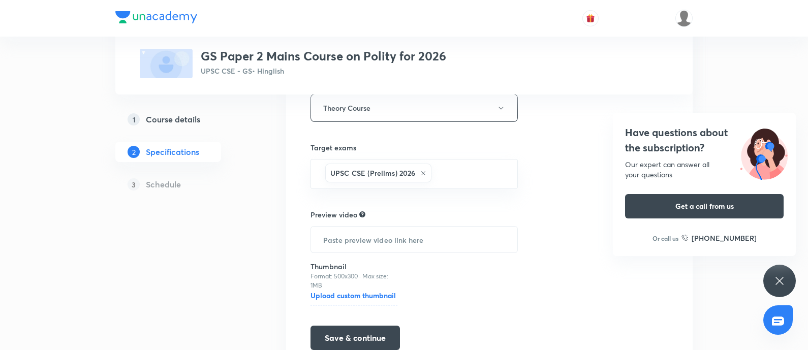
scroll to position [191, 0]
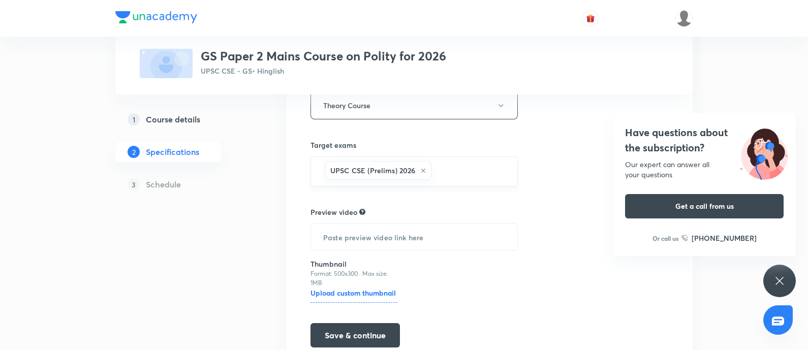
click at [424, 171] on icon at bounding box center [424, 171] width 4 height 4
click at [418, 172] on input "text" at bounding box center [414, 170] width 182 height 19
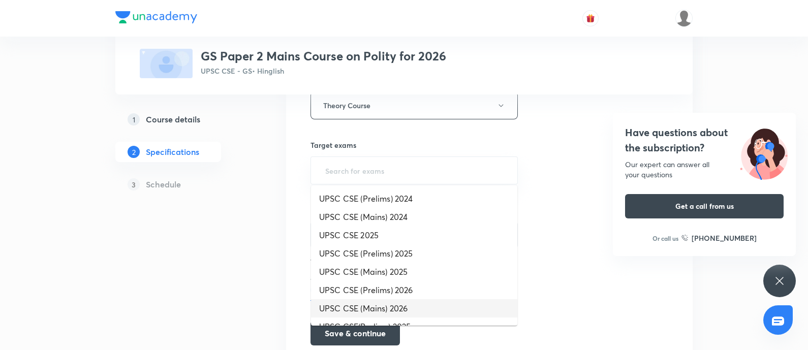
click at [387, 309] on li "UPSC CSE (Mains) 2026" at bounding box center [414, 308] width 206 height 18
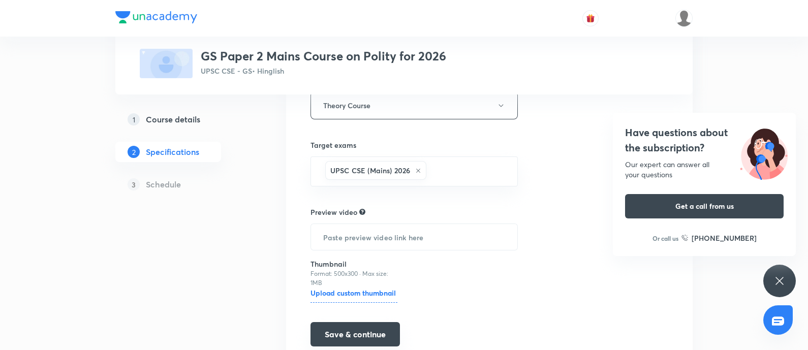
click at [347, 334] on button "Save & continue" at bounding box center [354, 334] width 89 height 24
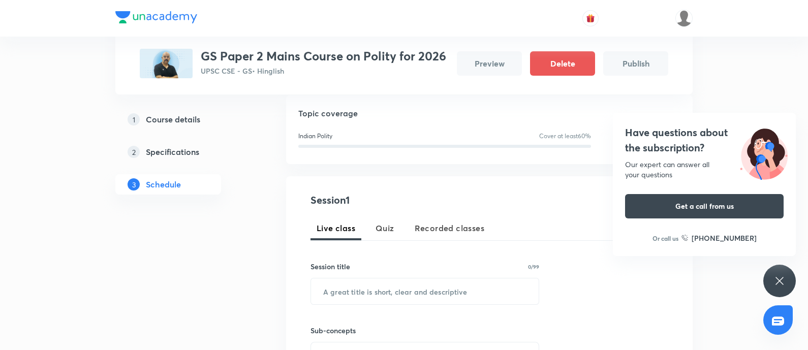
scroll to position [127, 0]
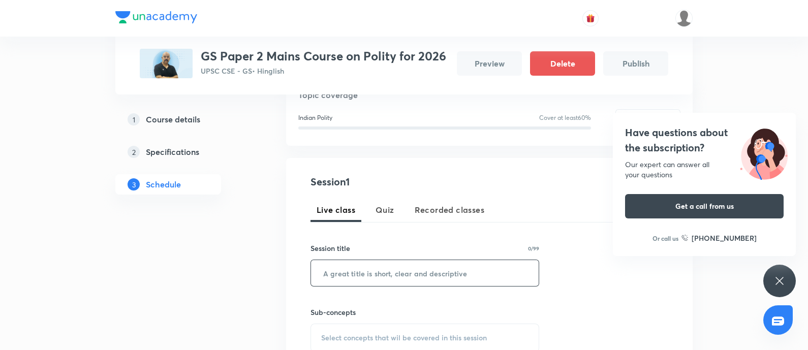
click at [327, 280] on input "text" at bounding box center [425, 273] width 228 height 26
paste input "Polity – Lecture 1"
click at [313, 270] on input "Polity – Lecture 1" at bounding box center [425, 273] width 228 height 26
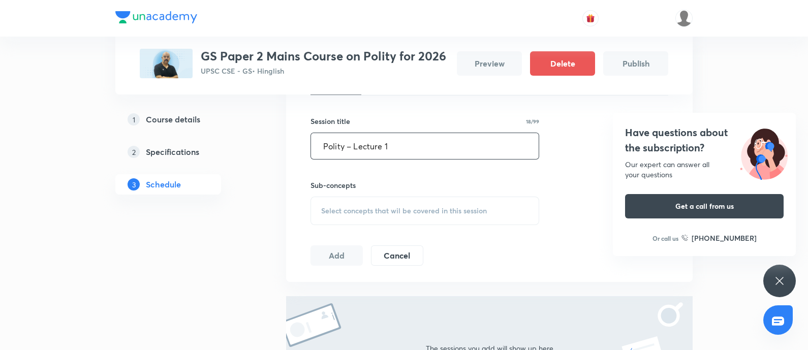
type input "Polity – Lecture 1"
click at [361, 197] on div "Select concepts that wil be covered in this session" at bounding box center [424, 211] width 229 height 28
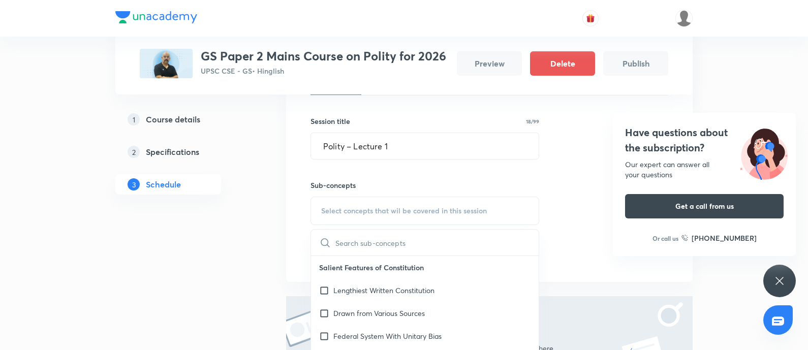
click at [354, 211] on span "Select concepts that wil be covered in this session" at bounding box center [404, 211] width 166 height 8
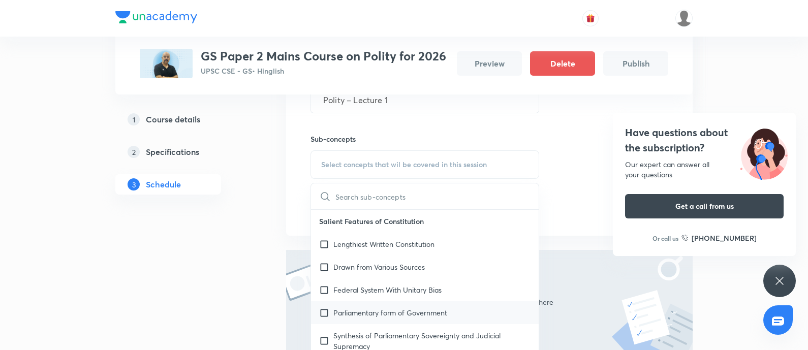
scroll to position [381, 0]
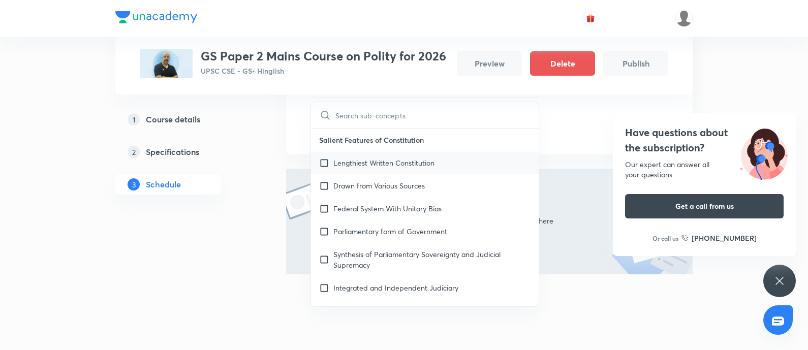
drag, startPoint x: 362, startPoint y: 175, endPoint x: 353, endPoint y: 184, distance: 12.9
click at [362, 175] on div "Drawn from Various Sources" at bounding box center [425, 185] width 228 height 23
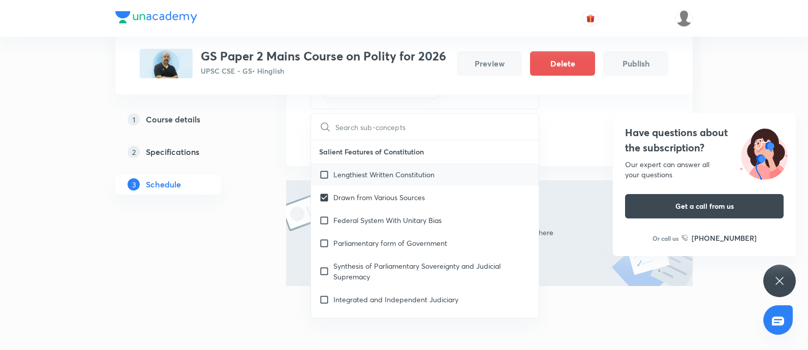
drag, startPoint x: 348, startPoint y: 227, endPoint x: 339, endPoint y: 187, distance: 40.6
click at [348, 227] on div "Federal System With Unitary Bias" at bounding box center [425, 220] width 228 height 23
checkbox input "true"
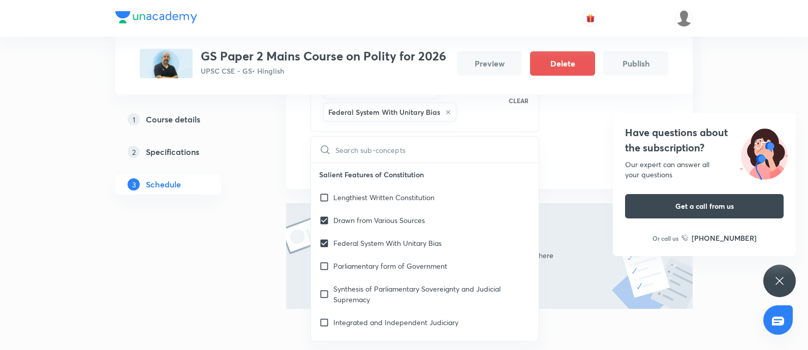
drag, startPoint x: 356, startPoint y: 193, endPoint x: 269, endPoint y: 216, distance: 90.1
click at [349, 194] on p "Lengthiest Written Constitution" at bounding box center [383, 197] width 101 height 11
checkbox input "true"
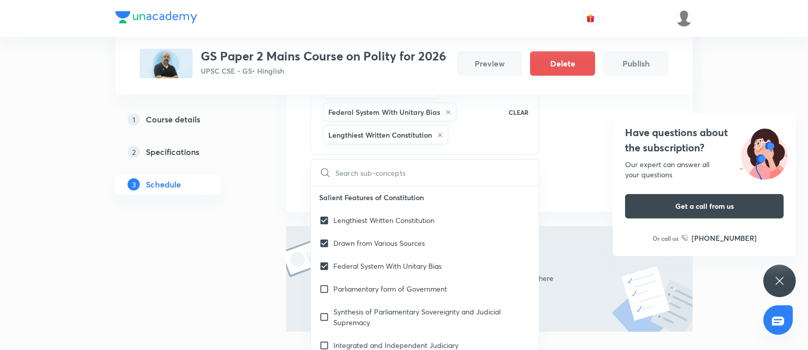
drag, startPoint x: 137, startPoint y: 244, endPoint x: 344, endPoint y: 148, distance: 228.5
click at [139, 239] on div "1 Course details 2 Specifications 3 Schedule" at bounding box center [184, 94] width 138 height 606
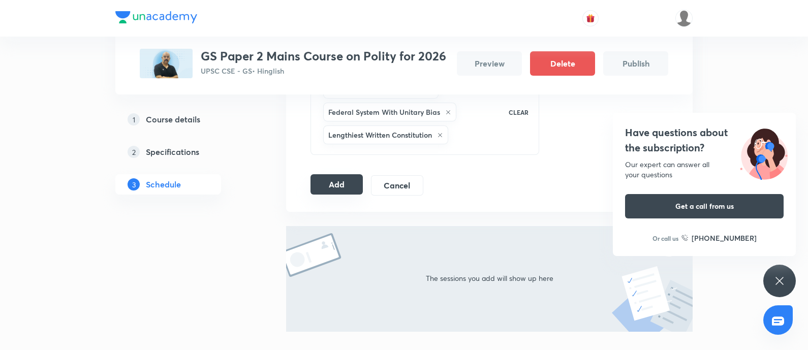
drag, startPoint x: 332, startPoint y: 184, endPoint x: 361, endPoint y: 184, distance: 28.5
click at [335, 183] on button "Add" at bounding box center [336, 184] width 52 height 20
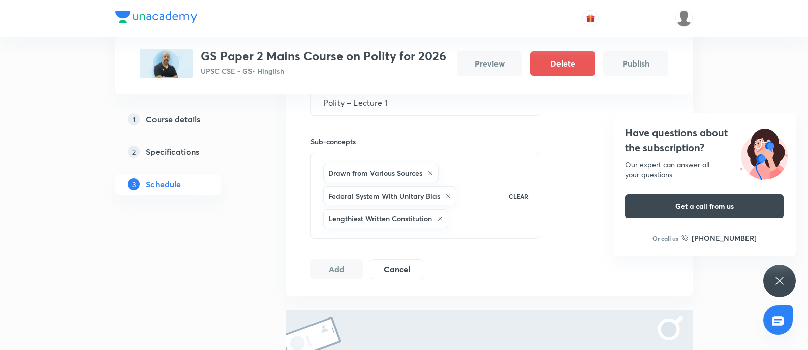
scroll to position [127, 0]
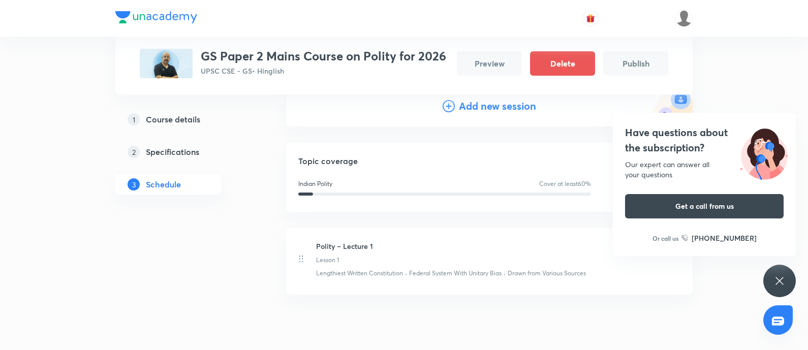
click at [472, 108] on h4 "Add new session" at bounding box center [497, 106] width 77 height 15
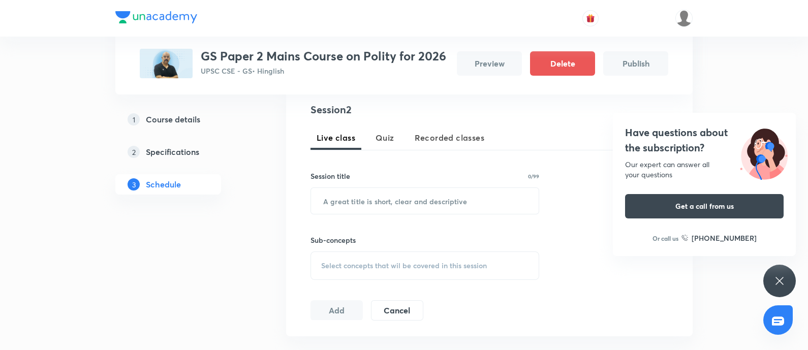
scroll to position [254, 0]
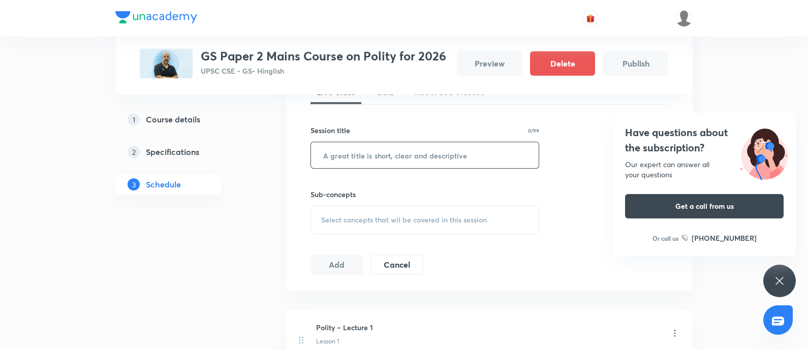
click at [324, 158] on input "text" at bounding box center [425, 155] width 228 height 26
paste input "Polity – Lecture 2"
type input "Polity – Lecture 2"
drag, startPoint x: 346, startPoint y: 224, endPoint x: 547, endPoint y: 198, distance: 202.8
click at [346, 224] on span "Select concepts that wil be covered in this session" at bounding box center [404, 220] width 166 height 8
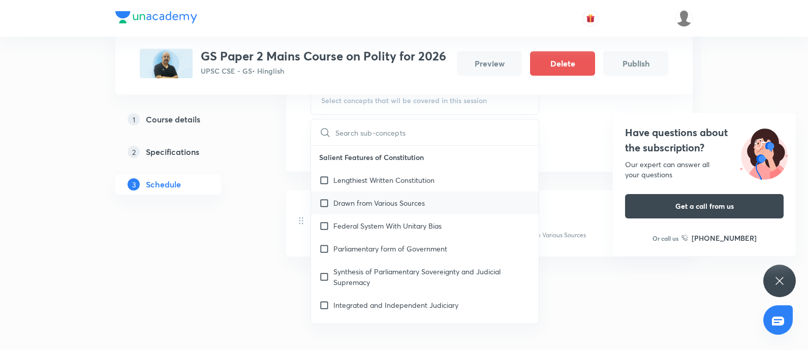
scroll to position [374, 0]
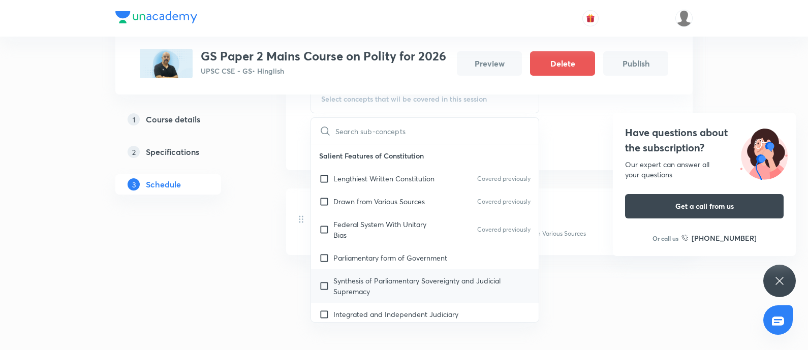
drag, startPoint x: 373, startPoint y: 258, endPoint x: 344, endPoint y: 281, distance: 37.2
click at [373, 257] on p "Parliamentary form of Government" at bounding box center [390, 258] width 114 height 11
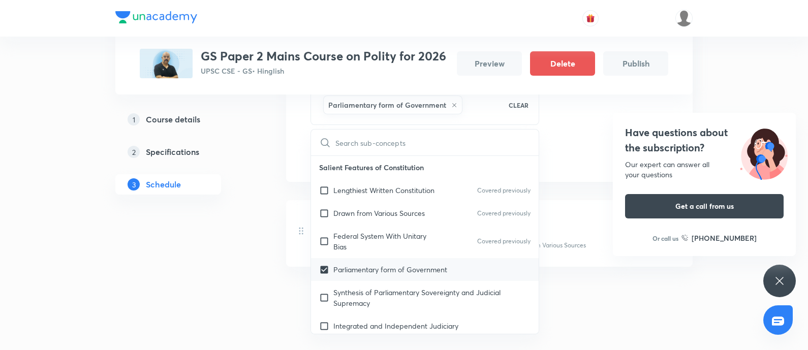
drag, startPoint x: 389, startPoint y: 301, endPoint x: 373, endPoint y: 296, distance: 16.1
click at [388, 301] on p "Synthesis of Parliamentary Sovereignty and Judicial Supremacy" at bounding box center [431, 297] width 197 height 21
checkbox input "true"
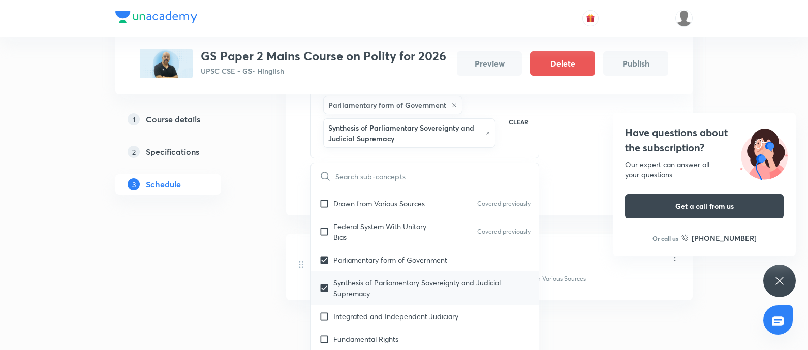
scroll to position [63, 0]
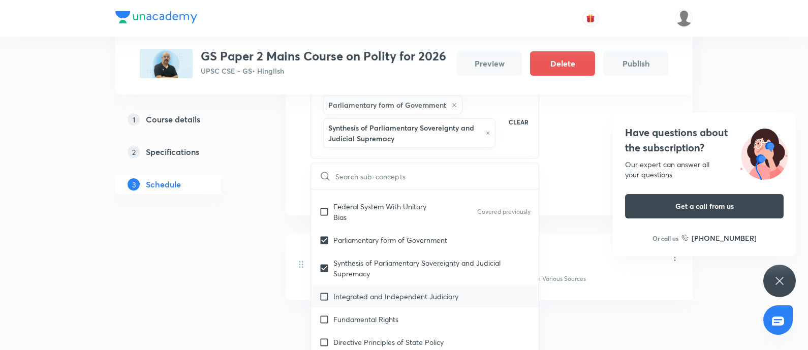
click at [363, 292] on p "Integrated and Independent Judiciary" at bounding box center [395, 296] width 125 height 11
checkbox input "true"
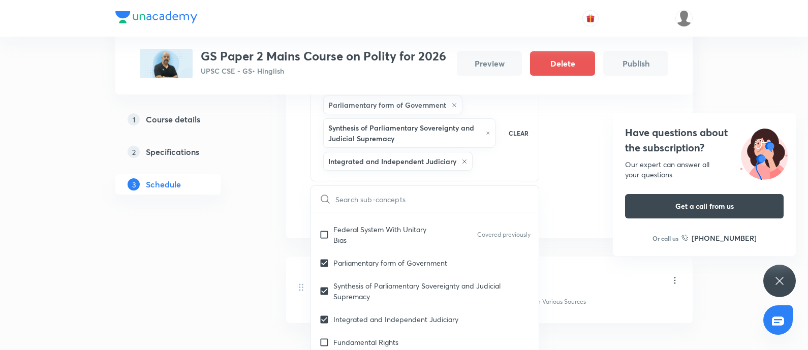
drag, startPoint x: 362, startPoint y: 337, endPoint x: 250, endPoint y: 312, distance: 114.5
click at [356, 337] on p "Fundamental Rights" at bounding box center [365, 342] width 65 height 11
checkbox input "true"
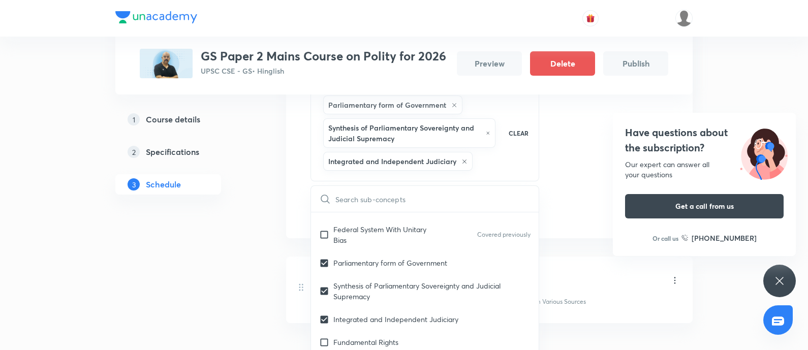
checkbox input "true"
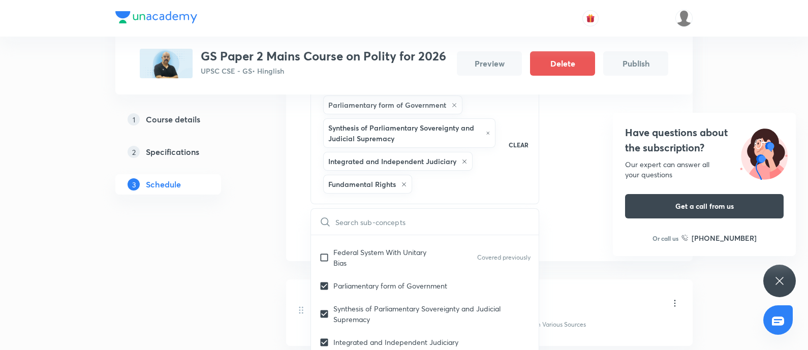
click at [216, 287] on div "1 Course details 2 Specifications 3 Schedule" at bounding box center [184, 110] width 138 height 626
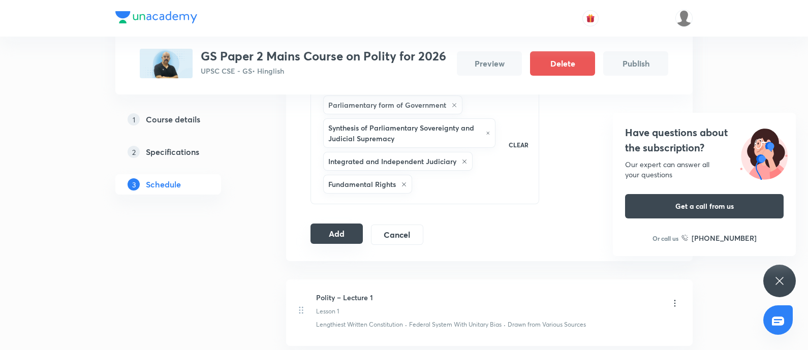
click at [316, 235] on button "Add" at bounding box center [336, 234] width 52 height 20
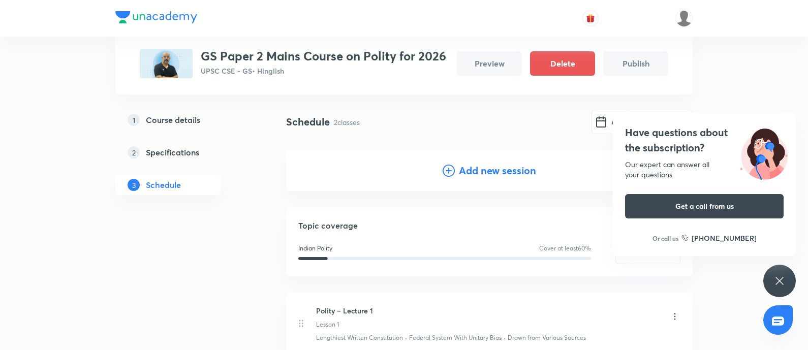
scroll to position [0, 0]
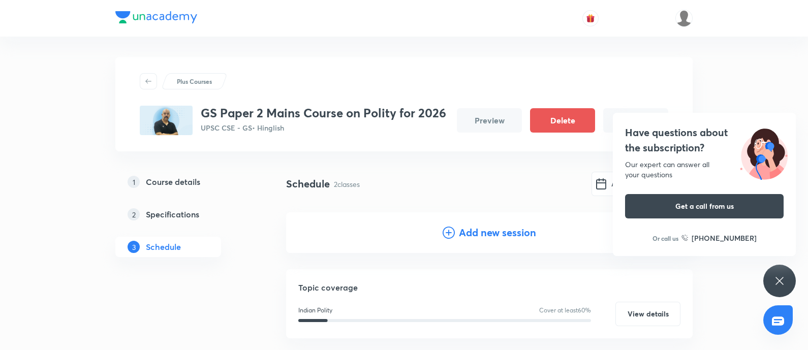
drag, startPoint x: 493, startPoint y: 230, endPoint x: 292, endPoint y: 257, distance: 202.9
click at [492, 230] on h4 "Add new session" at bounding box center [497, 232] width 77 height 15
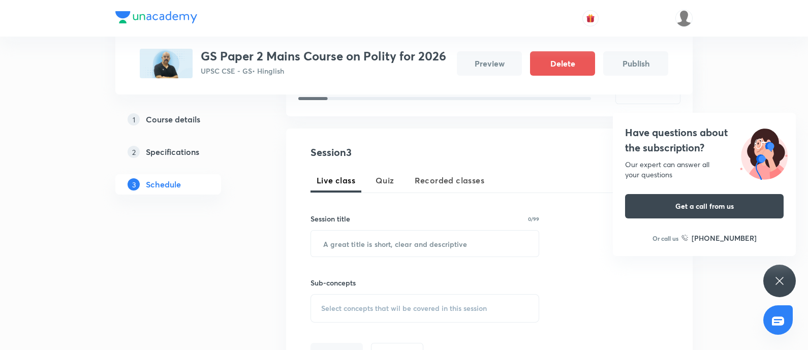
scroll to position [254, 0]
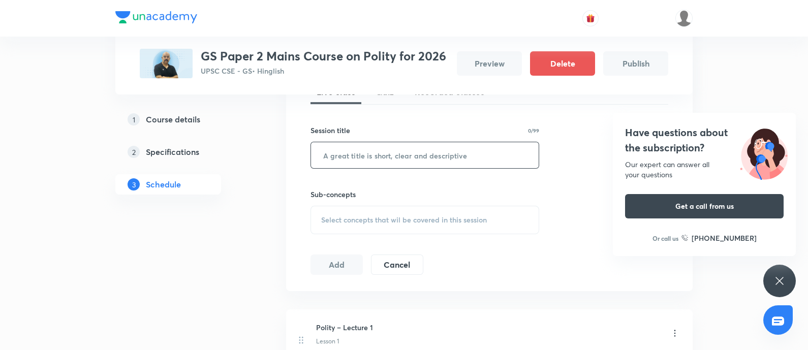
click at [351, 151] on input "text" at bounding box center [425, 155] width 228 height 26
paste input "Write to Rank (Mock Drill"
type input "Write to Rank (Mock Drill)"
click at [354, 211] on div "Select concepts that wil be covered in this session" at bounding box center [424, 220] width 229 height 28
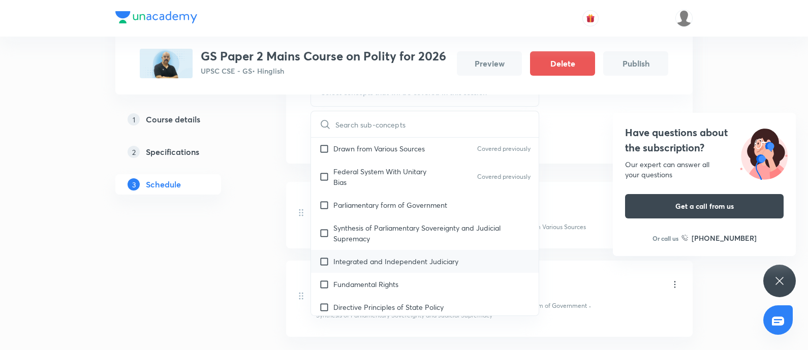
scroll to position [63, 0]
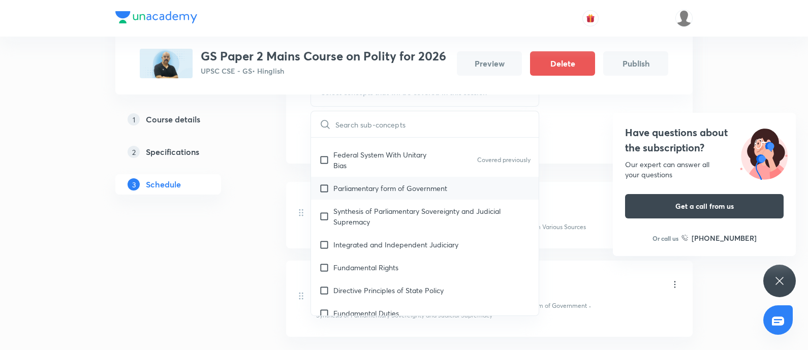
click at [376, 209] on p "Synthesis of Parliamentary Sovereignty and Judicial Supremacy" at bounding box center [431, 216] width 197 height 21
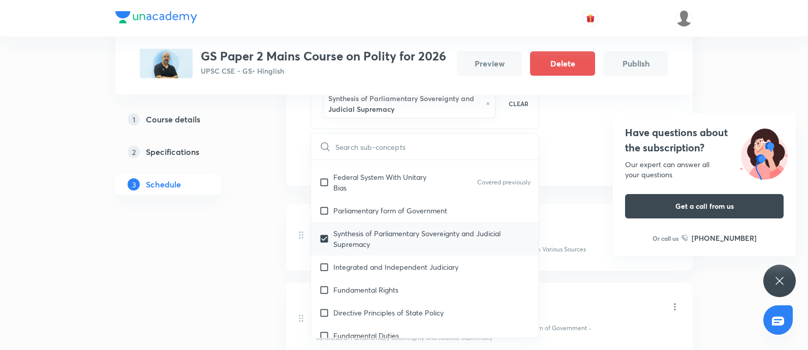
click at [371, 240] on p "Synthesis of Parliamentary Sovereignty and Judicial Supremacy" at bounding box center [431, 238] width 197 height 21
checkbox input "false"
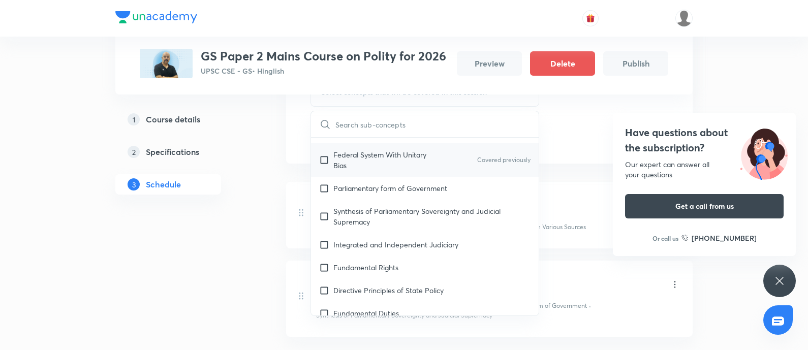
click at [351, 174] on div "Federal System With Unitary Bias Covered previously" at bounding box center [425, 160] width 228 height 34
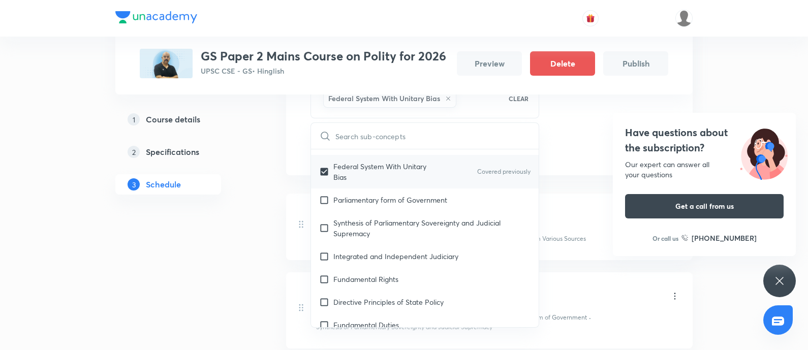
click at [348, 178] on p "Federal System With Unitary Bias" at bounding box center [384, 171] width 103 height 21
checkbox input "false"
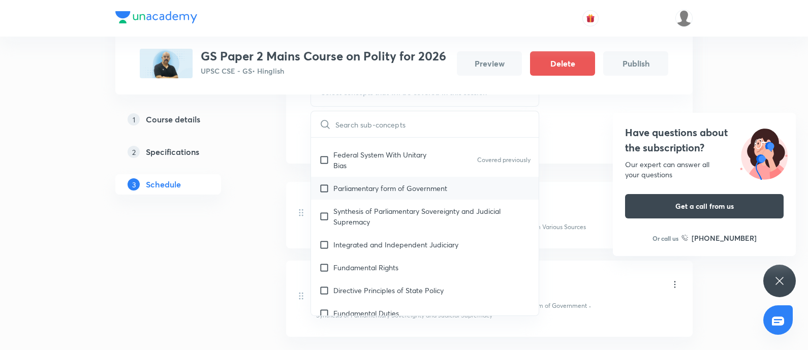
click at [355, 187] on p "Parliamentary form of Government" at bounding box center [390, 188] width 114 height 11
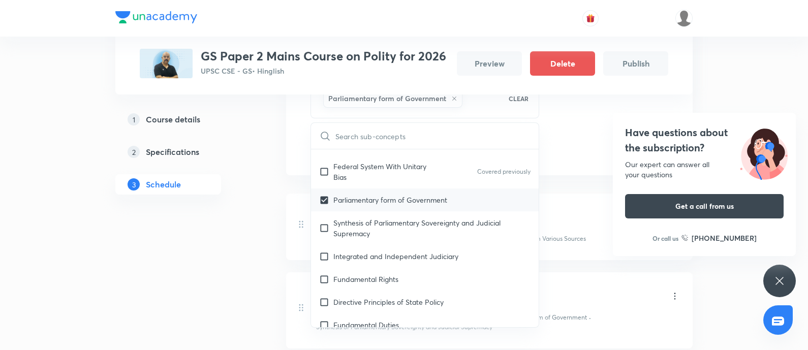
click at [368, 233] on p "Synthesis of Parliamentary Sovereignty and Judicial Supremacy" at bounding box center [431, 227] width 197 height 21
checkbox input "true"
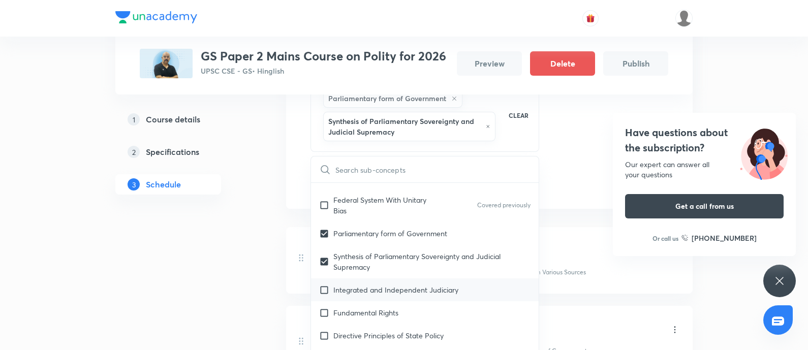
click at [377, 279] on div "Integrated and Independent Judiciary" at bounding box center [425, 289] width 228 height 23
checkbox input "true"
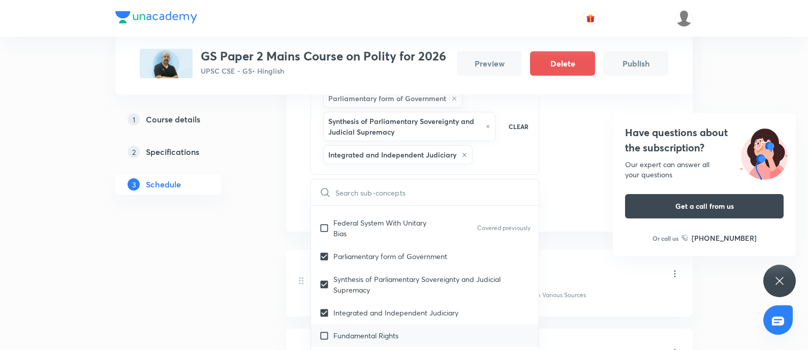
click at [350, 333] on p "Fundamental Rights" at bounding box center [365, 335] width 65 height 11
checkbox input "true"
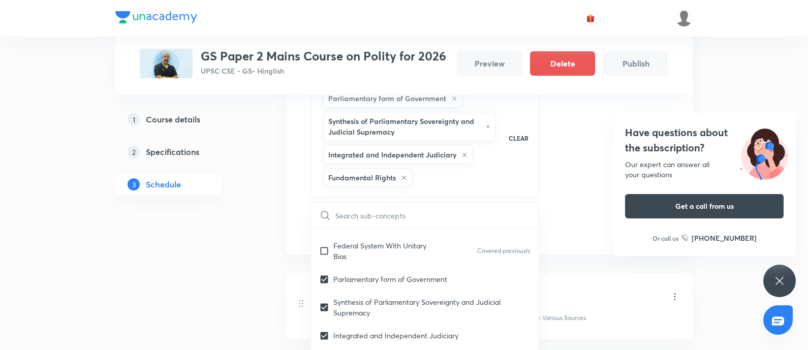
click at [150, 227] on div "1 Course details 2 Specifications 3 Schedule" at bounding box center [184, 148] width 138 height 714
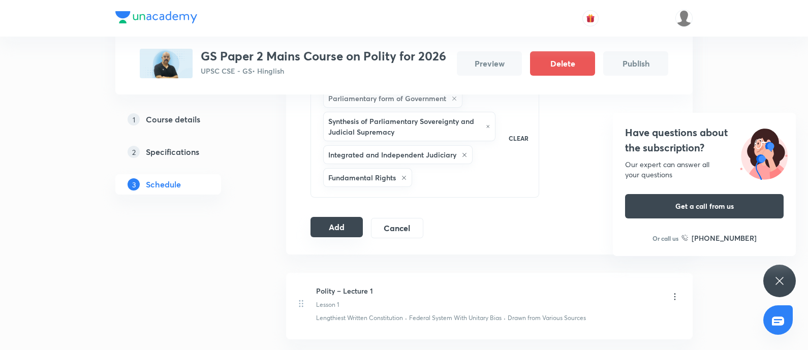
click at [328, 225] on button "Add" at bounding box center [336, 227] width 52 height 20
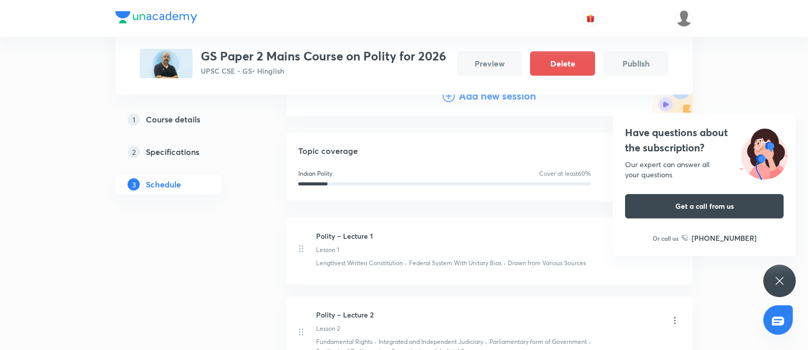
scroll to position [127, 0]
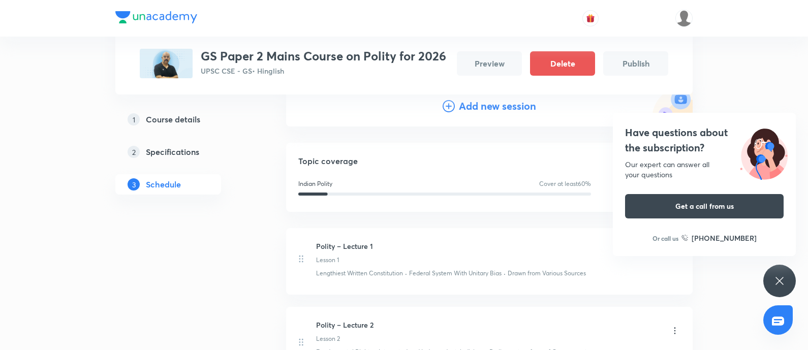
drag, startPoint x: 463, startPoint y: 110, endPoint x: 225, endPoint y: 194, distance: 252.6
click at [463, 110] on h4 "Add new session" at bounding box center [497, 106] width 77 height 15
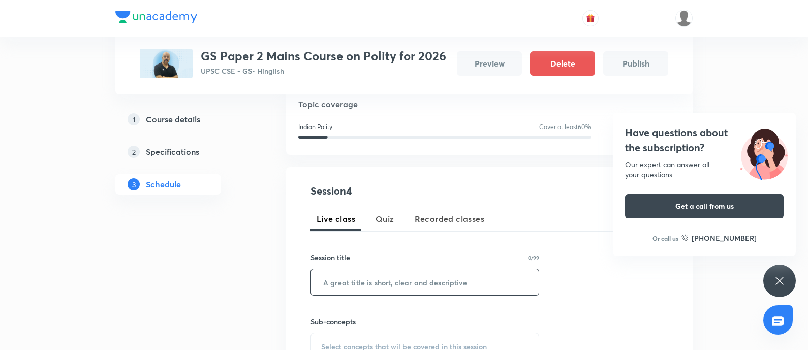
click at [321, 286] on input "text" at bounding box center [425, 282] width 228 height 26
paste input "Polity – Lecture 3"
click at [320, 283] on input "Polity – Lecture 3" at bounding box center [425, 282] width 228 height 26
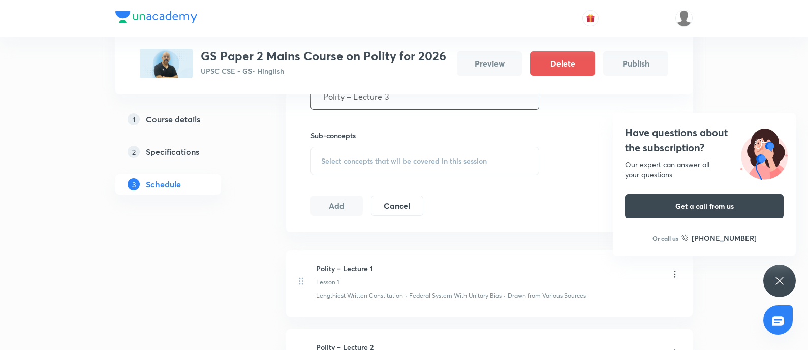
scroll to position [169, 0]
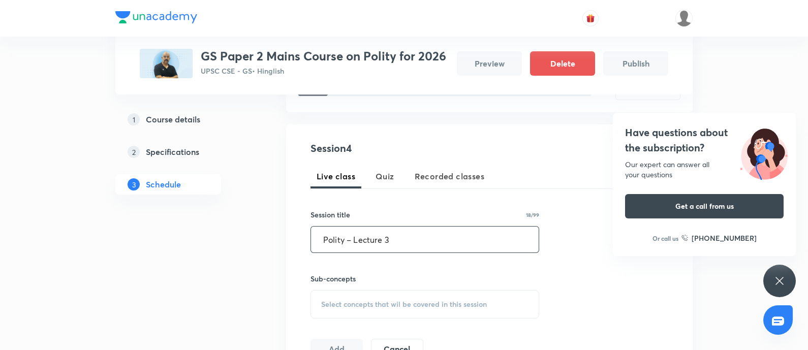
type input "Polity – Lecture 3"
click at [394, 297] on div "Select concepts that wil be covered in this session" at bounding box center [424, 304] width 229 height 28
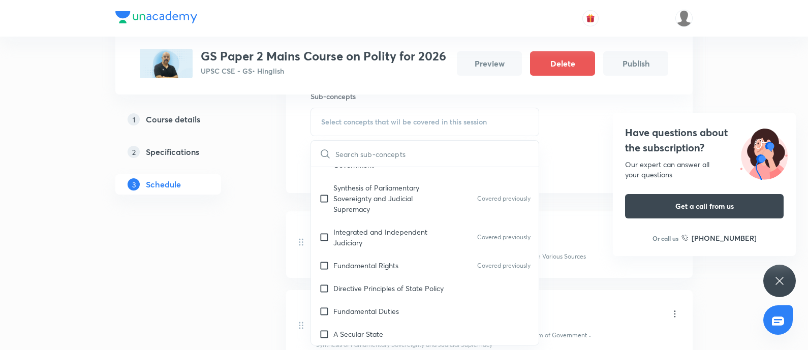
scroll to position [423, 0]
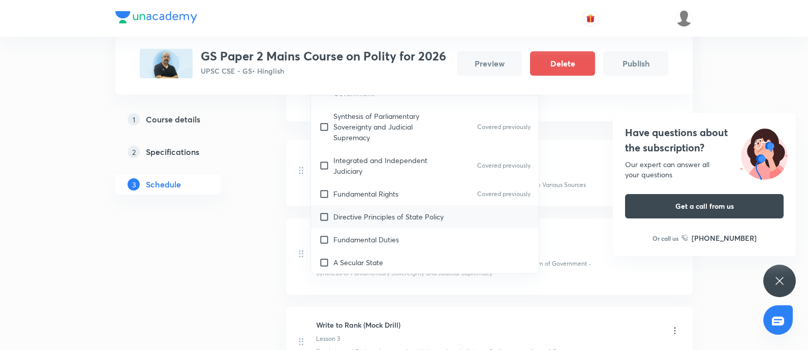
click at [437, 213] on p "Directive Principles of State Policy" at bounding box center [388, 216] width 110 height 11
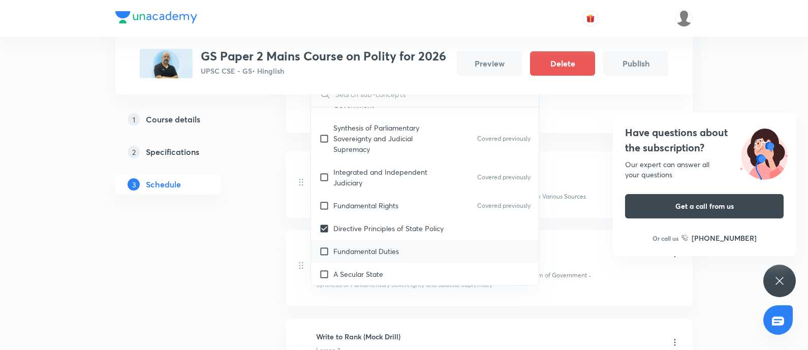
click at [392, 247] on p "Fundamental Duties" at bounding box center [366, 251] width 66 height 11
checkbox input "true"
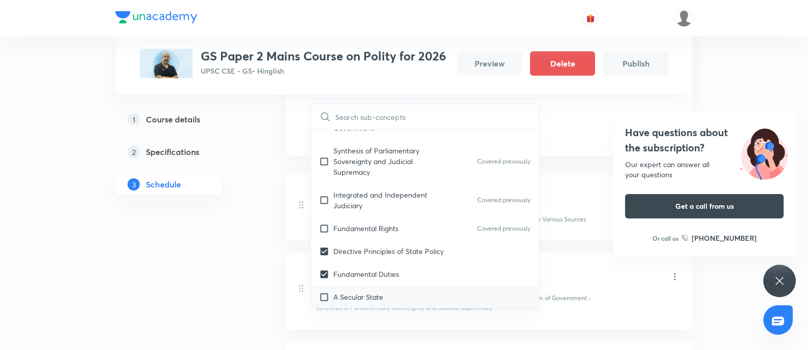
click at [374, 297] on p "A Secular State" at bounding box center [358, 297] width 50 height 11
checkbox input "true"
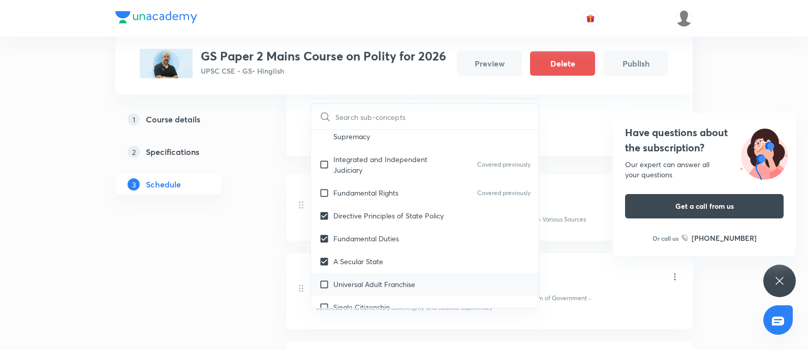
scroll to position [191, 0]
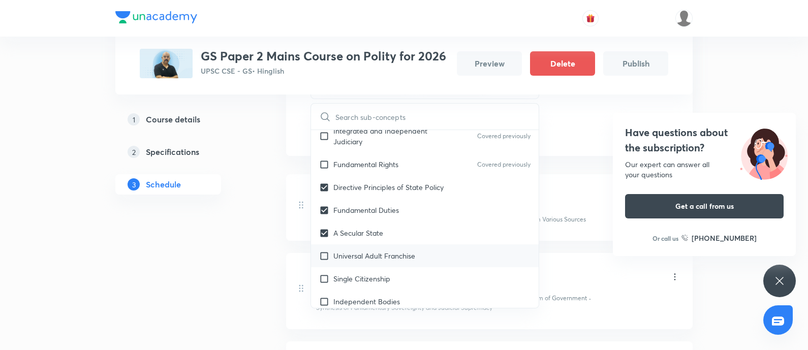
drag, startPoint x: 395, startPoint y: 257, endPoint x: 360, endPoint y: 271, distance: 37.4
click at [394, 256] on p "Universal Adult Franchise" at bounding box center [374, 255] width 82 height 11
checkbox input "true"
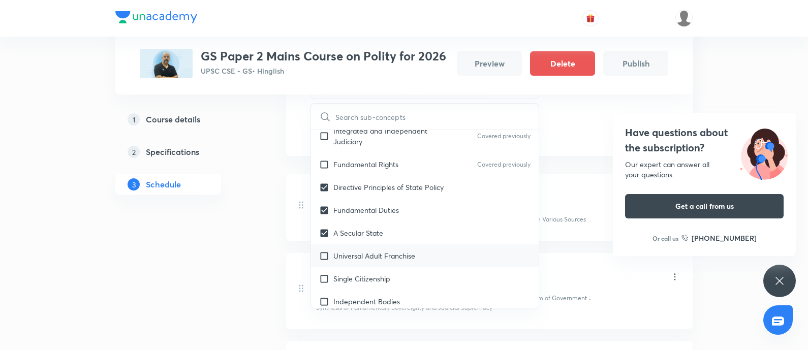
checkbox input "true"
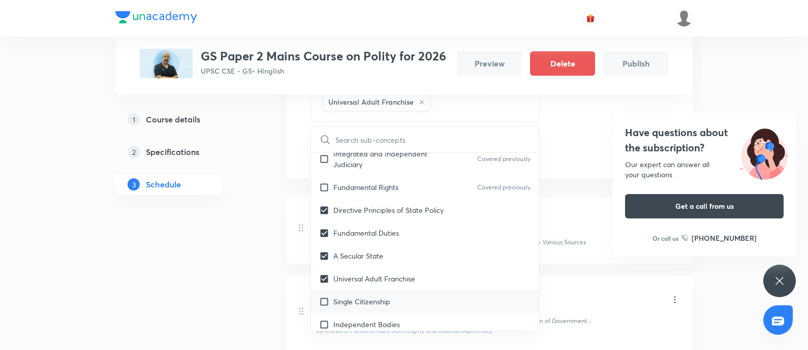
click at [368, 302] on p "Single Citizenship" at bounding box center [361, 301] width 57 height 11
checkbox input "true"
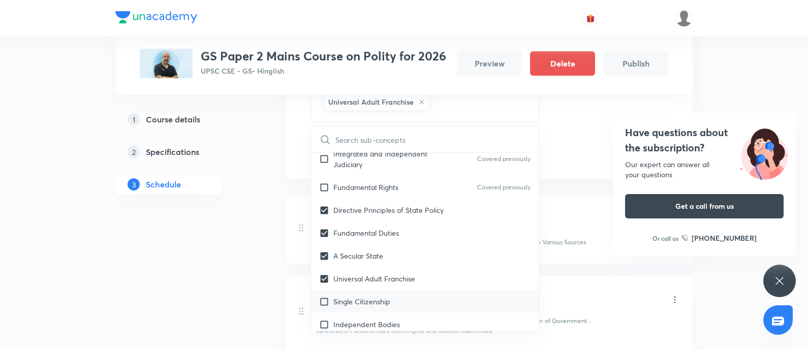
checkbox input "true"
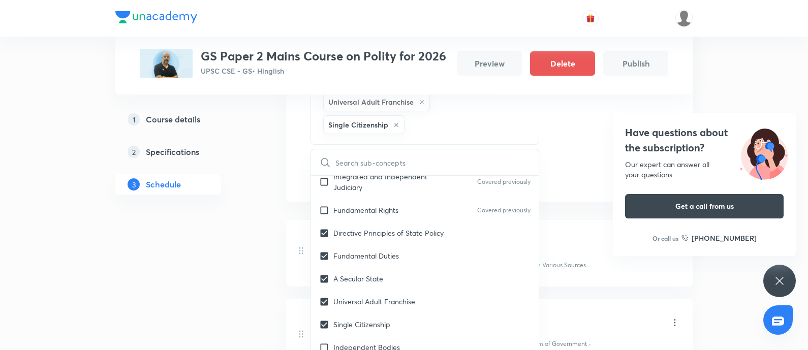
click at [96, 293] on div "Plus Courses GS Paper 2 Mains Course on Polity for 2026 UPSC CSE - GS • Hinglis…" at bounding box center [404, 68] width 808 height 982
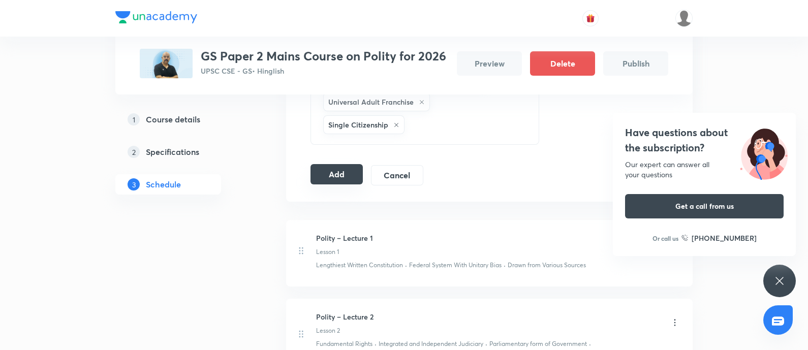
click at [316, 184] on div "Add Cancel" at bounding box center [370, 175] width 121 height 20
drag, startPoint x: 344, startPoint y: 175, endPoint x: 435, endPoint y: 175, distance: 91.5
click at [345, 175] on button "Add" at bounding box center [336, 175] width 52 height 20
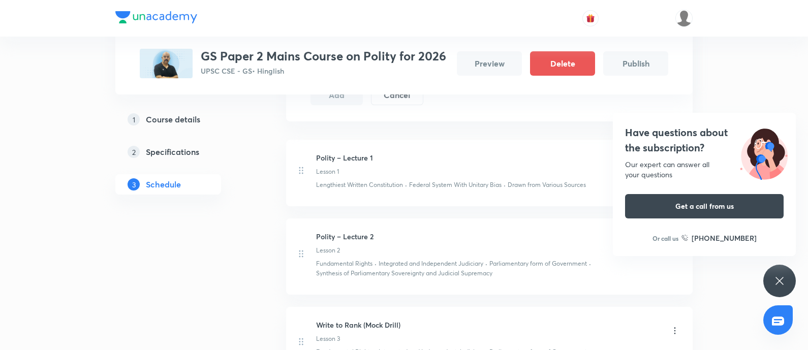
scroll to position [342, 0]
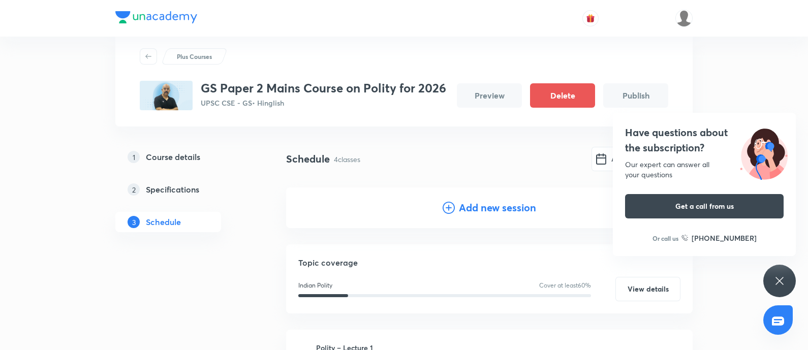
drag, startPoint x: 475, startPoint y: 209, endPoint x: 380, endPoint y: 237, distance: 98.4
click at [475, 209] on h4 "Add new session" at bounding box center [497, 207] width 77 height 15
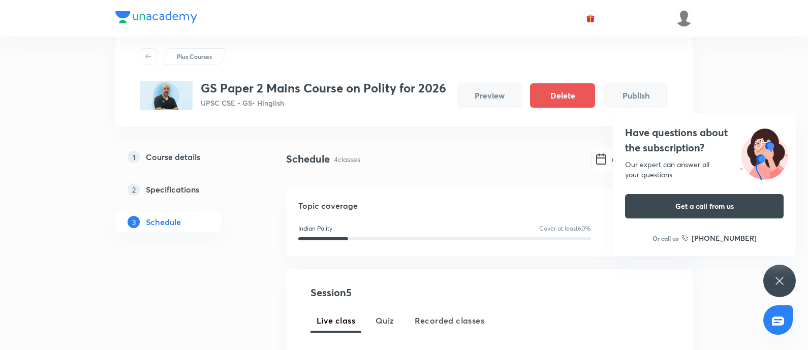
scroll to position [88, 0]
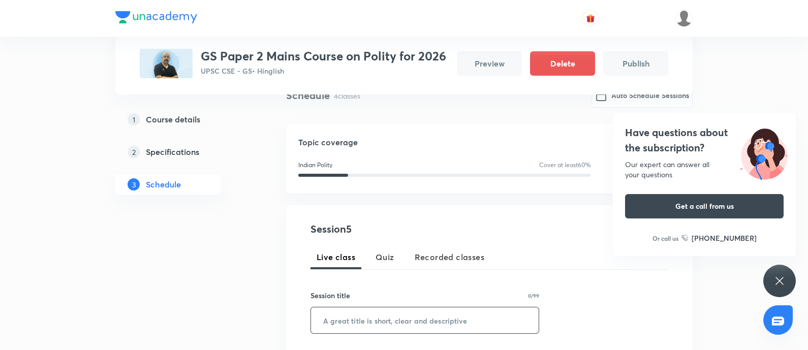
click at [333, 320] on input "text" at bounding box center [425, 320] width 228 height 26
paste input "Polity – Lecture 4"
type input "Polity – Lecture 4"
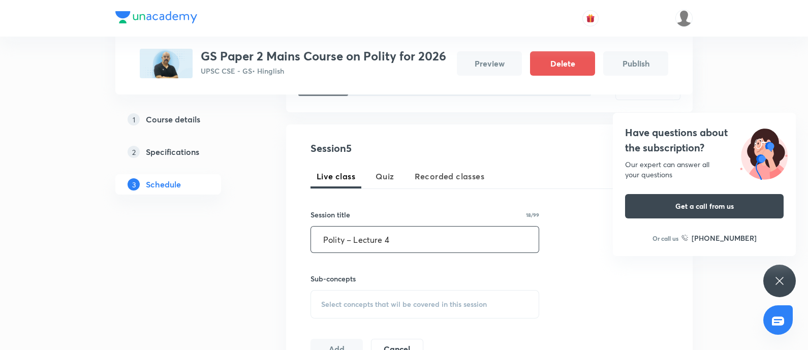
scroll to position [215, 0]
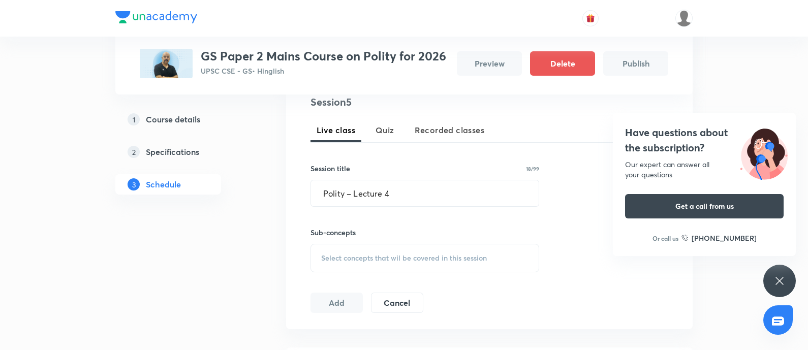
drag, startPoint x: 351, startPoint y: 262, endPoint x: 725, endPoint y: 225, distance: 375.2
click at [353, 262] on span "Select concepts that wil be covered in this session" at bounding box center [404, 258] width 166 height 8
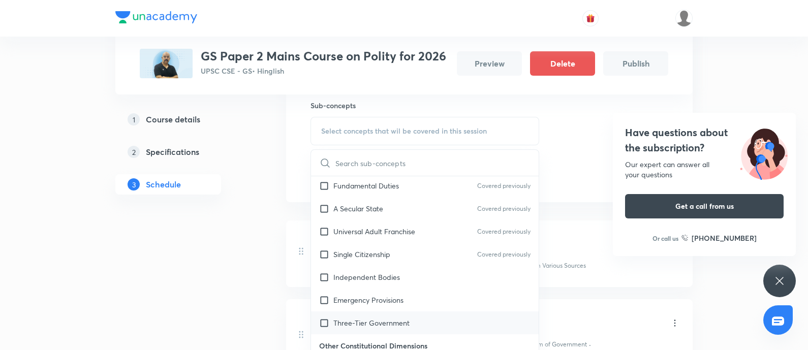
scroll to position [318, 0]
drag, startPoint x: 419, startPoint y: 236, endPoint x: 342, endPoint y: 264, distance: 82.1
click at [419, 236] on div "Independent Bodies" at bounding box center [425, 231] width 228 height 23
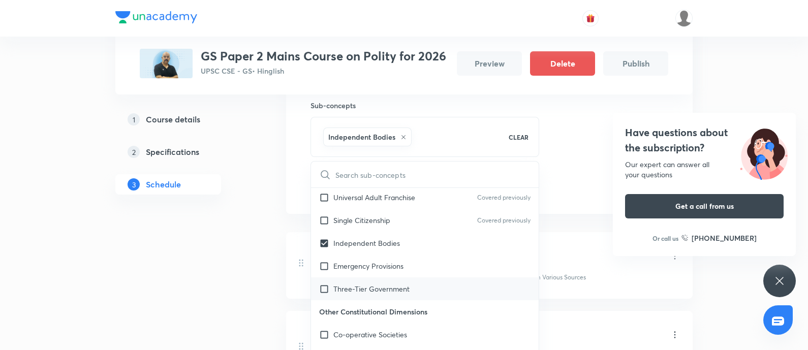
drag, startPoint x: 401, startPoint y: 269, endPoint x: 325, endPoint y: 299, distance: 81.4
click at [394, 271] on div "Emergency Provisions" at bounding box center [425, 266] width 228 height 23
checkbox input "true"
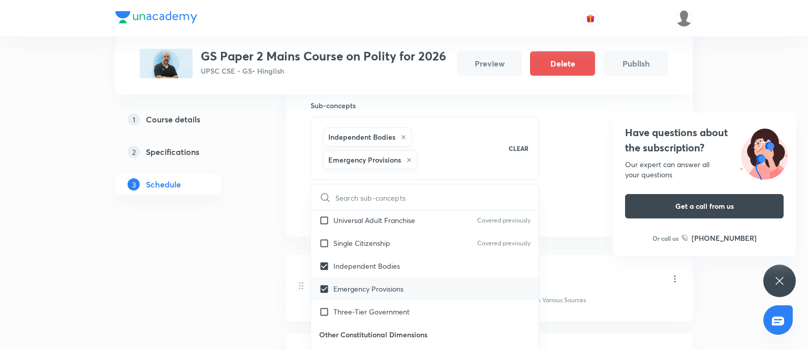
drag, startPoint x: 370, startPoint y: 309, endPoint x: 412, endPoint y: 304, distance: 42.0
click at [370, 309] on p "Three-Tier Government" at bounding box center [371, 311] width 76 height 11
checkbox input "true"
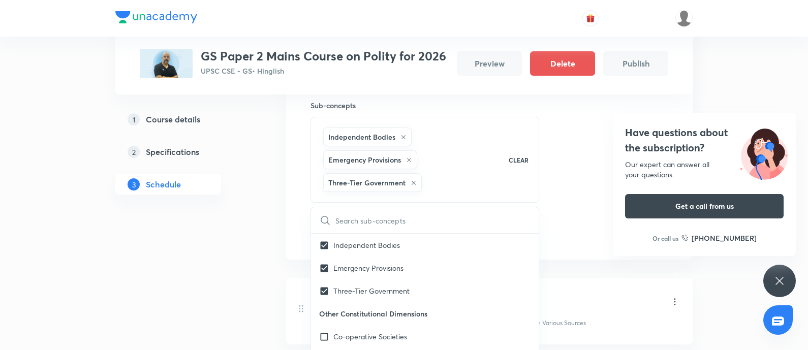
scroll to position [381, 0]
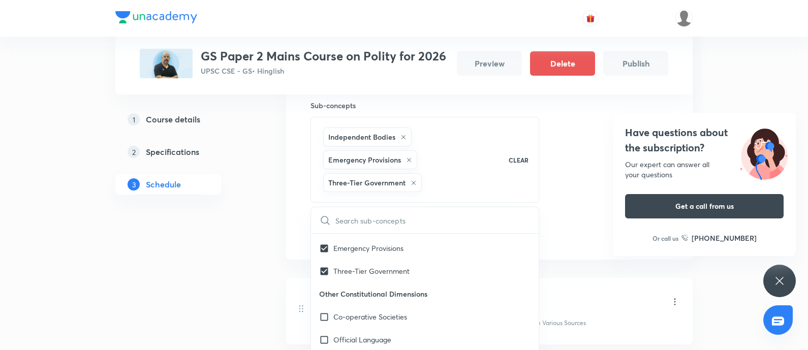
drag, startPoint x: 384, startPoint y: 315, endPoint x: 370, endPoint y: 319, distance: 13.8
click at [383, 314] on p "Co-operative Societies" at bounding box center [370, 316] width 74 height 11
checkbox input "true"
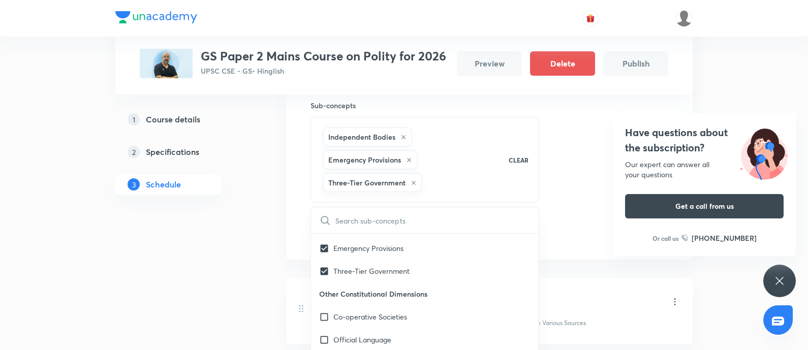
checkbox input "true"
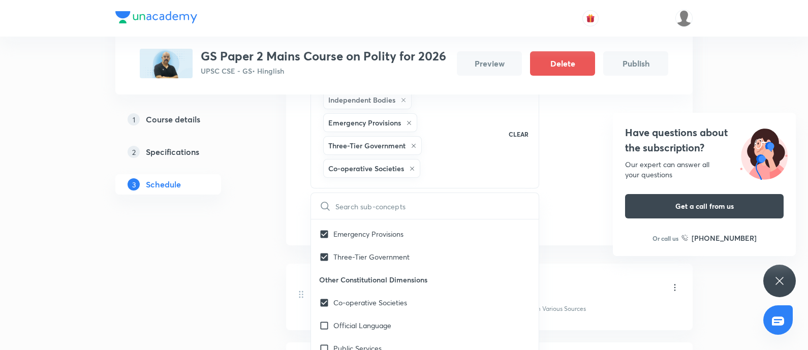
scroll to position [406, 0]
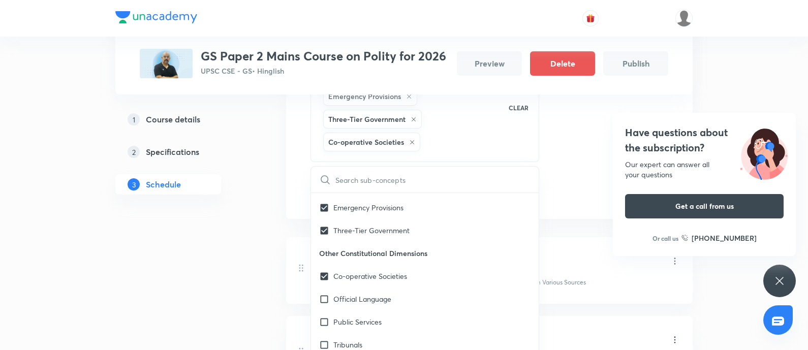
click at [368, 299] on p "Official Language" at bounding box center [362, 299] width 58 height 11
checkbox input "true"
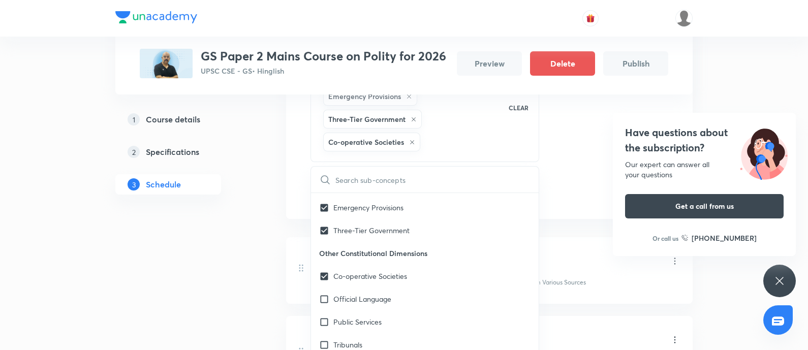
checkbox input "true"
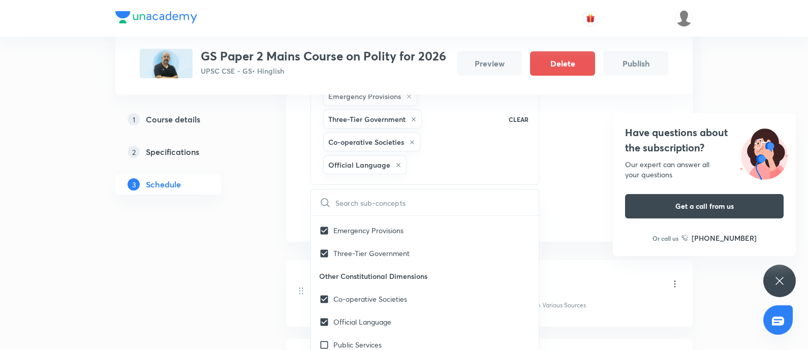
drag, startPoint x: 141, startPoint y: 286, endPoint x: 428, endPoint y: 160, distance: 312.9
click at [144, 281] on div "1 Course details 2 Specifications 3 Schedule" at bounding box center [184, 213] width 138 height 894
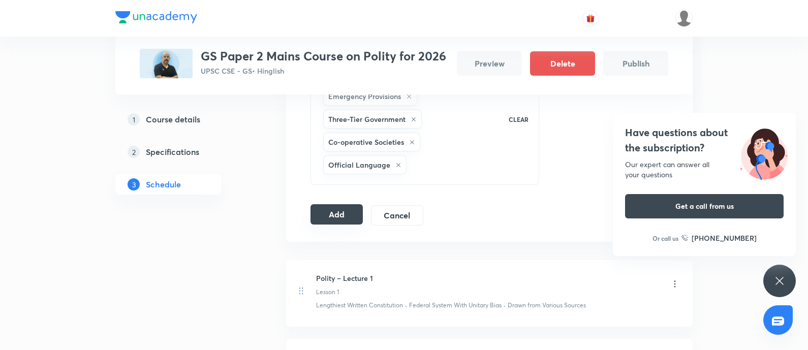
click at [328, 205] on button "Add" at bounding box center [336, 214] width 52 height 20
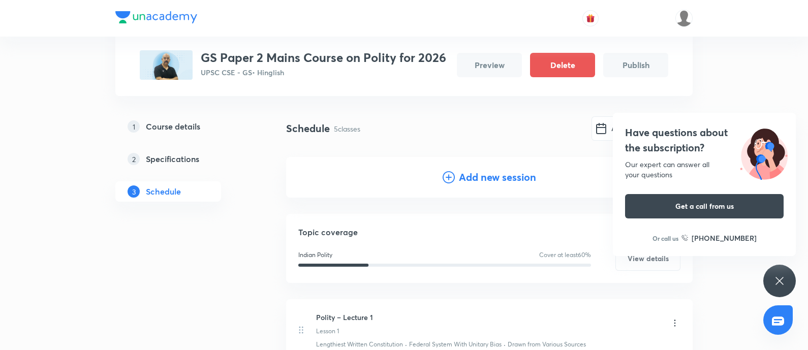
scroll to position [55, 0]
drag, startPoint x: 471, startPoint y: 186, endPoint x: 469, endPoint y: 177, distance: 9.3
click at [471, 186] on div "Add new session" at bounding box center [489, 177] width 406 height 41
click at [469, 176] on h4 "Add new session" at bounding box center [497, 177] width 77 height 15
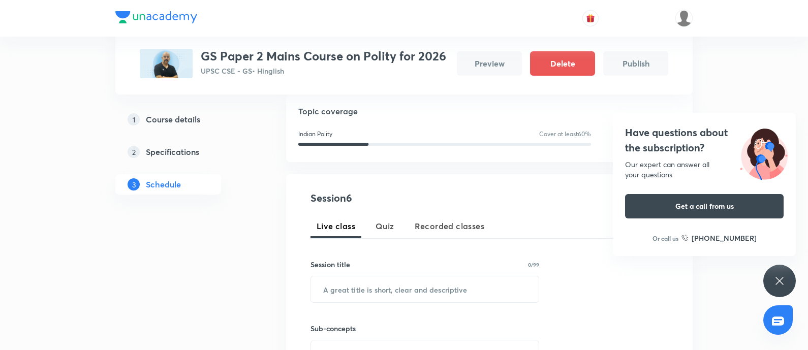
scroll to position [182, 0]
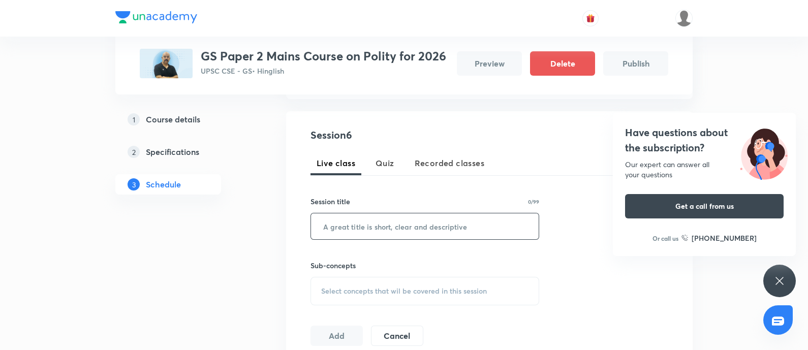
click at [329, 218] on input "text" at bounding box center [425, 226] width 228 height 26
paste input "Polity – Lecture 5"
click at [323, 223] on input "Polity – Lecture 5" at bounding box center [425, 226] width 228 height 26
type input "Polity – Lecture 5"
drag, startPoint x: 367, startPoint y: 279, endPoint x: 545, endPoint y: 261, distance: 178.7
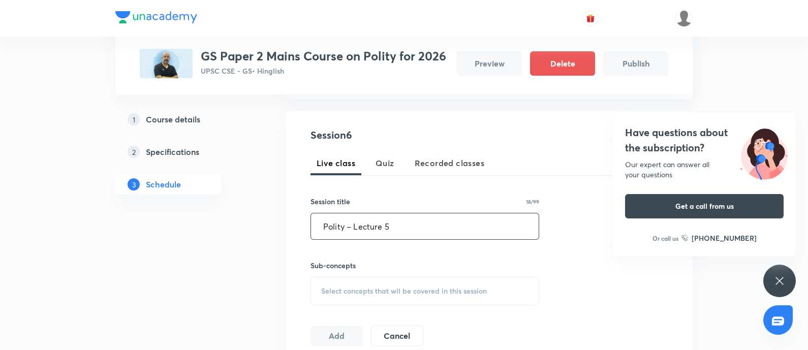
click at [367, 279] on div "Select concepts that wil be covered in this session" at bounding box center [424, 291] width 229 height 28
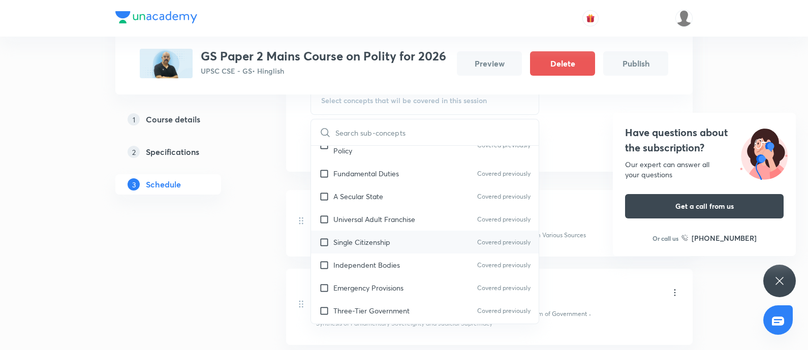
scroll to position [444, 0]
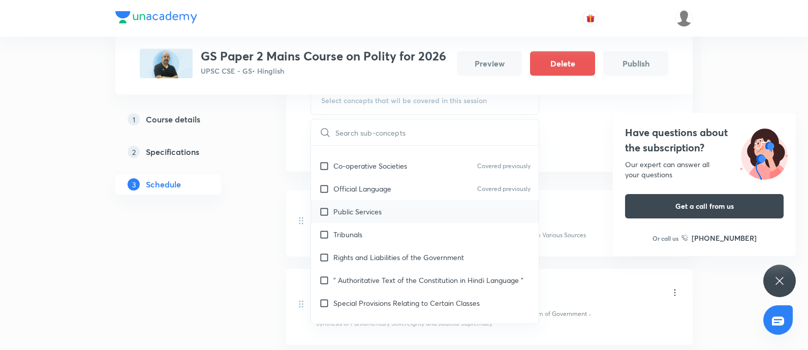
click at [374, 213] on p "Public Services" at bounding box center [357, 211] width 48 height 11
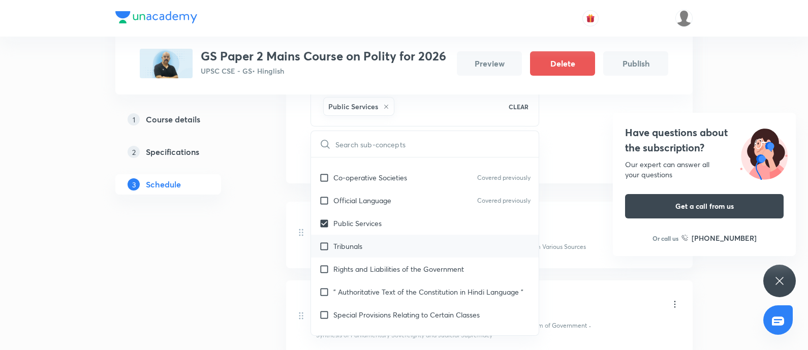
click at [367, 246] on div "Tribunals" at bounding box center [425, 246] width 228 height 23
checkbox input "true"
click at [372, 267] on p "Rights and Liabilities of the Government" at bounding box center [398, 269] width 131 height 11
checkbox input "true"
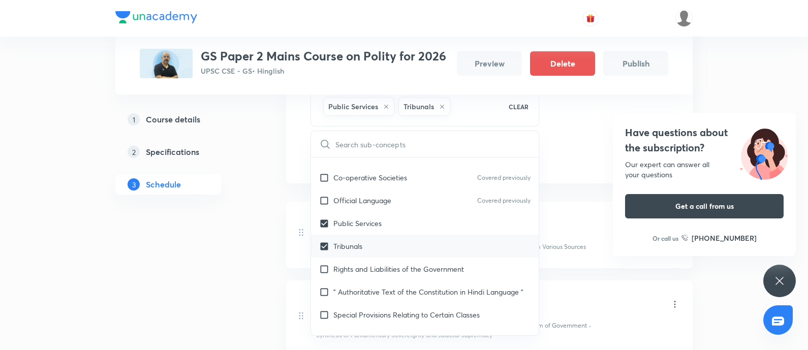
checkbox input "true"
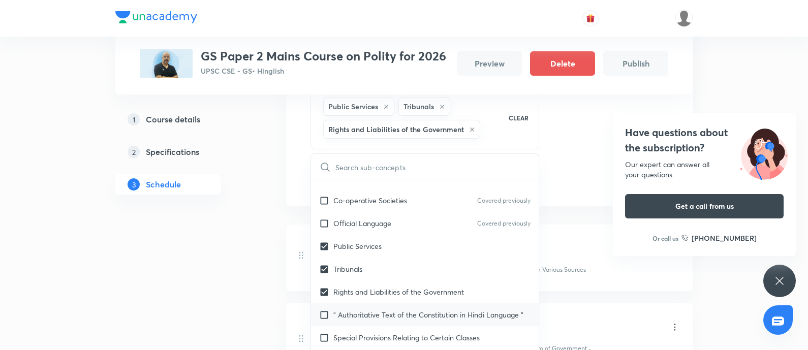
click at [362, 316] on p "" Authoritative Text of the Constitution in Hindi Language "" at bounding box center [428, 314] width 190 height 11
checkbox input "true"
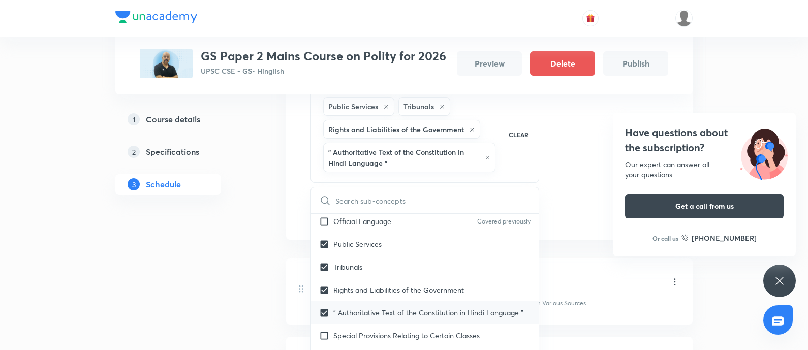
scroll to position [508, 0]
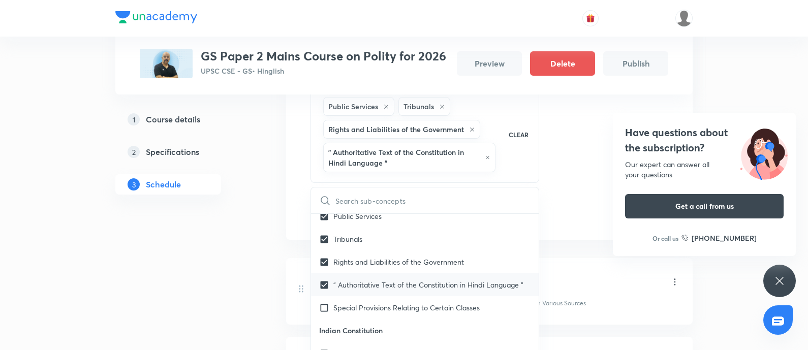
click at [373, 313] on p "Special Provisions Relating to Certain Classes" at bounding box center [406, 307] width 146 height 11
checkbox input "true"
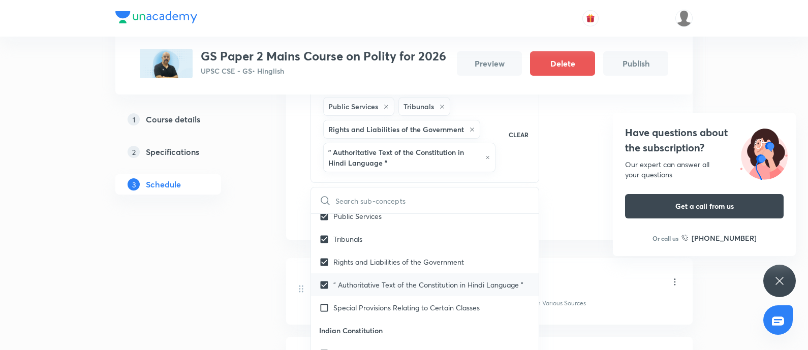
checkbox input "true"
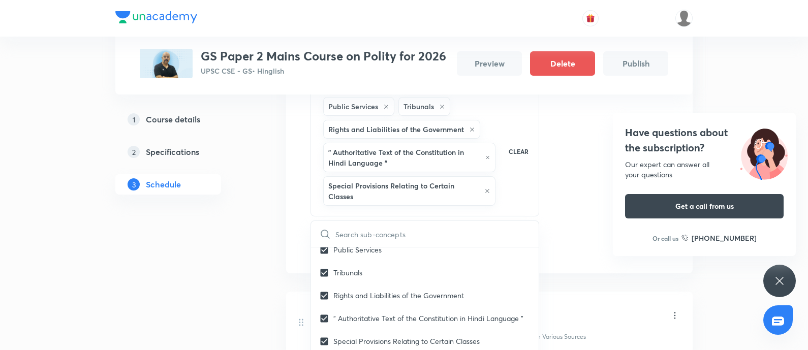
click at [192, 286] on div "1 Course details 2 Specifications 3 Schedule" at bounding box center [184, 284] width 138 height 971
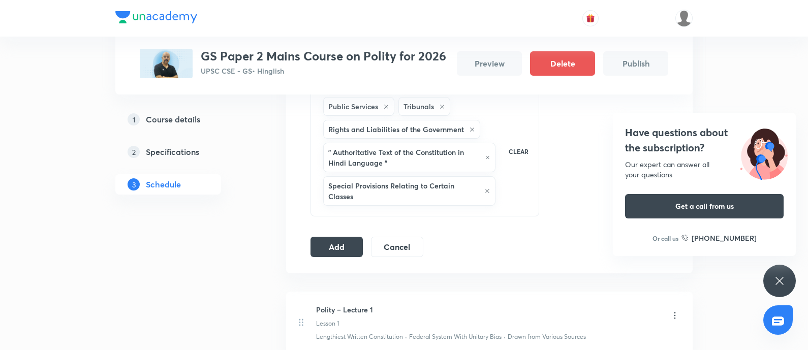
click at [316, 247] on button "Add" at bounding box center [336, 247] width 52 height 20
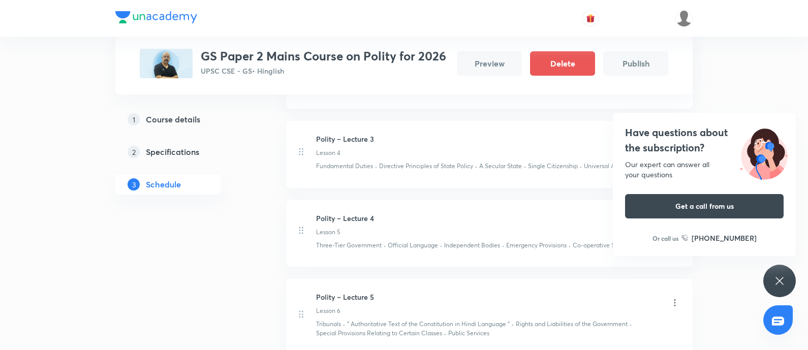
scroll to position [588, 0]
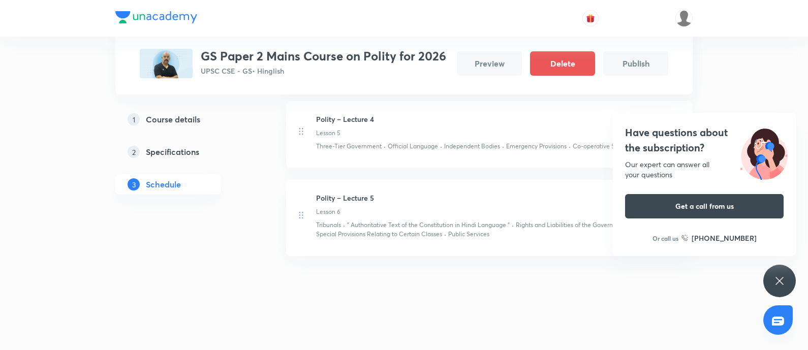
drag, startPoint x: 660, startPoint y: 130, endPoint x: 613, endPoint y: 100, distance: 55.3
click at [661, 130] on h4 "Have questions about the subscription?" at bounding box center [704, 140] width 159 height 30
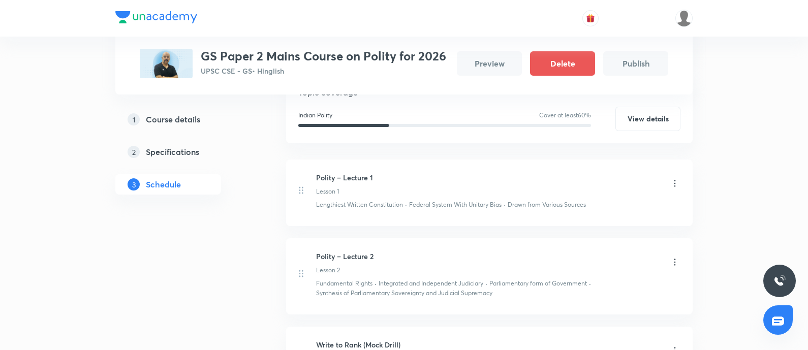
scroll to position [80, 0]
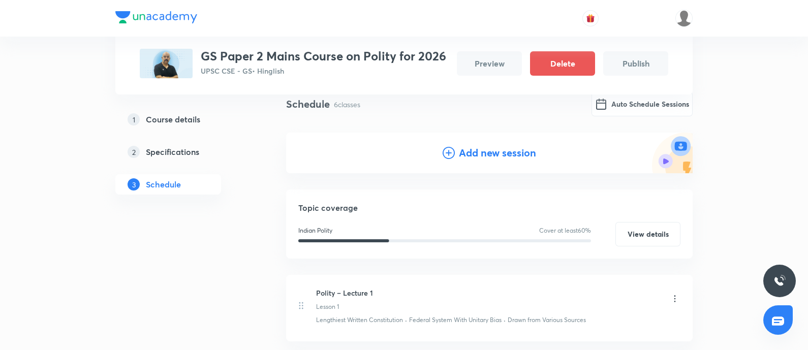
drag, startPoint x: 481, startPoint y: 152, endPoint x: 132, endPoint y: 201, distance: 351.9
click at [465, 155] on h4 "Add new session" at bounding box center [497, 152] width 77 height 15
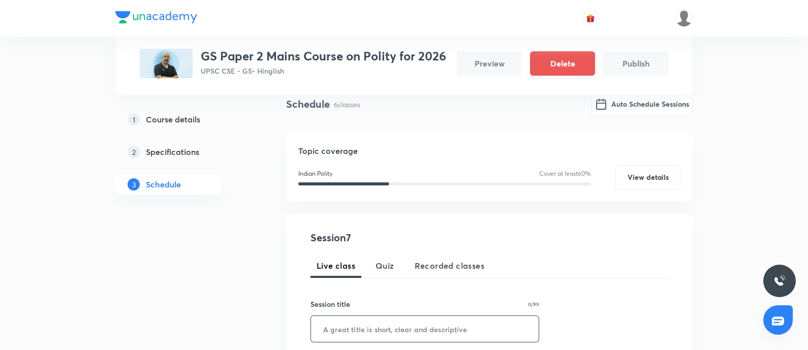
scroll to position [207, 0]
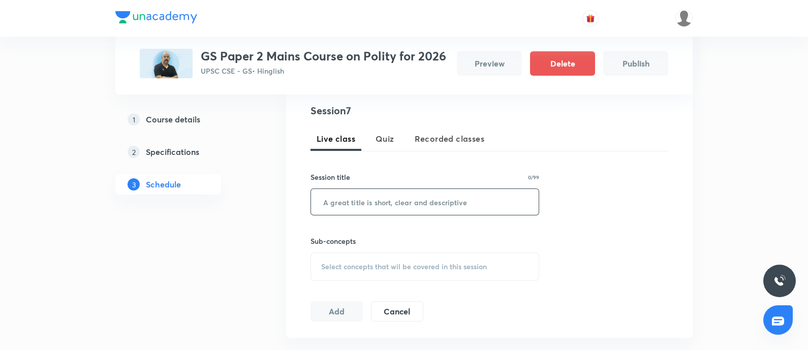
click at [370, 197] on input "text" at bounding box center [425, 202] width 228 height 26
paste input "Polity – Lecture 6"
type input "Polity – Lecture 6"
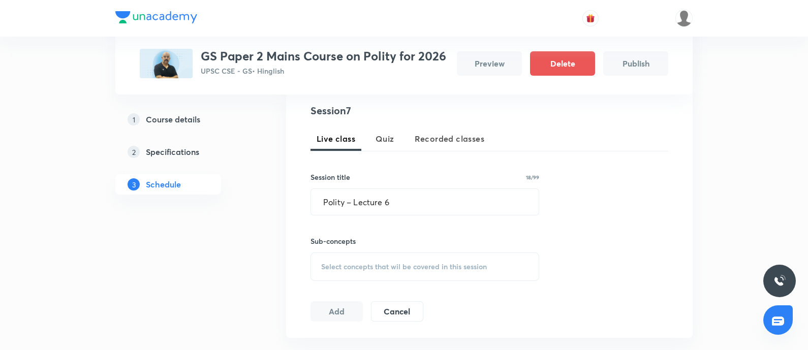
click at [399, 258] on div "Select concepts that wil be covered in this session" at bounding box center [424, 267] width 229 height 28
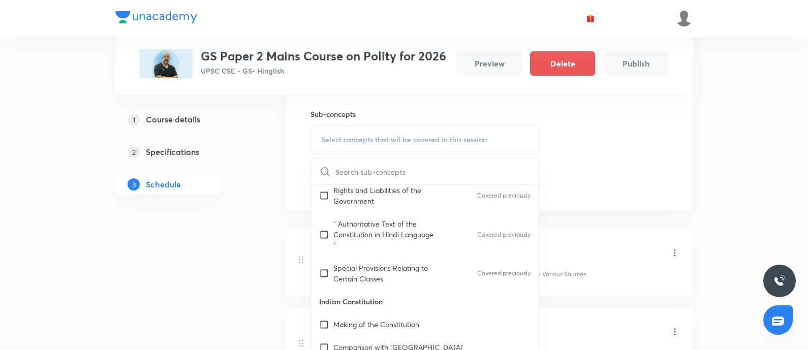
scroll to position [572, 0]
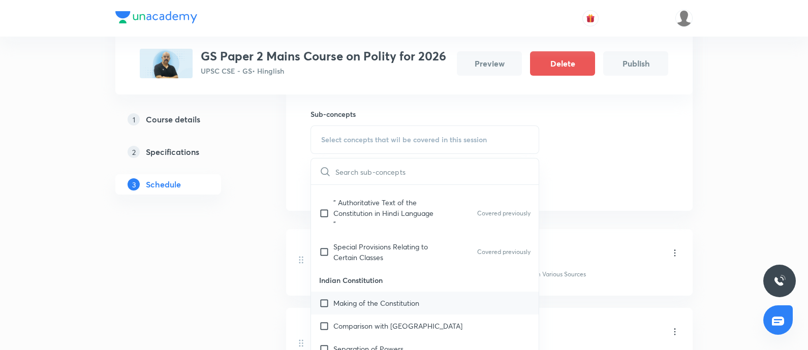
click at [403, 295] on div "Making of the Constitution" at bounding box center [425, 303] width 228 height 23
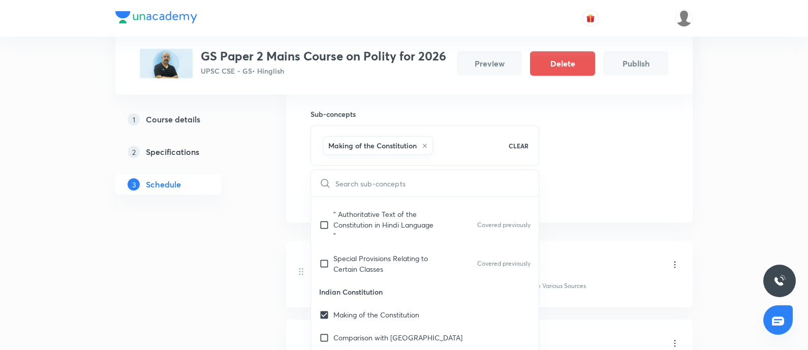
drag, startPoint x: 394, startPoint y: 328, endPoint x: 412, endPoint y: 320, distance: 19.1
click at [394, 328] on div "Comparison with India" at bounding box center [425, 337] width 228 height 23
checkbox input "true"
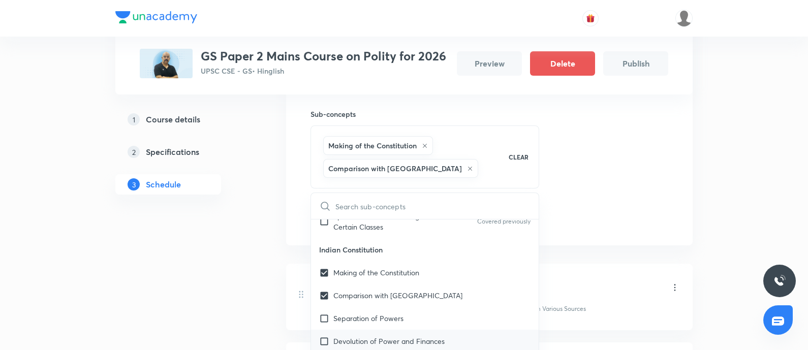
scroll to position [699, 0]
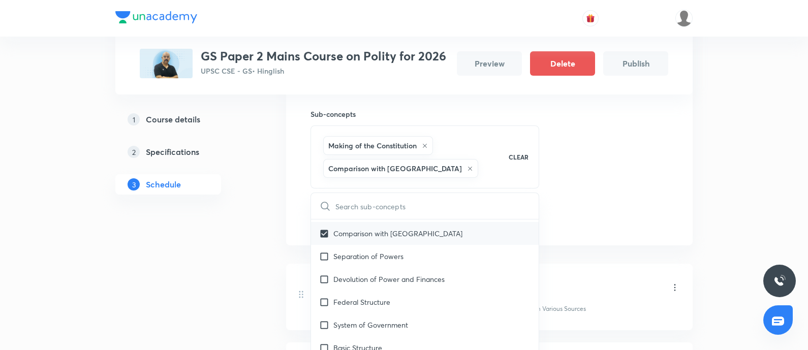
drag, startPoint x: 372, startPoint y: 254, endPoint x: 346, endPoint y: 264, distance: 28.3
click at [372, 254] on p "Separation of Powers" at bounding box center [368, 256] width 70 height 11
checkbox input "true"
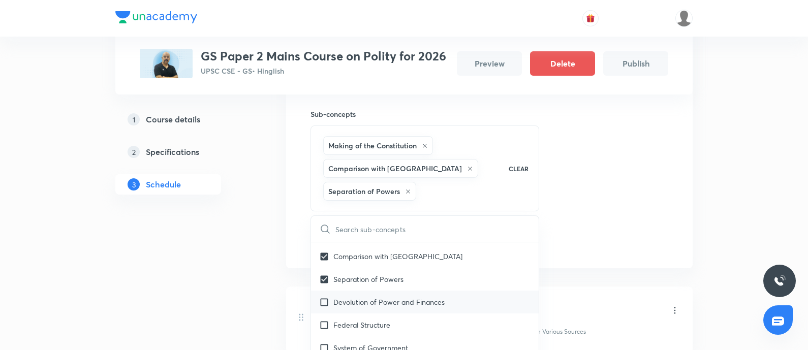
click at [368, 299] on p "Devolution of Power and Finances" at bounding box center [388, 302] width 111 height 11
checkbox input "true"
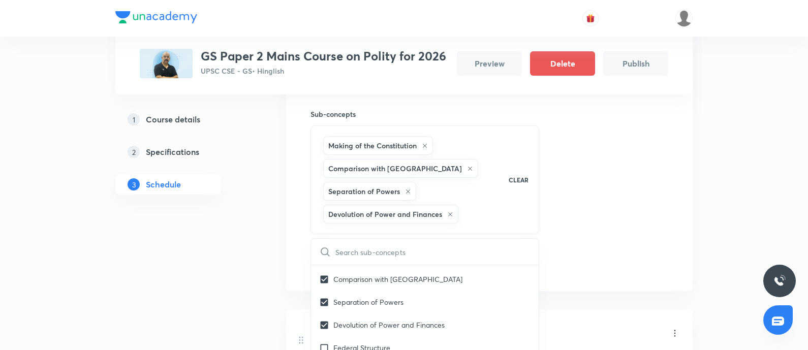
drag, startPoint x: 357, startPoint y: 345, endPoint x: 170, endPoint y: 297, distance: 193.6
click at [356, 344] on p "Federal Structure" at bounding box center [361, 347] width 57 height 11
checkbox input "true"
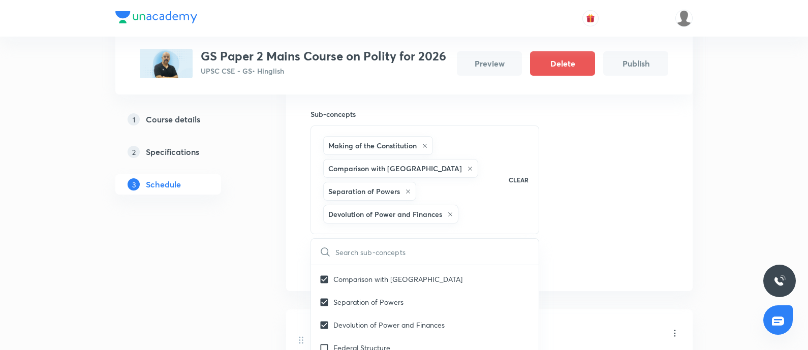
checkbox input "true"
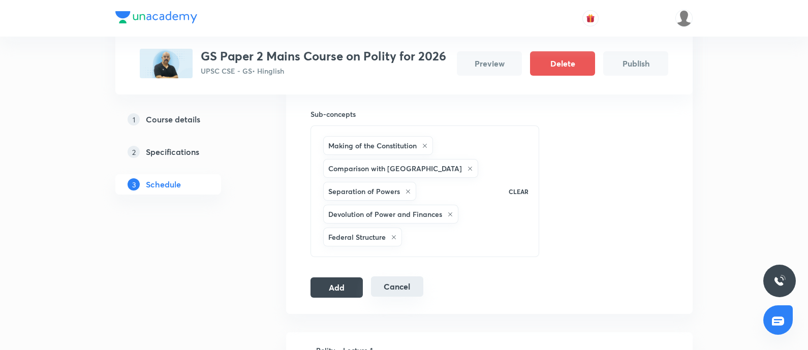
click at [321, 286] on button "Add" at bounding box center [336, 287] width 52 height 20
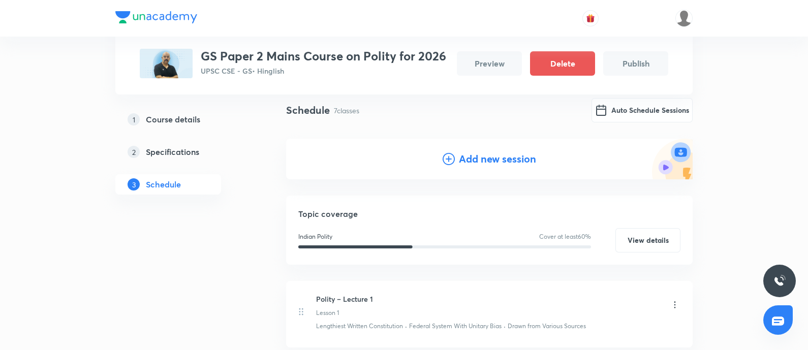
scroll to position [16, 0]
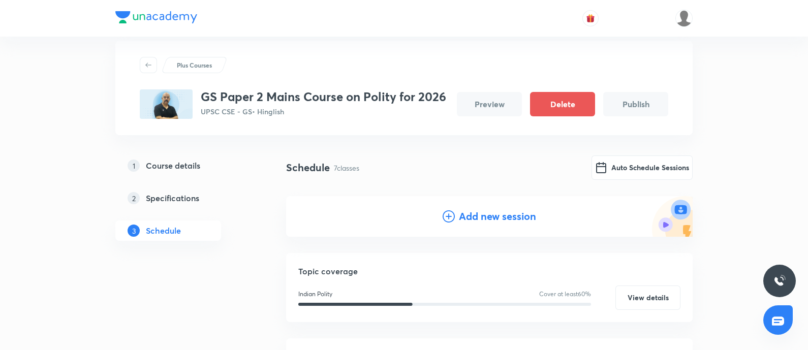
drag, startPoint x: 464, startPoint y: 216, endPoint x: 364, endPoint y: 258, distance: 108.4
click at [463, 217] on h4 "Add new session" at bounding box center [497, 216] width 77 height 15
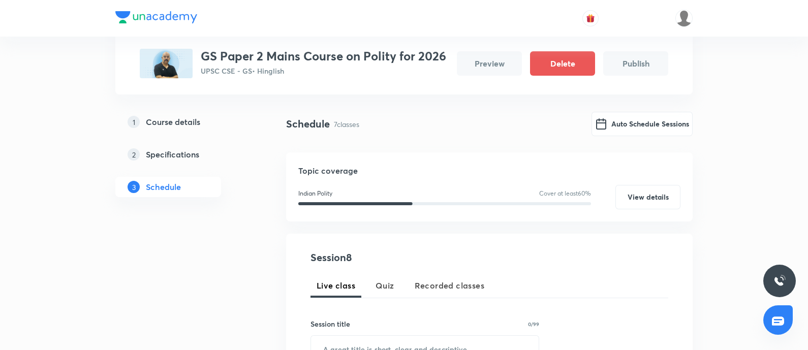
scroll to position [80, 0]
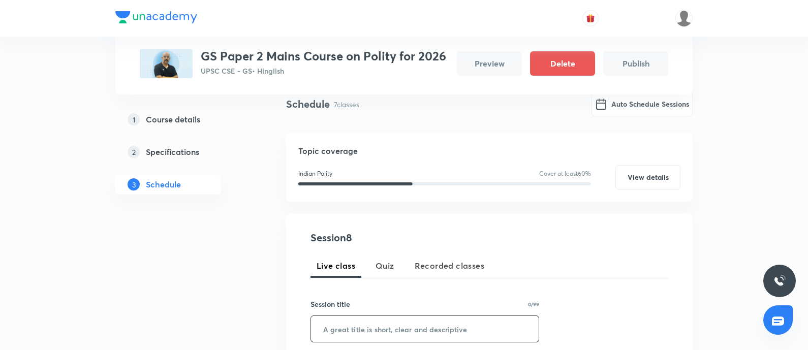
click at [340, 323] on input "text" at bounding box center [425, 329] width 228 height 26
paste input "Polity – Lecture 7"
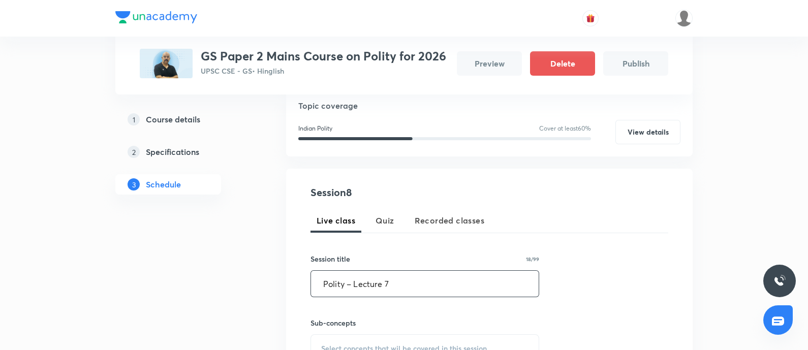
scroll to position [143, 0]
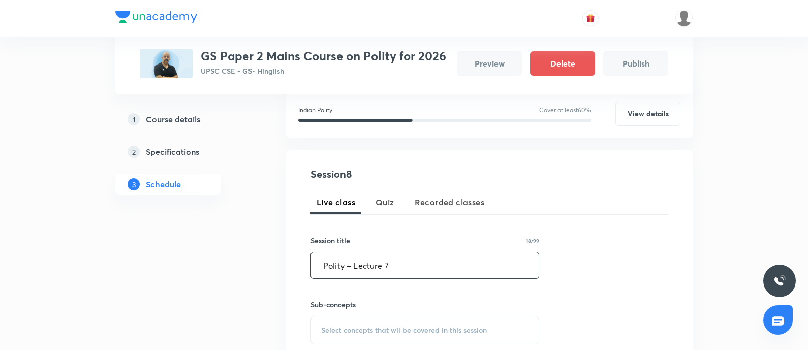
click at [312, 266] on input "Polity – Lecture 7" at bounding box center [425, 266] width 228 height 26
type input "Polity – Lecture 7"
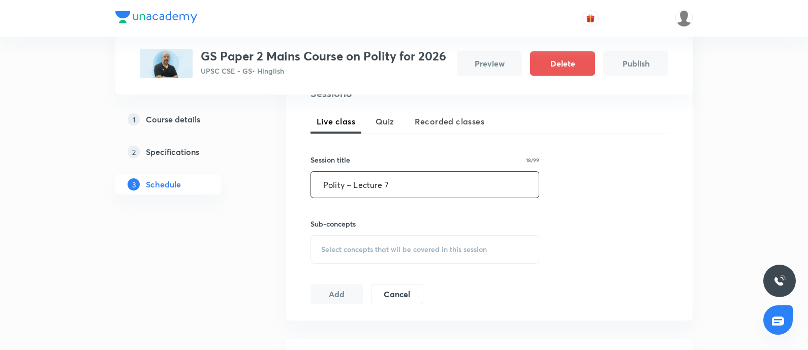
scroll to position [270, 0]
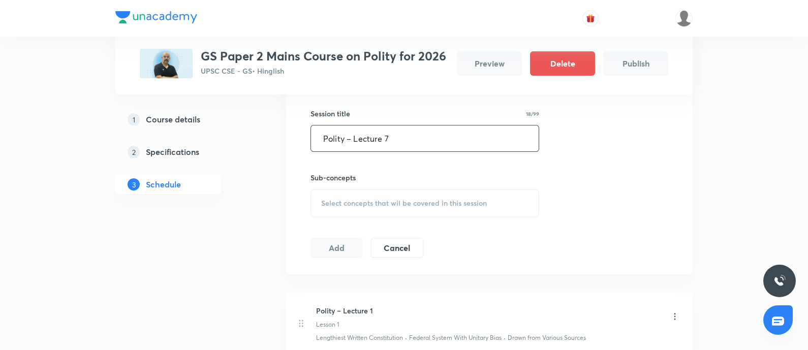
click at [403, 206] on span "Select concepts that wil be covered in this session" at bounding box center [404, 203] width 166 height 8
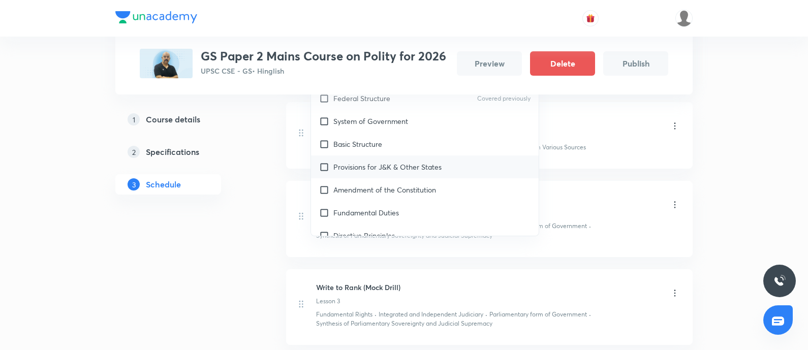
scroll to position [699, 0]
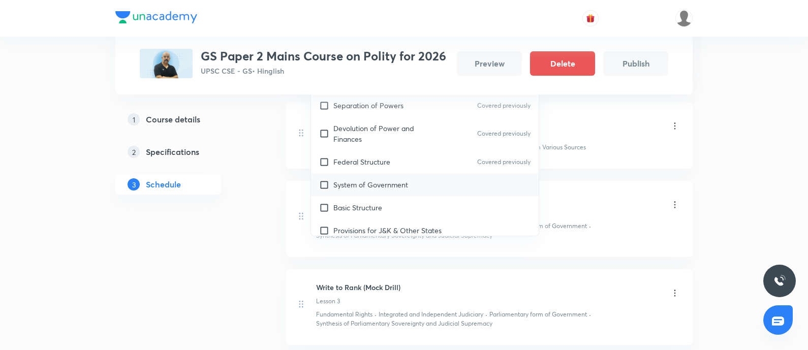
drag, startPoint x: 417, startPoint y: 175, endPoint x: 325, endPoint y: 194, distance: 93.9
click at [412, 176] on div "System of Government" at bounding box center [425, 184] width 228 height 23
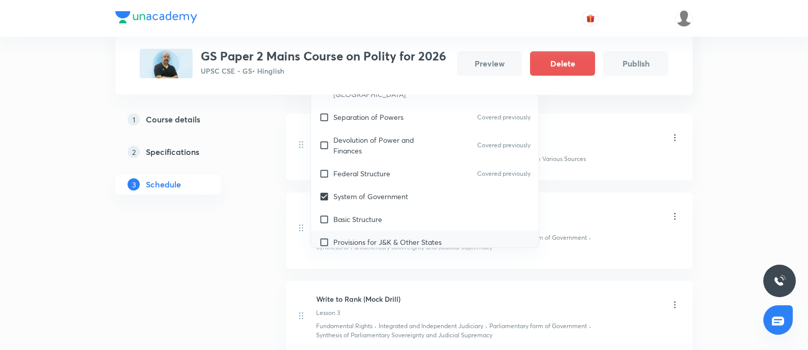
click at [368, 214] on p "Basic Structure" at bounding box center [357, 219] width 49 height 11
checkbox input "true"
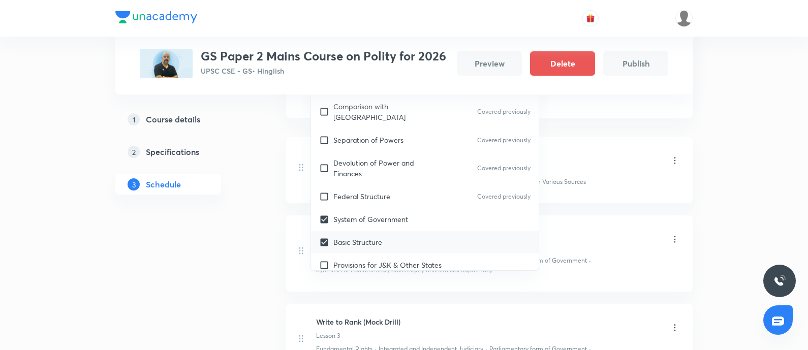
click at [378, 260] on p "Provisions for J&K & Other States" at bounding box center [387, 265] width 108 height 11
checkbox input "true"
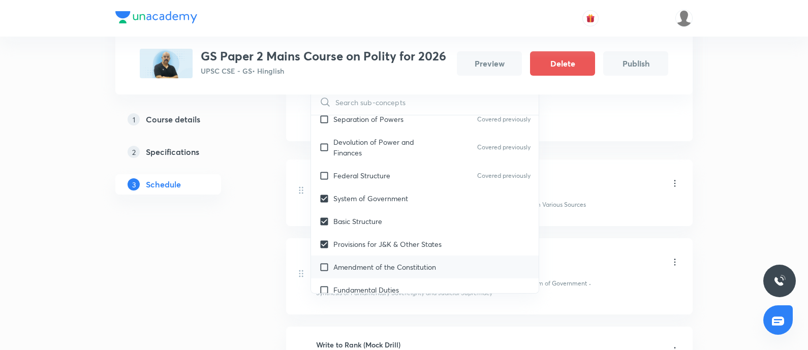
scroll to position [762, 0]
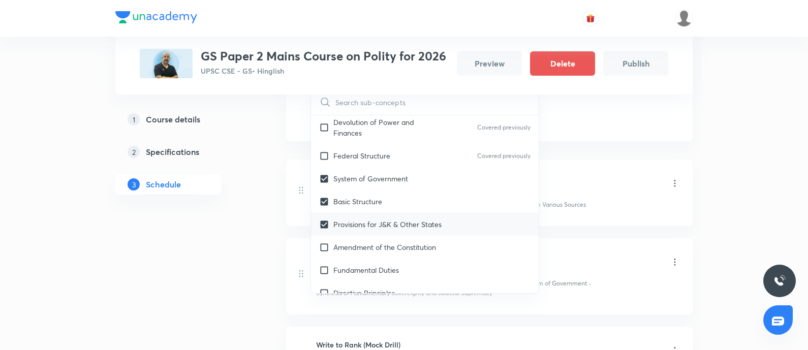
click at [380, 242] on p "Amendment of the Constitution" at bounding box center [384, 247] width 103 height 11
checkbox input "true"
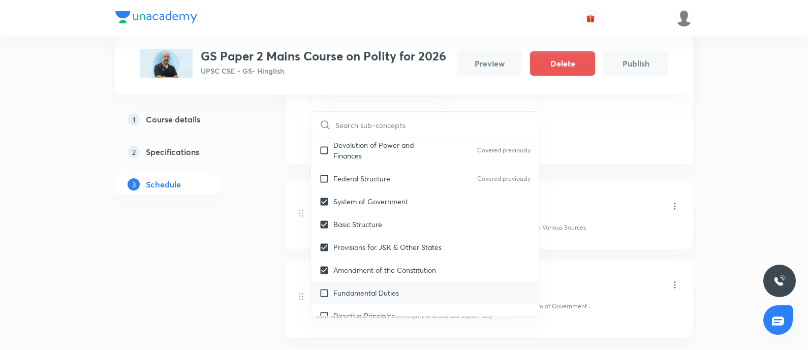
click at [375, 288] on p "Fundamental Duties" at bounding box center [366, 293] width 66 height 11
checkbox input "true"
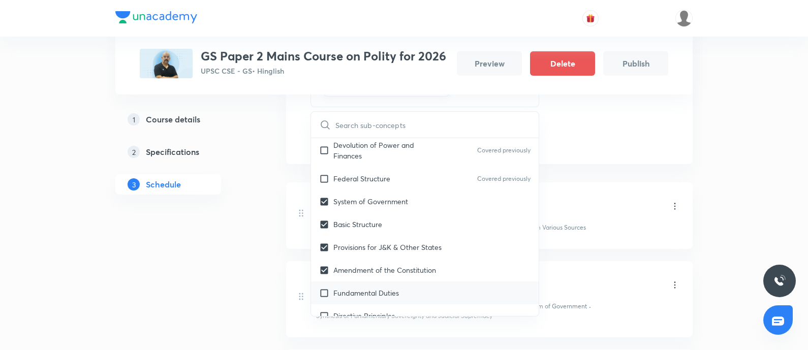
checkbox input "true"
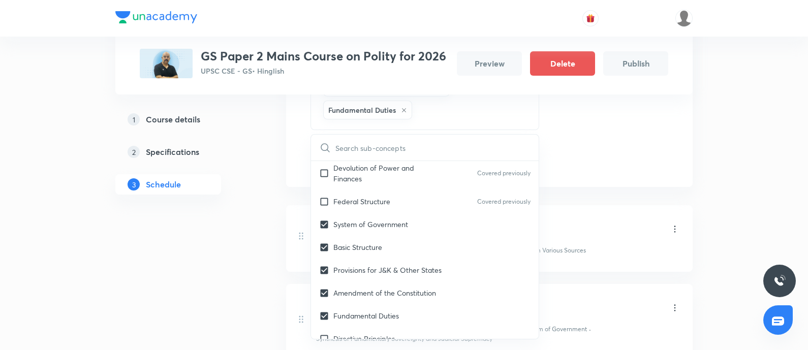
click at [244, 223] on div "1 Course details 2 Specifications 3 Schedule" at bounding box center [184, 285] width 138 height 1149
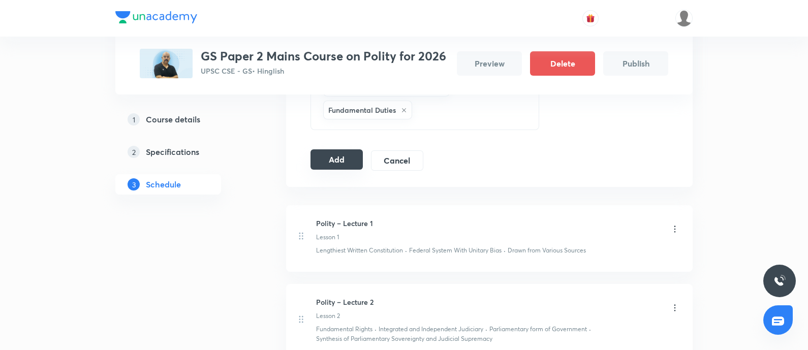
click at [338, 149] on button "Add" at bounding box center [336, 159] width 52 height 20
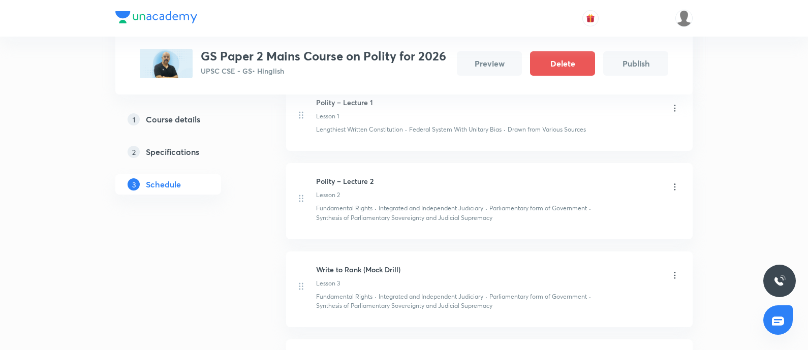
scroll to position [80, 0]
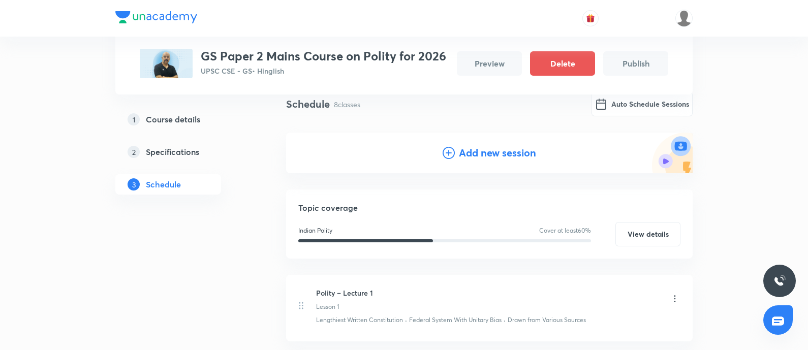
drag, startPoint x: 468, startPoint y: 153, endPoint x: 25, endPoint y: 222, distance: 448.9
click at [445, 161] on div "Add new session" at bounding box center [489, 153] width 406 height 41
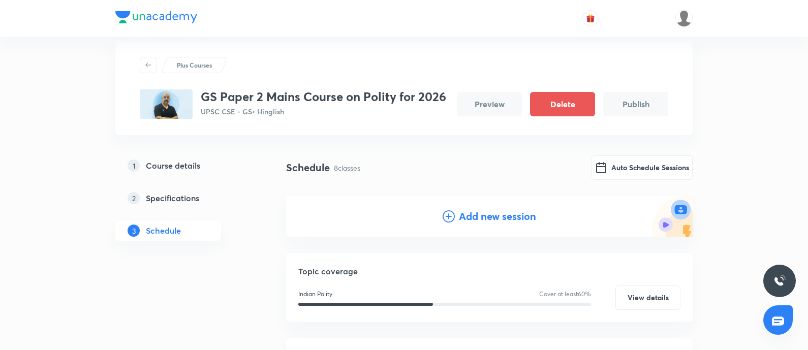
drag, startPoint x: 492, startPoint y: 216, endPoint x: 70, endPoint y: 319, distance: 434.9
click at [490, 214] on h4 "Add new session" at bounding box center [497, 216] width 77 height 15
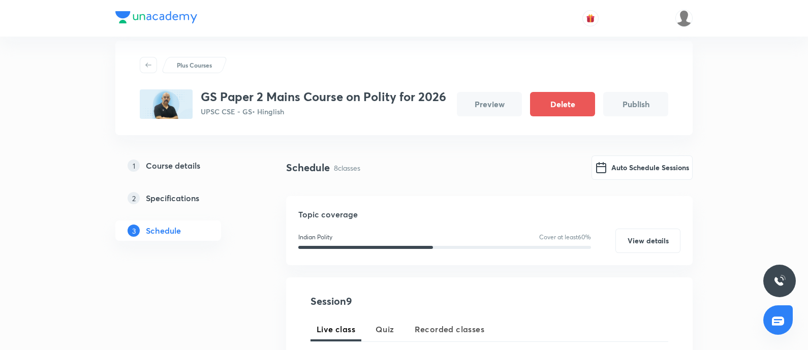
scroll to position [143, 0]
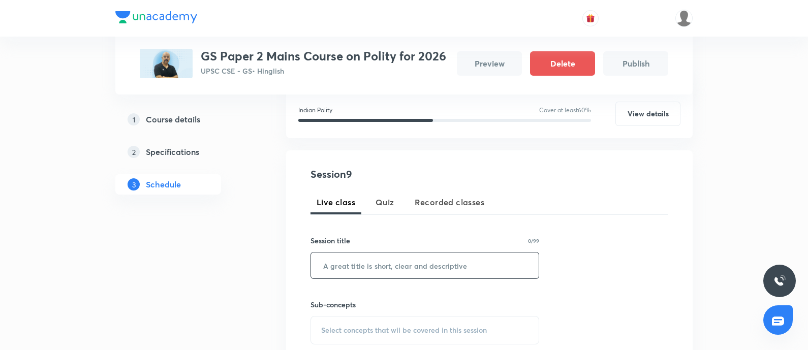
click at [340, 266] on input "text" at bounding box center [425, 266] width 228 height 26
paste input "Write to Rank (Mock Drill"
click at [318, 265] on input "Write to Rank (Mock Drill)" at bounding box center [425, 266] width 228 height 26
type input "Write to Rank (Mock Drill)"
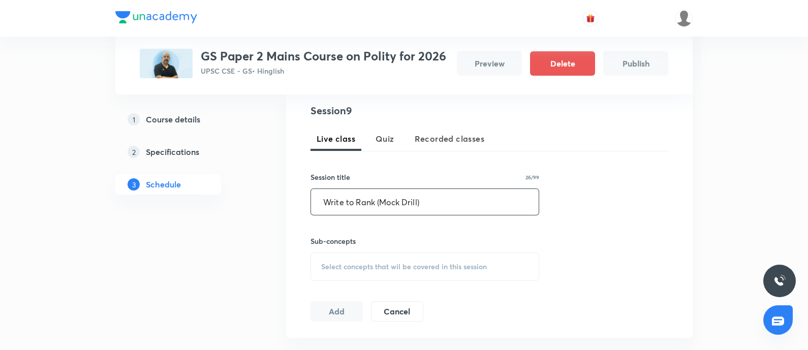
click at [389, 260] on div "Select concepts that wil be covered in this session" at bounding box center [424, 267] width 229 height 28
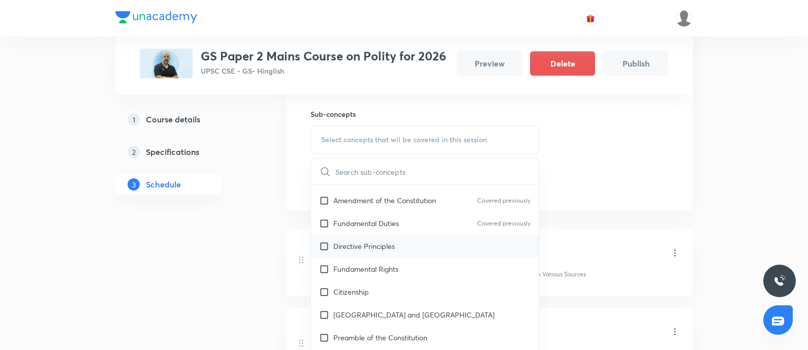
scroll to position [889, 0]
drag, startPoint x: 409, startPoint y: 242, endPoint x: 274, endPoint y: 281, distance: 139.6
click at [408, 242] on div "Directive Principles" at bounding box center [425, 246] width 228 height 23
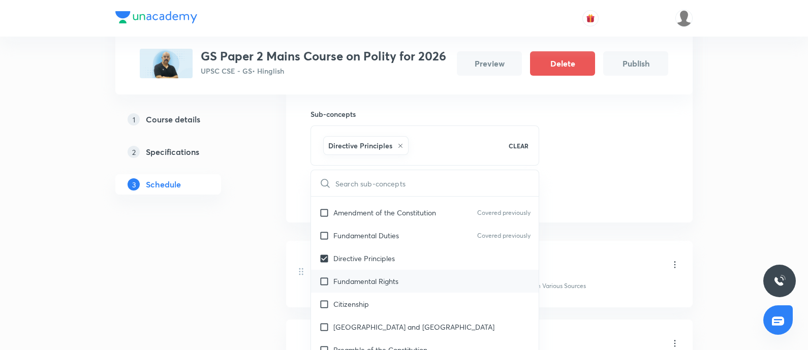
click at [406, 279] on div "Fundamental Rights" at bounding box center [425, 281] width 228 height 23
checkbox input "true"
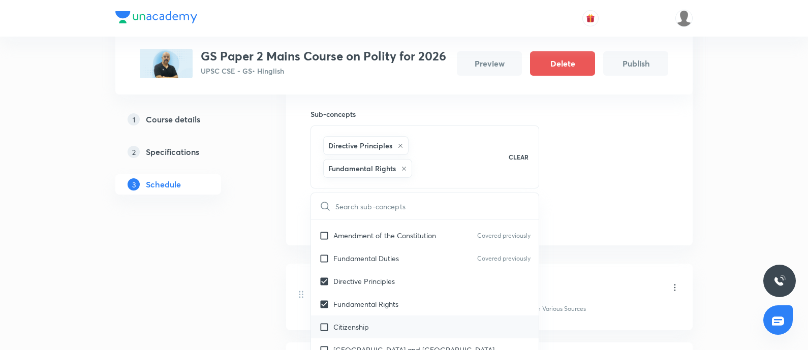
click at [383, 321] on div "Citizenship" at bounding box center [425, 327] width 228 height 23
checkbox input "true"
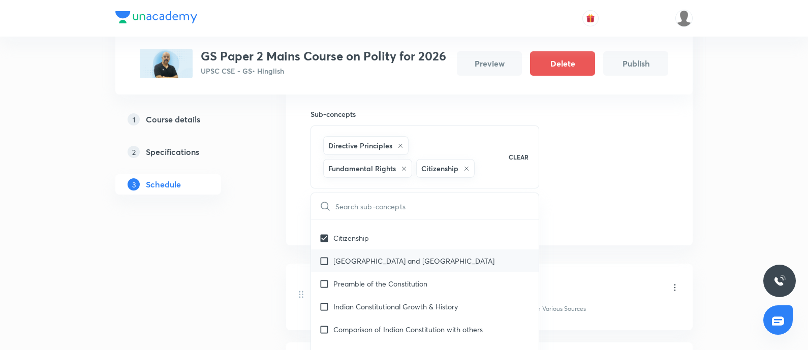
scroll to position [952, 0]
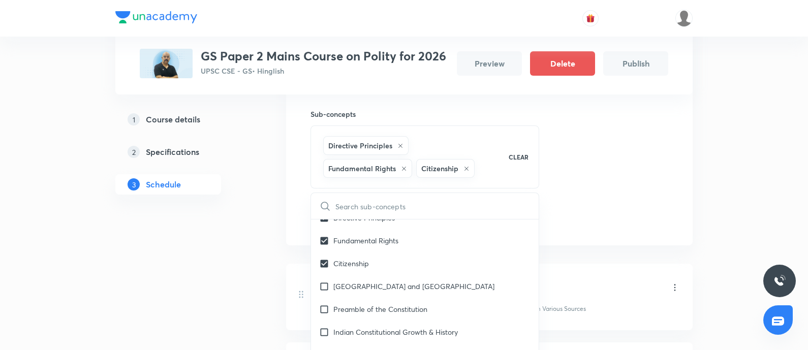
drag, startPoint x: 390, startPoint y: 288, endPoint x: 279, endPoint y: 321, distance: 116.1
click at [389, 288] on p "Union Territory and States" at bounding box center [413, 286] width 161 height 11
checkbox input "true"
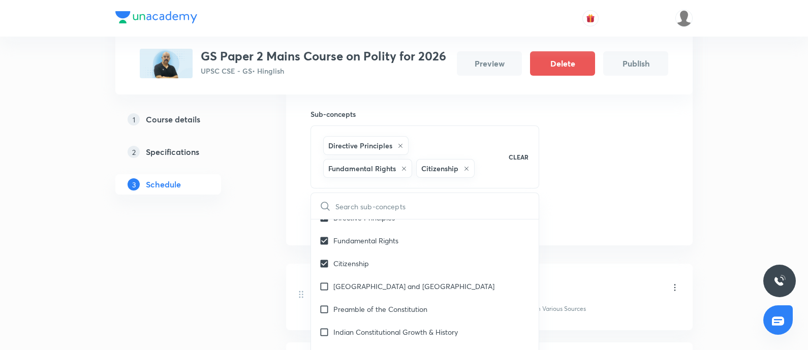
checkbox input "true"
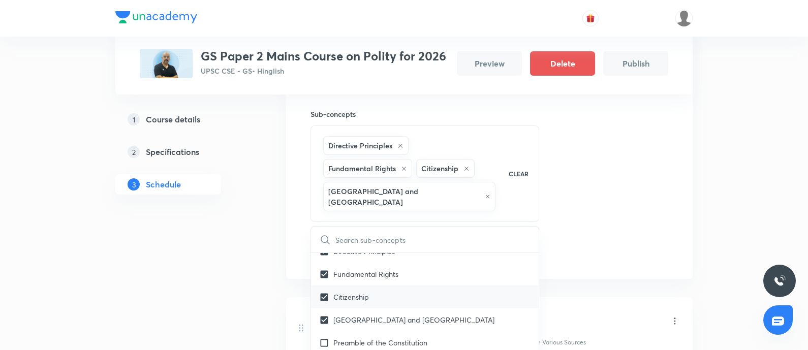
drag, startPoint x: 388, startPoint y: 334, endPoint x: 454, endPoint y: 305, distance: 71.9
click at [390, 337] on p "Preamble of the Constitution" at bounding box center [380, 342] width 94 height 11
checkbox input "true"
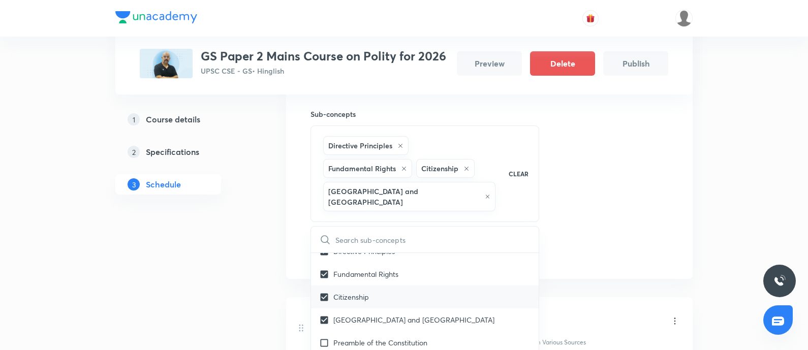
checkbox input "true"
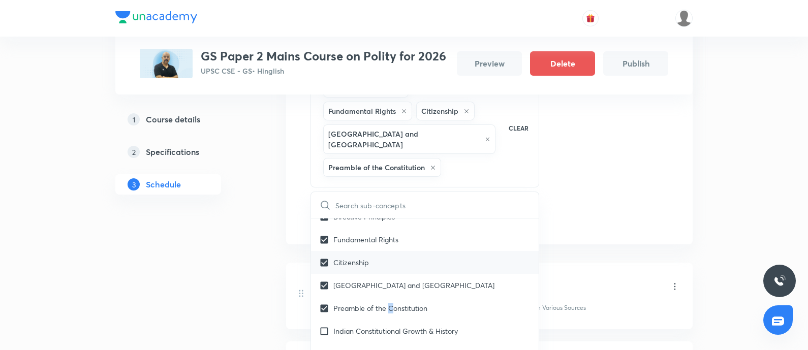
scroll to position [397, 0]
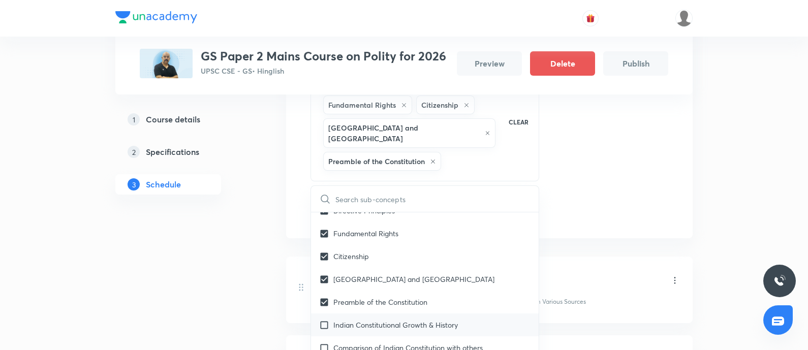
click at [356, 320] on p "Indian Constitutional Growth & History" at bounding box center [395, 325] width 124 height 11
checkbox input "true"
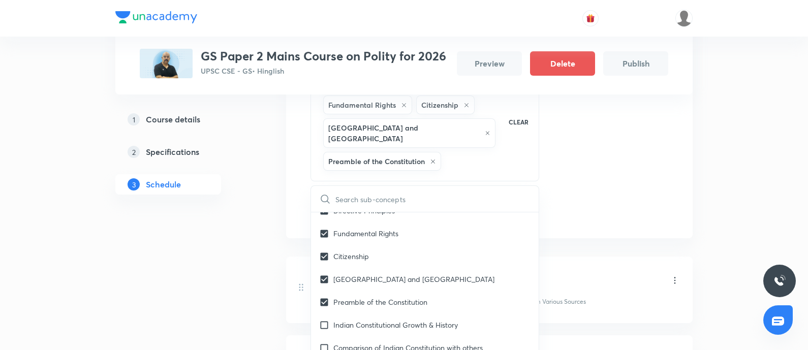
checkbox input "true"
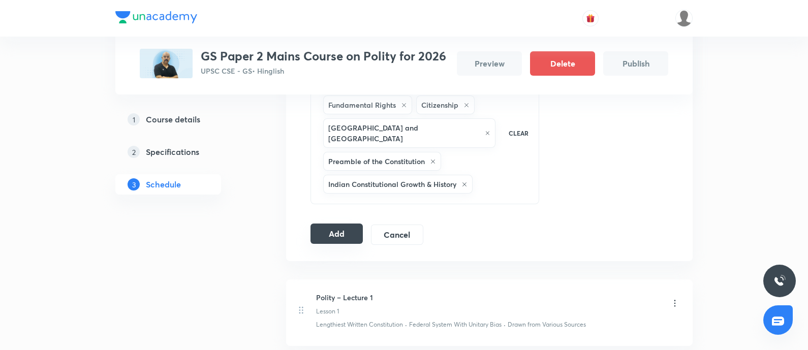
click at [357, 224] on button "Add" at bounding box center [336, 234] width 52 height 20
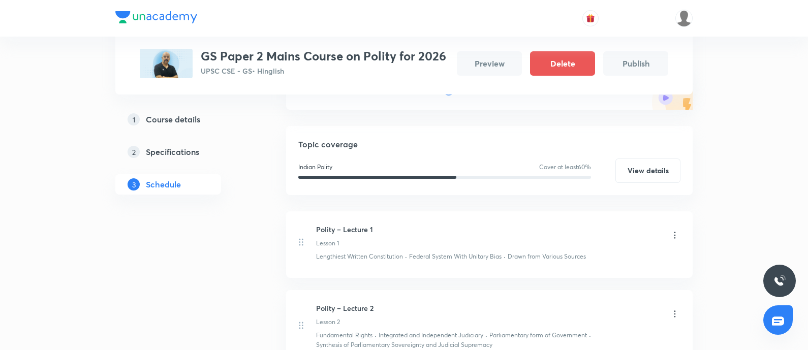
scroll to position [0, 0]
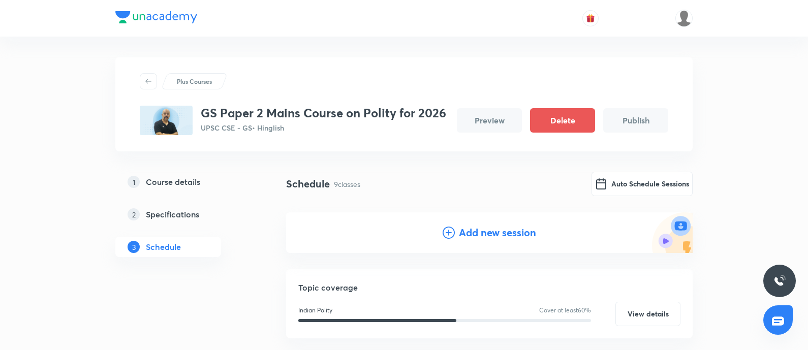
drag, startPoint x: 467, startPoint y: 232, endPoint x: 169, endPoint y: 283, distance: 302.6
click at [467, 232] on h4 "Add new session" at bounding box center [497, 232] width 77 height 15
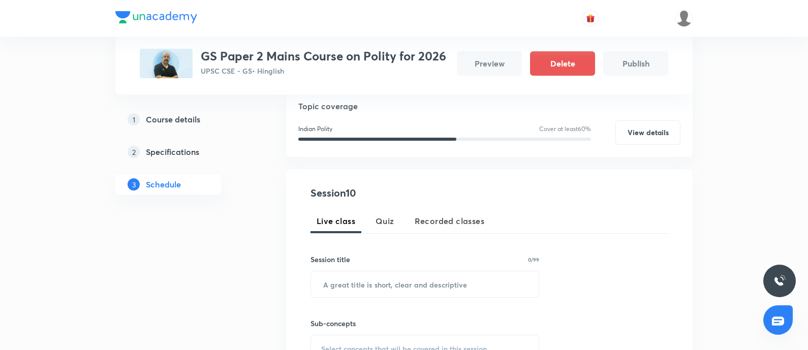
scroll to position [127, 0]
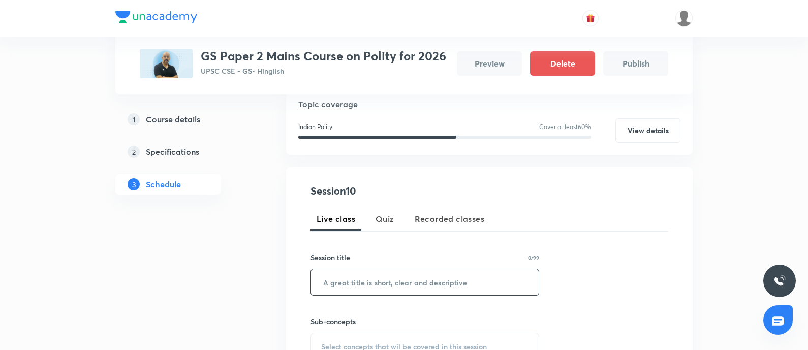
click at [352, 283] on input "text" at bounding box center [425, 282] width 228 height 26
paste input "Polity – Lecture 8"
click at [312, 277] on input "Polity – Lecture 8" at bounding box center [425, 282] width 228 height 26
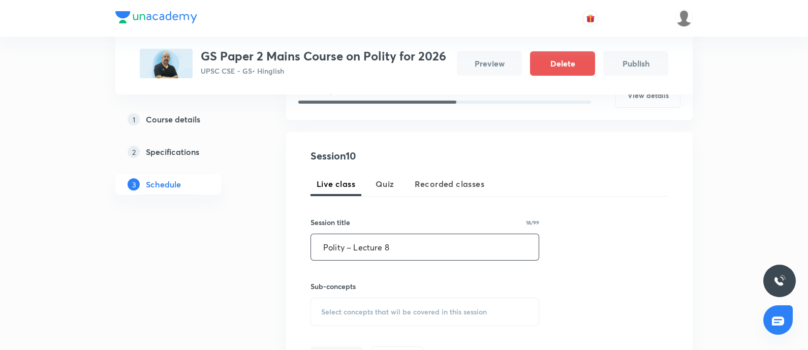
scroll to position [191, 0]
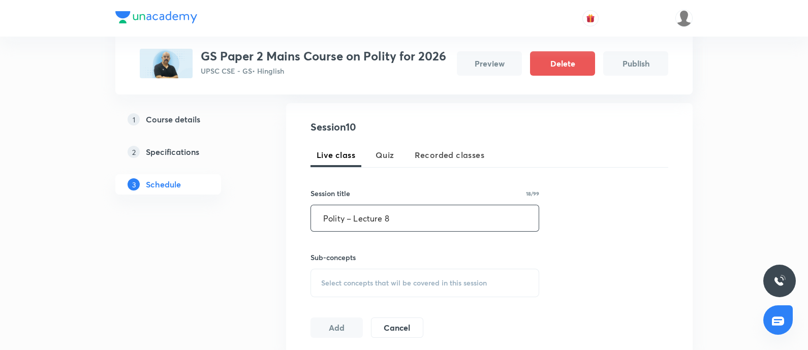
type input "Polity – Lecture 8"
drag, startPoint x: 417, startPoint y: 283, endPoint x: 630, endPoint y: 242, distance: 216.6
click at [419, 280] on span "Select concepts that wil be covered in this session" at bounding box center [404, 283] width 166 height 8
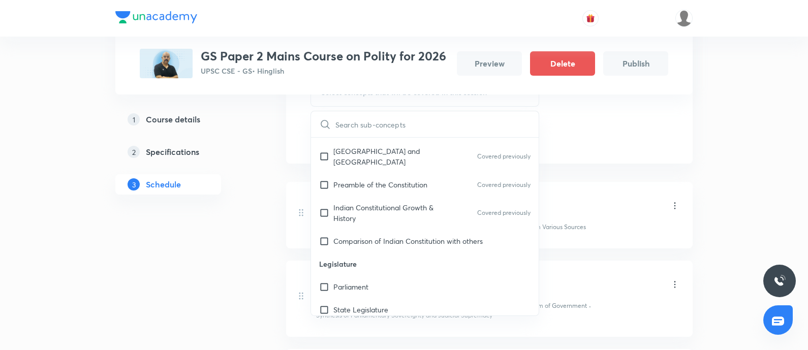
scroll to position [1016, 0]
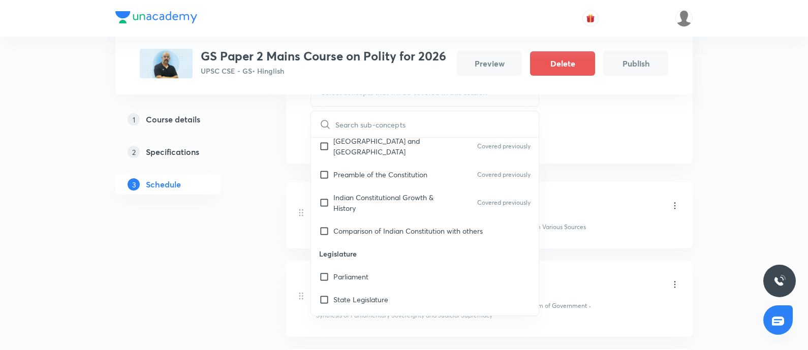
drag, startPoint x: 406, startPoint y: 222, endPoint x: 197, endPoint y: 274, distance: 215.3
click at [404, 226] on p "Comparison of Indian Constitution with others" at bounding box center [407, 231] width 149 height 11
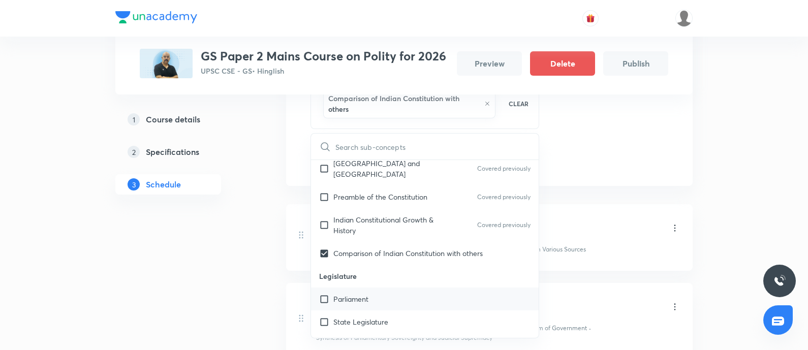
click at [389, 288] on div "Parliament" at bounding box center [425, 299] width 228 height 23
checkbox input "true"
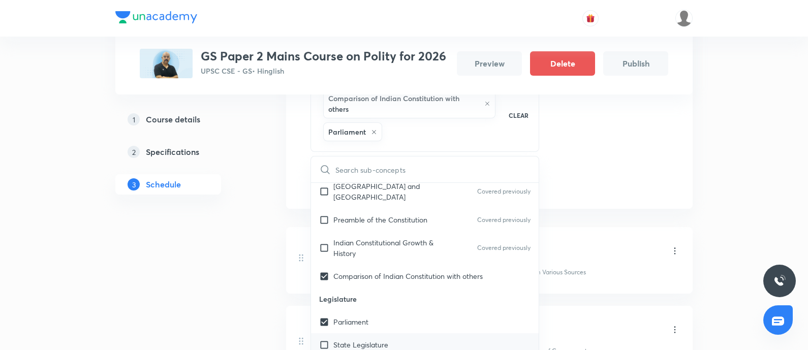
click at [399, 333] on div "State Legislature" at bounding box center [425, 344] width 228 height 23
checkbox input "true"
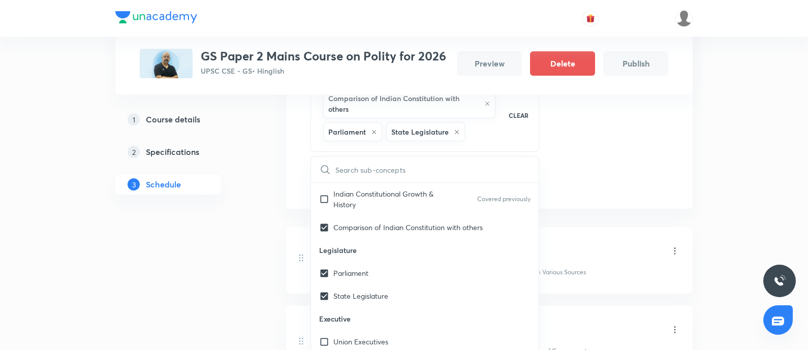
scroll to position [1080, 0]
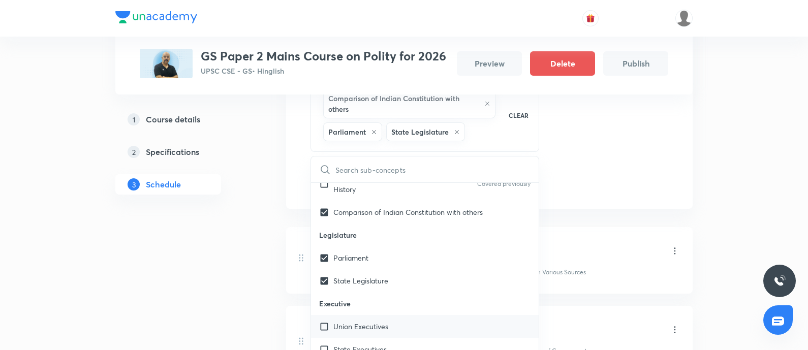
click at [394, 315] on div "Union Executives" at bounding box center [425, 326] width 228 height 23
checkbox input "true"
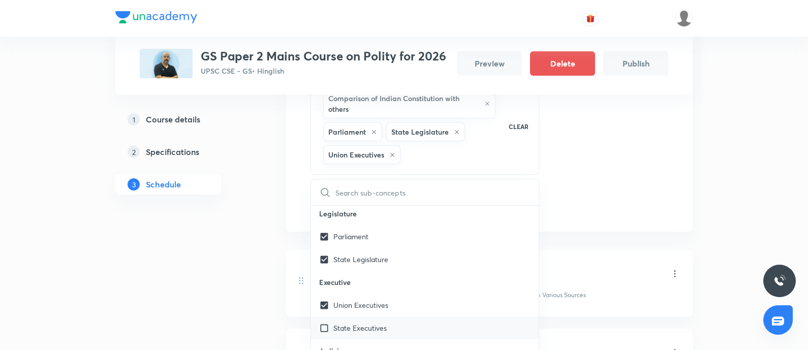
scroll to position [1143, 0]
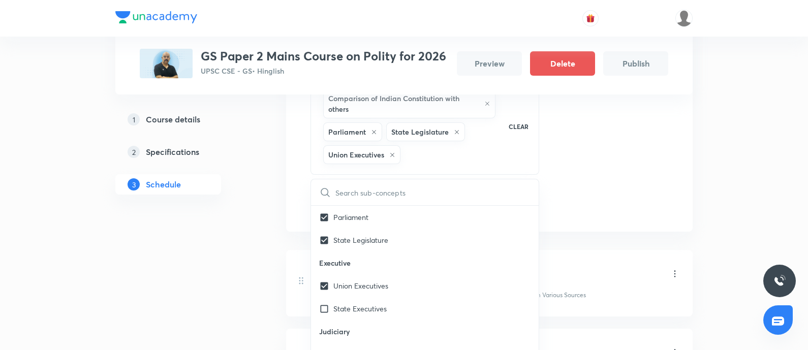
drag, startPoint x: 393, startPoint y: 301, endPoint x: 147, endPoint y: 300, distance: 246.4
click at [393, 301] on div "State Executives" at bounding box center [425, 308] width 228 height 23
checkbox input "true"
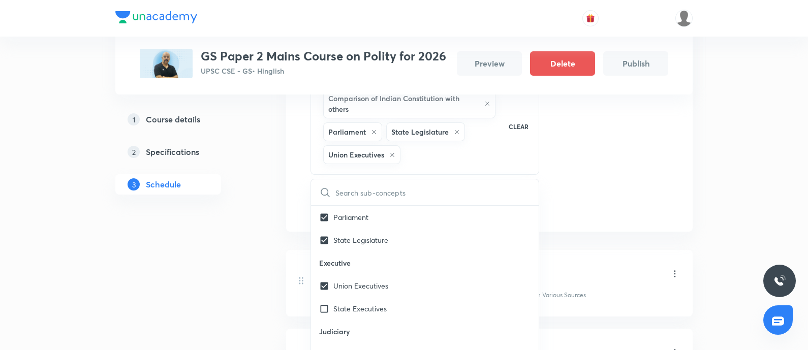
checkbox input "true"
drag, startPoint x: 156, startPoint y: 298, endPoint x: 189, endPoint y: 273, distance: 41.3
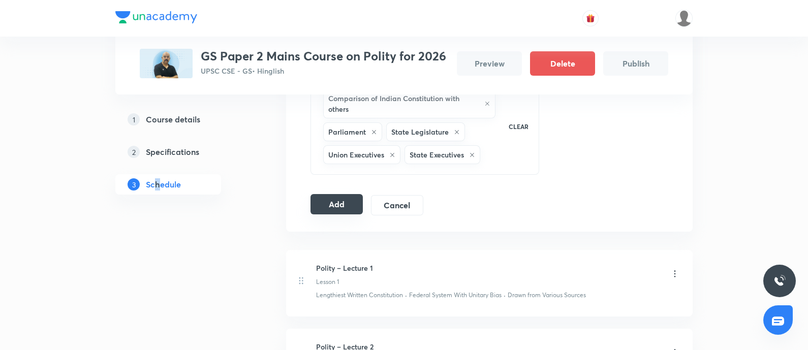
click at [340, 211] on button "Add" at bounding box center [336, 204] width 52 height 20
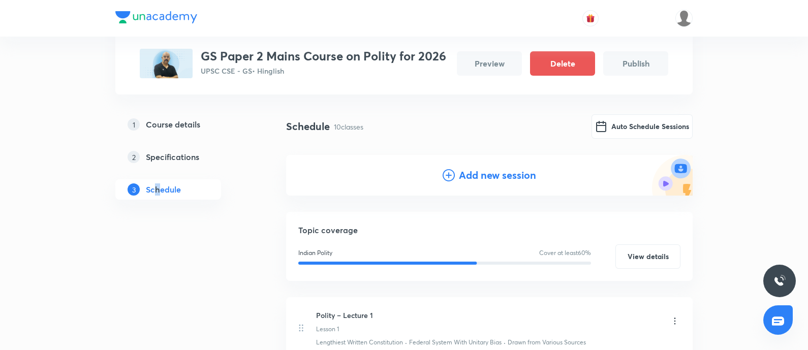
scroll to position [0, 0]
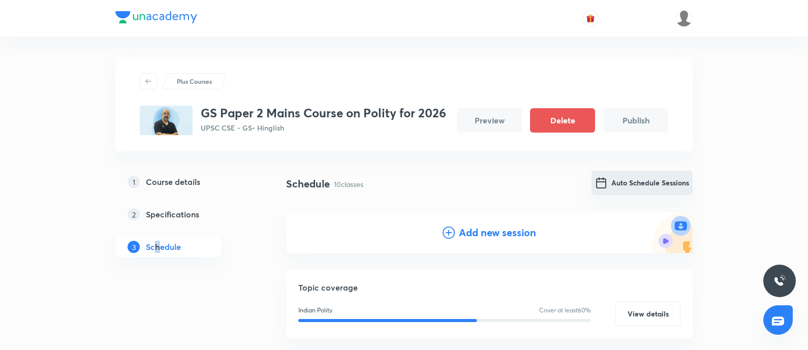
click at [638, 191] on button "Auto Schedule Sessions" at bounding box center [641, 183] width 101 height 24
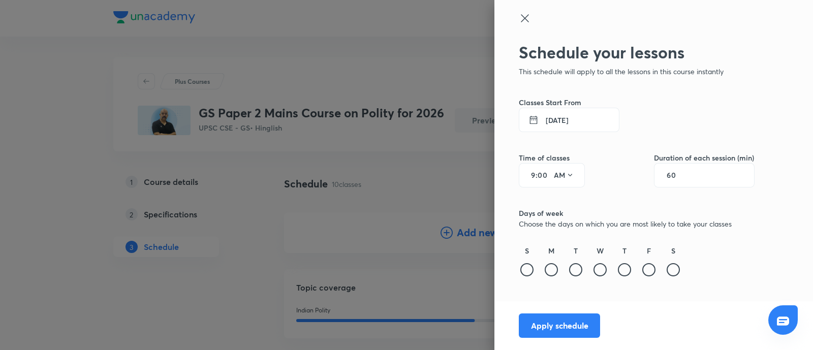
drag, startPoint x: 161, startPoint y: 319, endPoint x: 164, endPoint y: 312, distance: 6.6
click at [160, 317] on div at bounding box center [406, 175] width 813 height 350
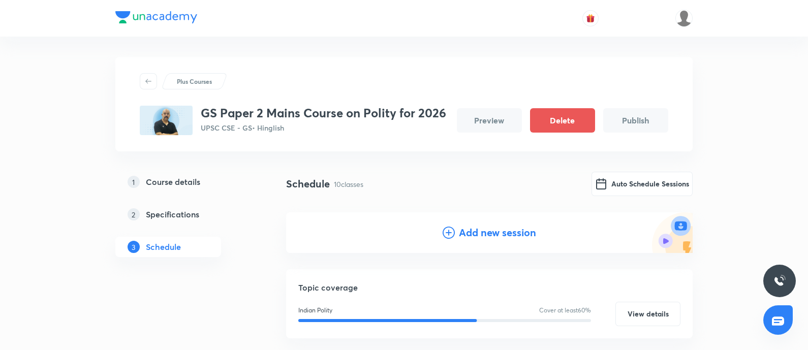
click at [459, 232] on h4 "Add new session" at bounding box center [497, 232] width 77 height 15
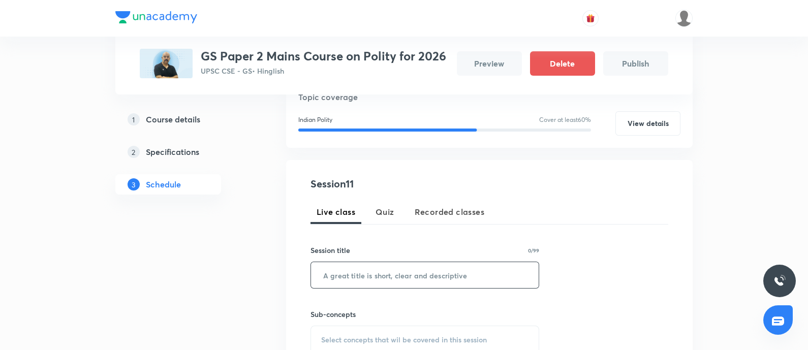
scroll to position [191, 0]
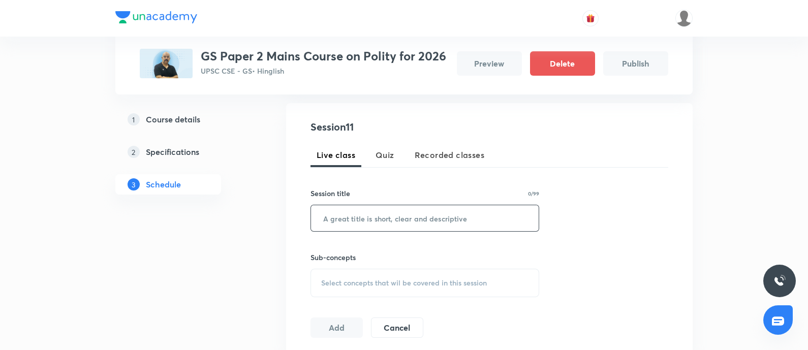
click at [344, 220] on input "text" at bounding box center [425, 218] width 228 height 26
paste input "Polity – Lecture 9"
type input "Polity – Lecture 9"
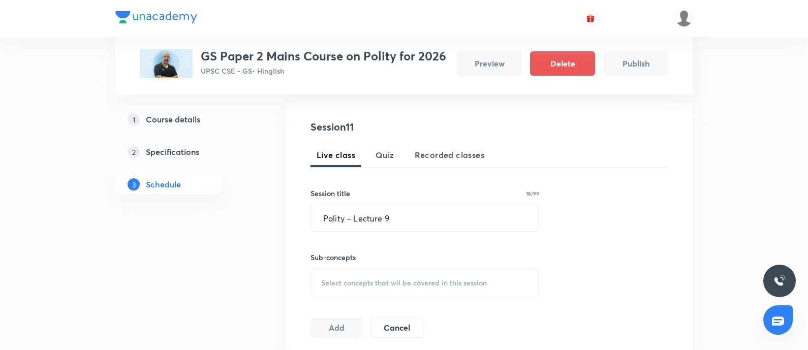
click at [343, 280] on span "Select concepts that wil be covered in this session" at bounding box center [404, 283] width 166 height 8
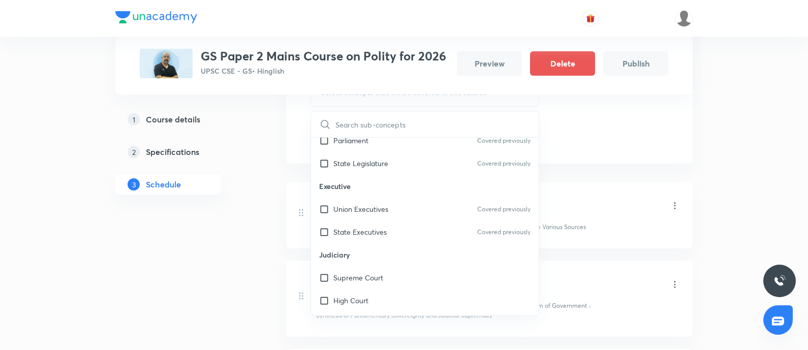
scroll to position [1143, 0]
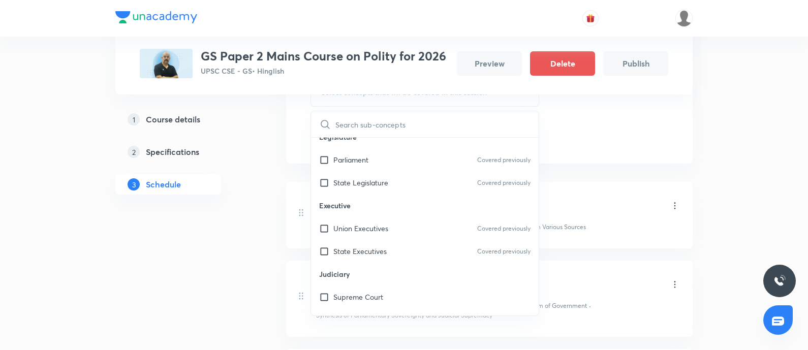
drag, startPoint x: 356, startPoint y: 279, endPoint x: 351, endPoint y: 284, distance: 6.1
click at [356, 286] on div "Supreme Court" at bounding box center [425, 297] width 228 height 23
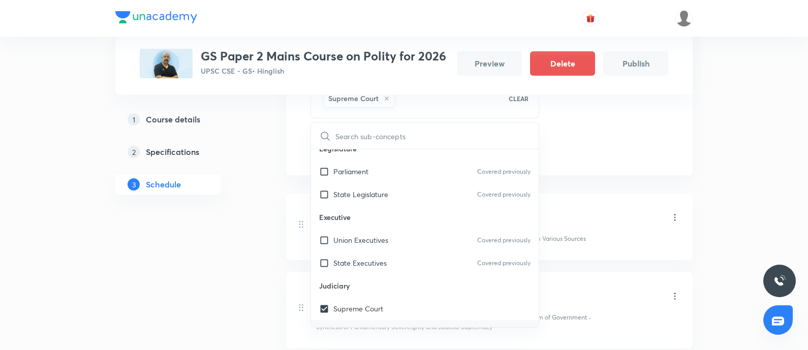
click at [356, 326] on p "High Court" at bounding box center [350, 331] width 35 height 11
checkbox input "true"
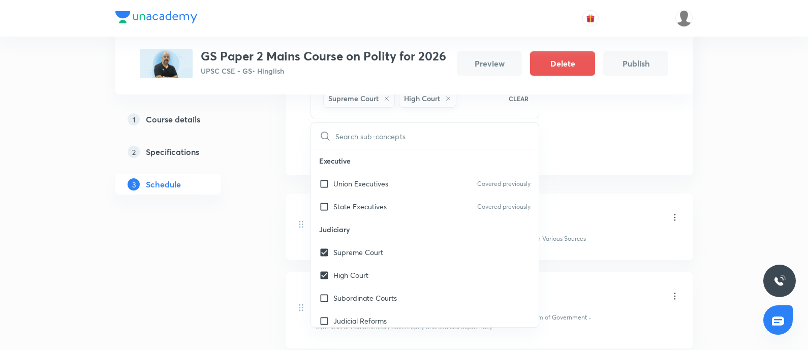
scroll to position [1270, 0]
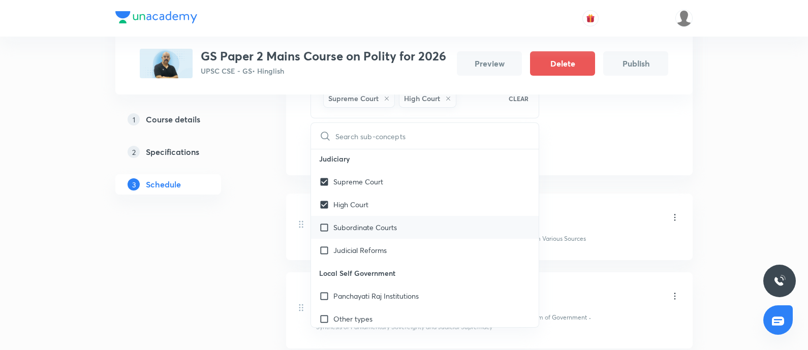
drag, startPoint x: 361, startPoint y: 217, endPoint x: 324, endPoint y: 237, distance: 41.6
click at [360, 222] on p "Subordinate Courts" at bounding box center [365, 227] width 64 height 11
checkbox input "true"
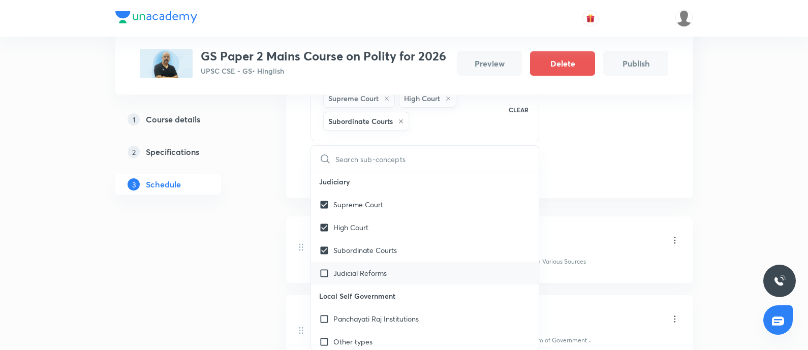
click at [342, 268] on p "Judicial Reforms" at bounding box center [359, 273] width 53 height 11
checkbox input "true"
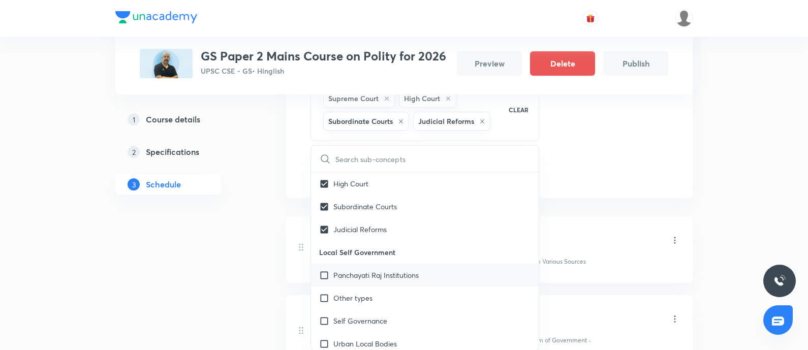
scroll to position [1334, 0]
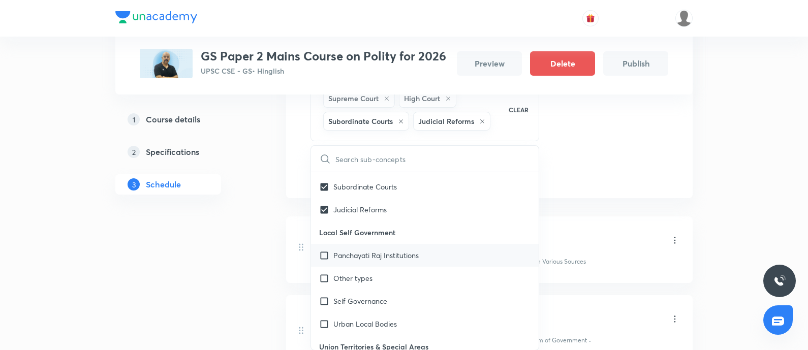
click at [373, 250] on p "Panchayati Raj Institutions" at bounding box center [375, 255] width 85 height 11
checkbox input "true"
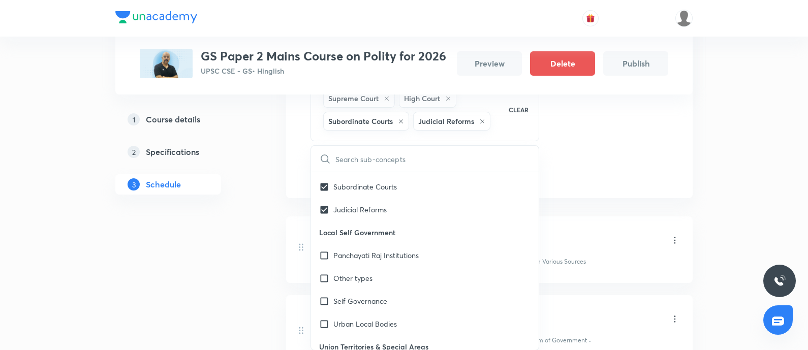
checkbox input "true"
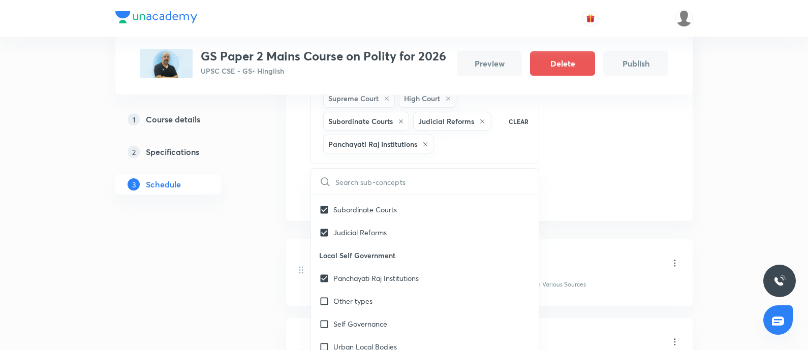
drag, startPoint x: 373, startPoint y: 291, endPoint x: 84, endPoint y: 311, distance: 289.8
click at [373, 291] on div "Other types" at bounding box center [425, 301] width 228 height 23
checkbox input "true"
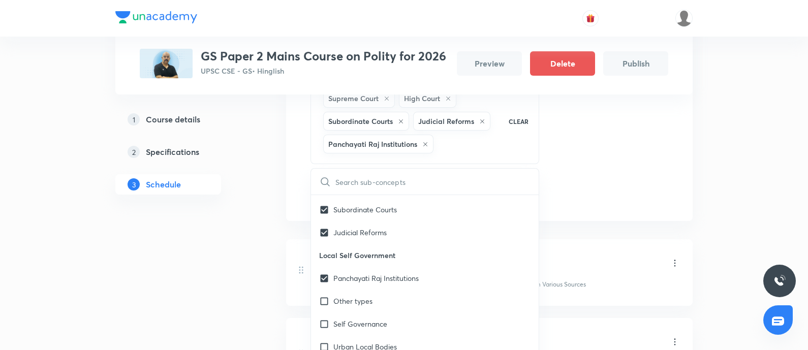
checkbox input "true"
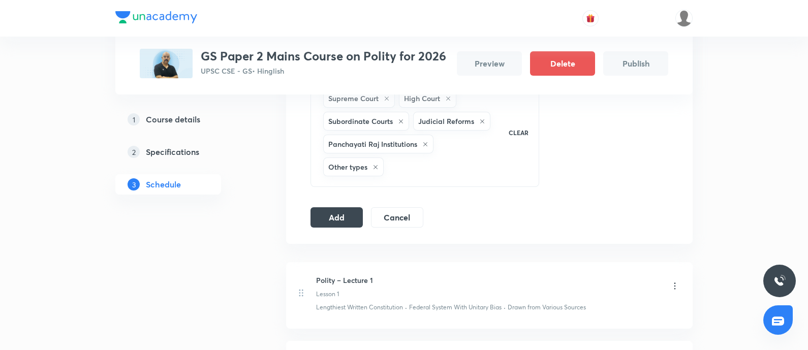
drag, startPoint x: 332, startPoint y: 220, endPoint x: 555, endPoint y: 209, distance: 223.3
click at [331, 218] on button "Add" at bounding box center [336, 217] width 52 height 20
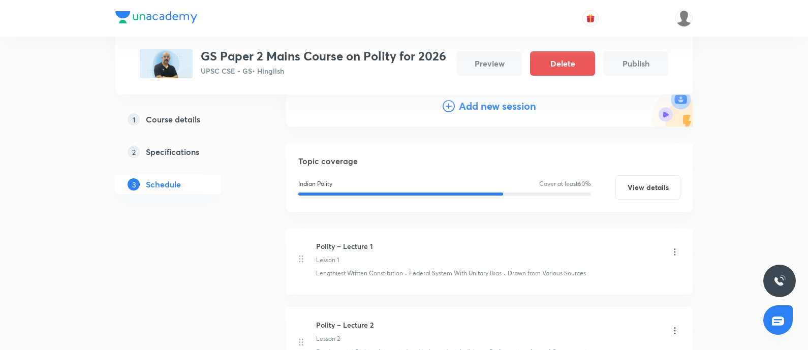
scroll to position [0, 0]
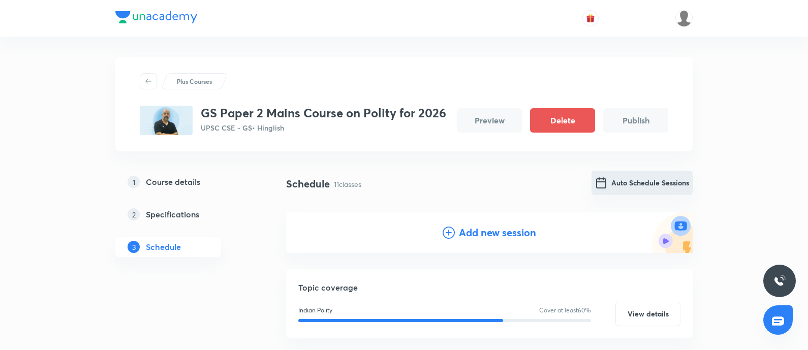
drag, startPoint x: 635, startPoint y: 181, endPoint x: 627, endPoint y: 181, distance: 8.7
click at [627, 181] on button "Auto Schedule Sessions" at bounding box center [641, 183] width 101 height 24
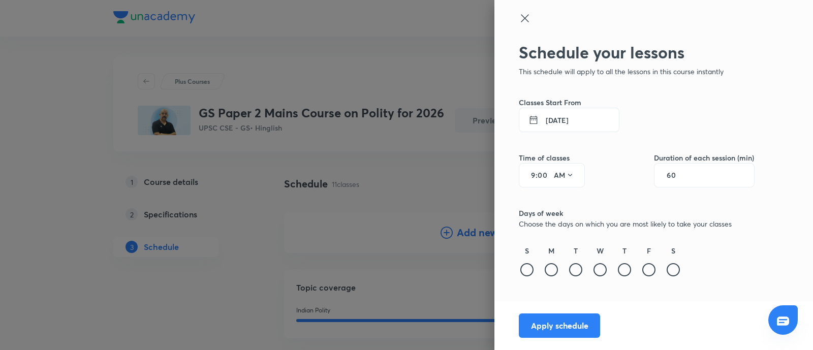
click at [578, 111] on button "3 Oct 2025" at bounding box center [569, 120] width 101 height 24
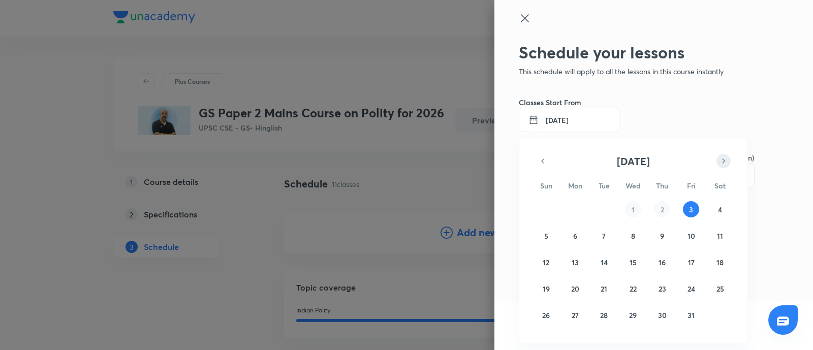
click at [725, 159] on icon "button" at bounding box center [723, 161] width 8 height 12
click at [661, 310] on abbr "27" at bounding box center [662, 315] width 7 height 10
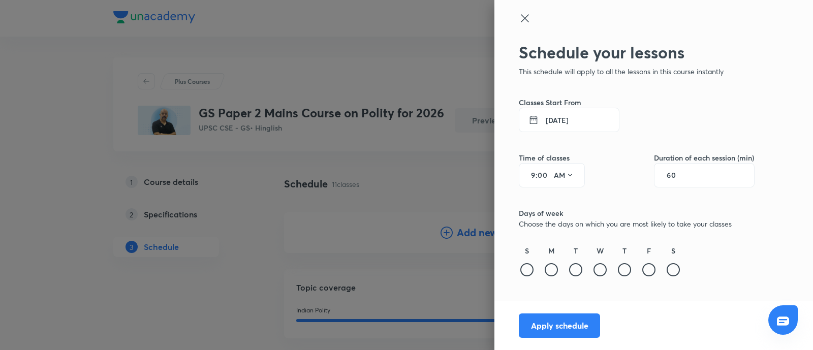
click at [675, 175] on input "60" at bounding box center [676, 175] width 19 height 8
type input "120"
drag, startPoint x: 533, startPoint y: 176, endPoint x: 584, endPoint y: 236, distance: 79.3
click at [534, 176] on input "9" at bounding box center [529, 175] width 12 height 8
type input "3"
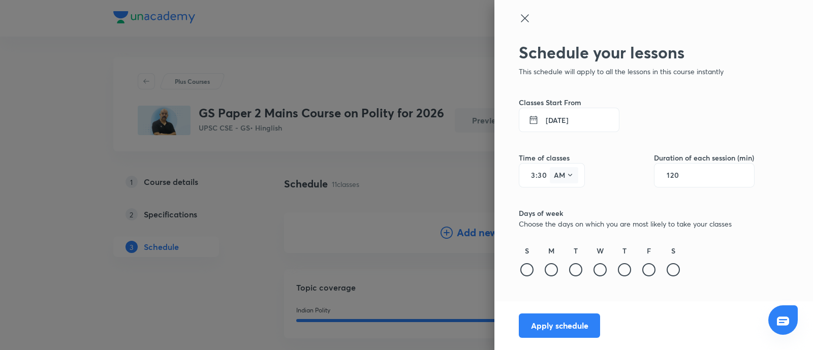
type input "30"
click at [565, 175] on button "AM" at bounding box center [564, 175] width 28 height 16
drag, startPoint x: 558, startPoint y: 203, endPoint x: 563, endPoint y: 197, distance: 7.6
click at [556, 203] on div "PM" at bounding box center [564, 201] width 37 height 24
click at [555, 123] on button "27 Nov 2025" at bounding box center [569, 120] width 101 height 24
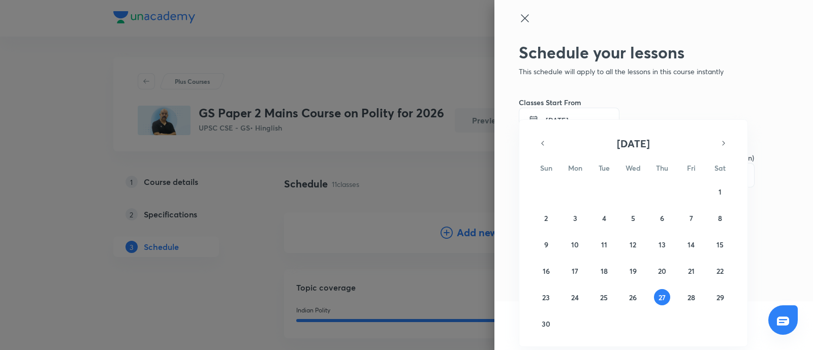
click at [555, 124] on div "November 2025 Sun Mon Tue Wed Thu Fri Sat 26 27 28 29 30 31 1 2 3 4 5 6 7 8 9 1…" at bounding box center [633, 234] width 228 height 228
click at [684, 102] on div at bounding box center [406, 175] width 813 height 350
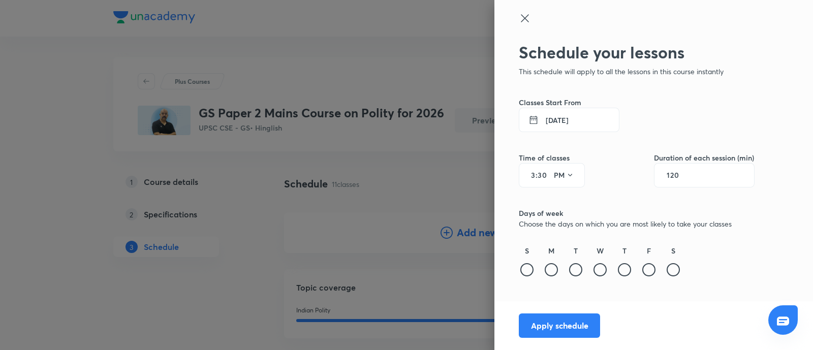
drag, startPoint x: 549, startPoint y: 269, endPoint x: 565, endPoint y: 269, distance: 16.3
click at [549, 269] on div at bounding box center [551, 269] width 13 height 13
click at [572, 268] on div at bounding box center [575, 269] width 13 height 13
drag, startPoint x: 603, startPoint y: 265, endPoint x: 620, endPoint y: 270, distance: 18.0
click at [602, 265] on div at bounding box center [599, 269] width 13 height 13
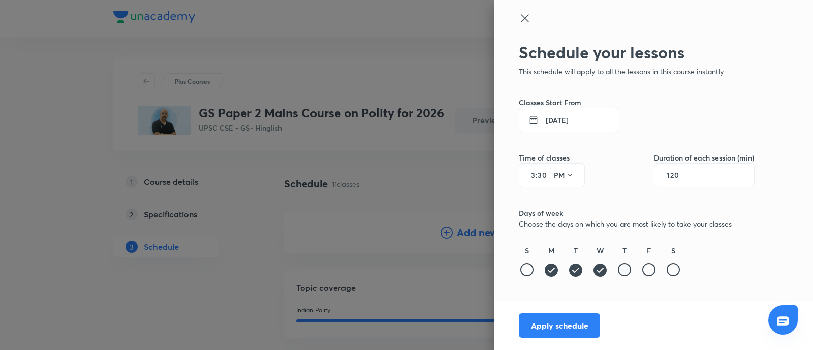
click at [620, 270] on div at bounding box center [624, 269] width 13 height 13
click at [645, 271] on div at bounding box center [648, 269] width 13 height 13
drag, startPoint x: 671, startPoint y: 270, endPoint x: 452, endPoint y: 347, distance: 232.0
click at [667, 272] on div at bounding box center [673, 269] width 13 height 13
click at [584, 329] on button "Apply schedule" at bounding box center [559, 324] width 81 height 24
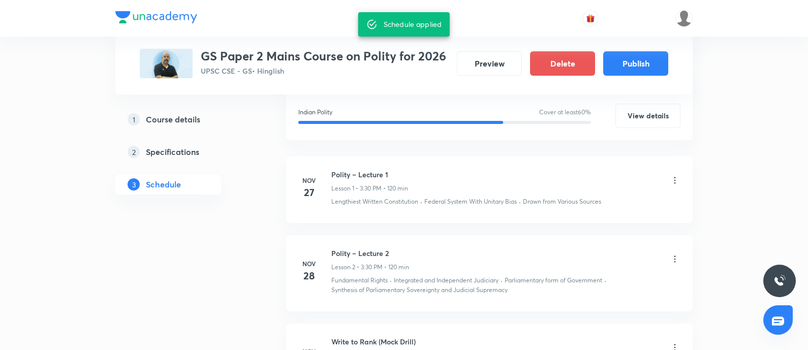
scroll to position [127, 0]
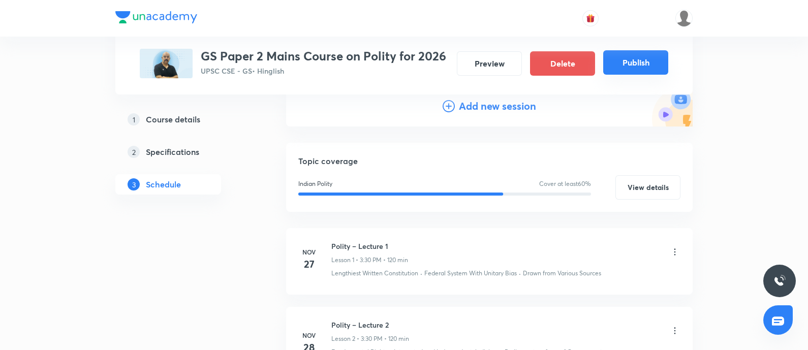
click at [629, 56] on button "Publish" at bounding box center [635, 62] width 65 height 24
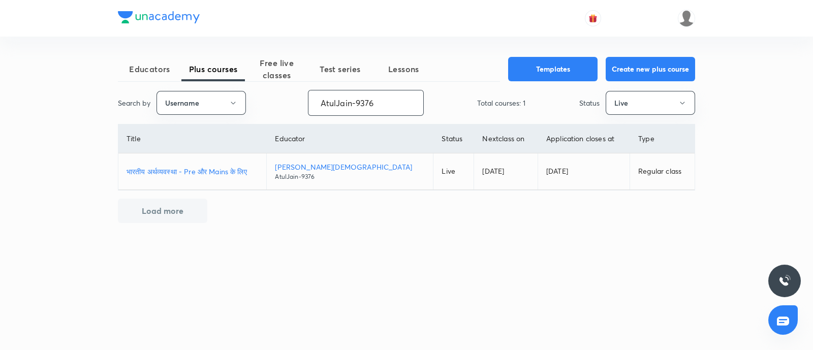
drag, startPoint x: 386, startPoint y: 103, endPoint x: 0, endPoint y: 163, distance: 390.9
click at [0, 163] on div "Educators Plus courses Free live classes Test series Lessons Templates Create n…" at bounding box center [406, 175] width 813 height 350
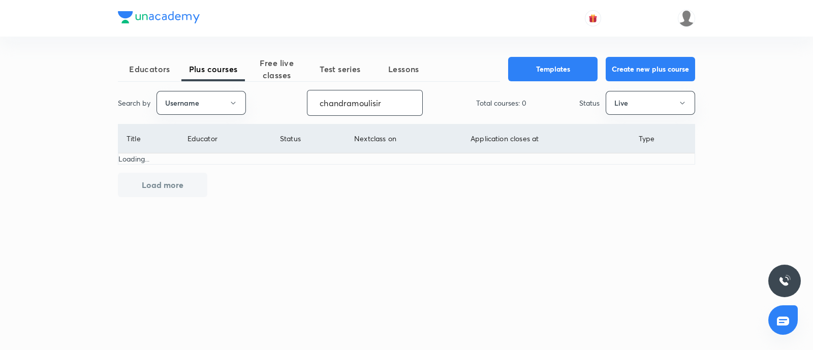
type input "chandramoulisir"
click at [310, 103] on input "chandramoulisir" at bounding box center [364, 103] width 115 height 26
